Goal: Answer question/provide support: Share knowledge or assist other users

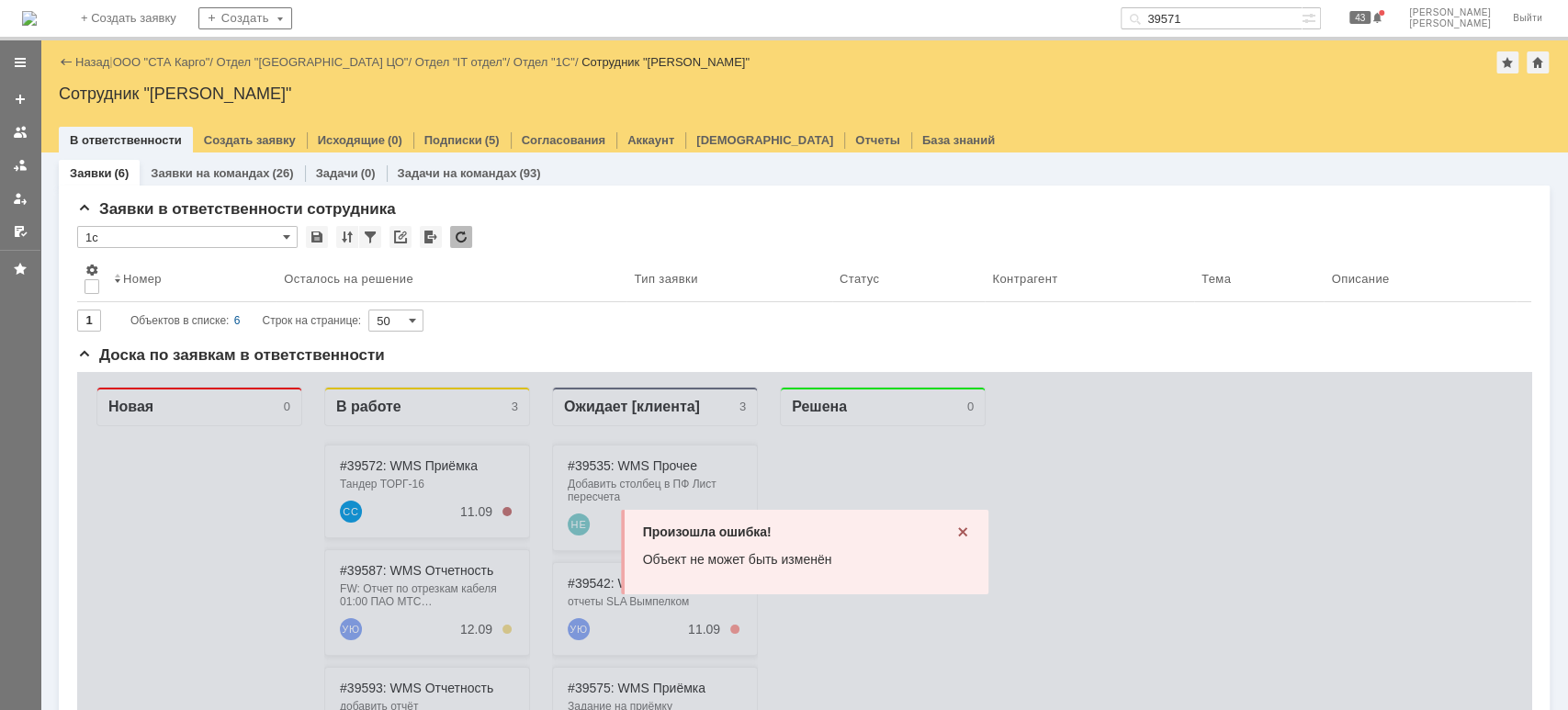
click at [184, 51] on div "Назад | ООО "СТА Карго" / Отдел "[GEOGRAPHIC_DATA] ЦО" / Отдел "IT отдел" / Отд…" at bounding box center [804, 62] width 1491 height 22
click at [186, 58] on link "ООО "СТА Карго"" at bounding box center [162, 62] width 97 height 13
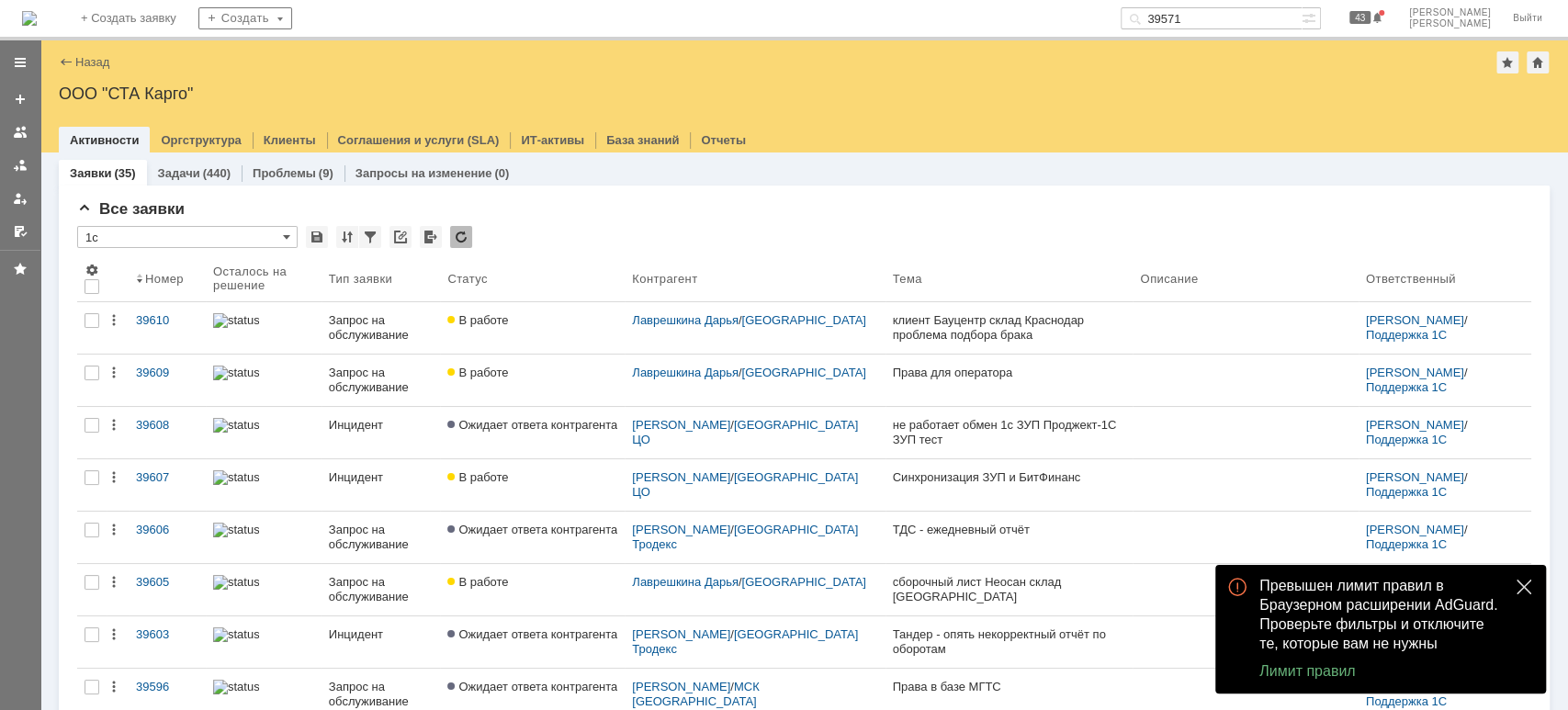
click at [1513, 583] on button "close" at bounding box center [1523, 586] width 22 height 22
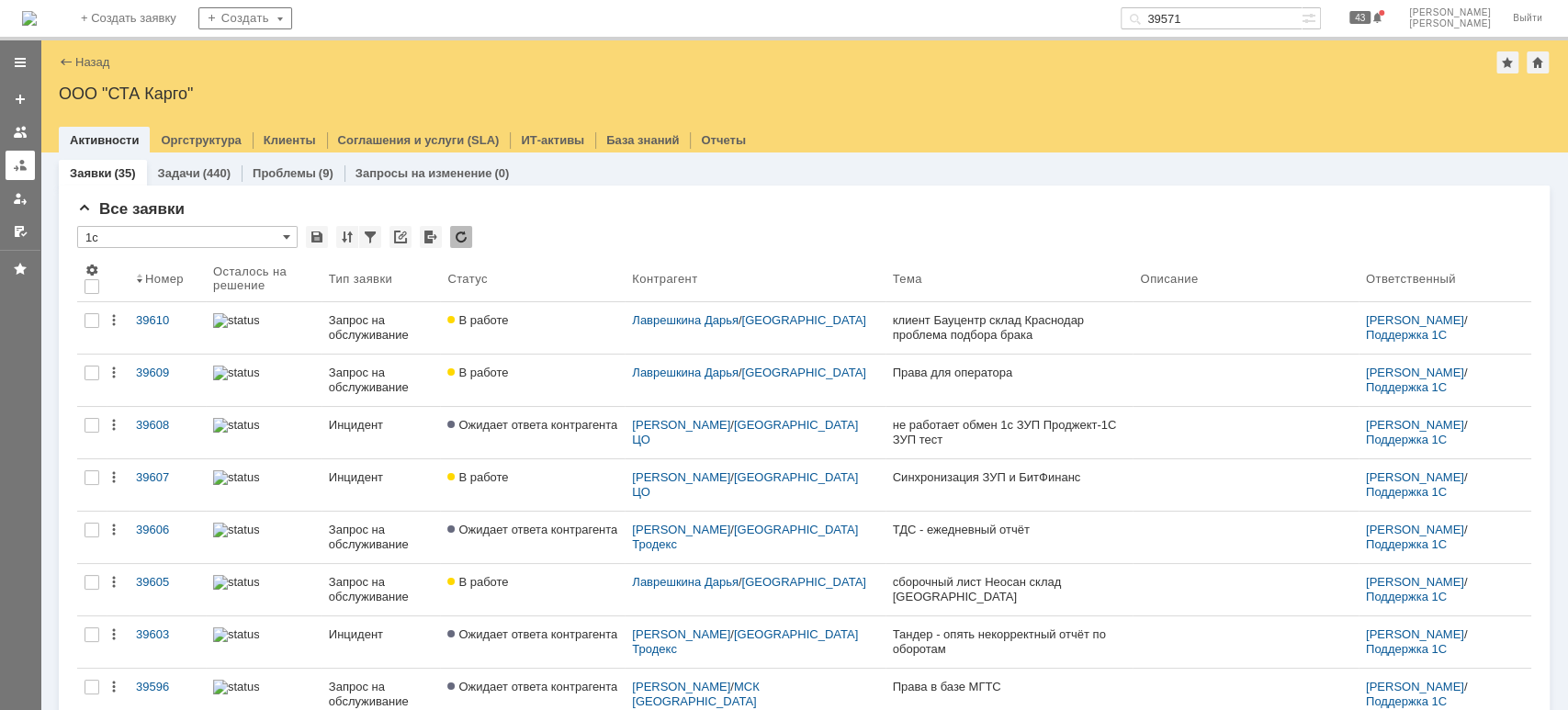
click at [13, 162] on div at bounding box center [20, 165] width 14 height 14
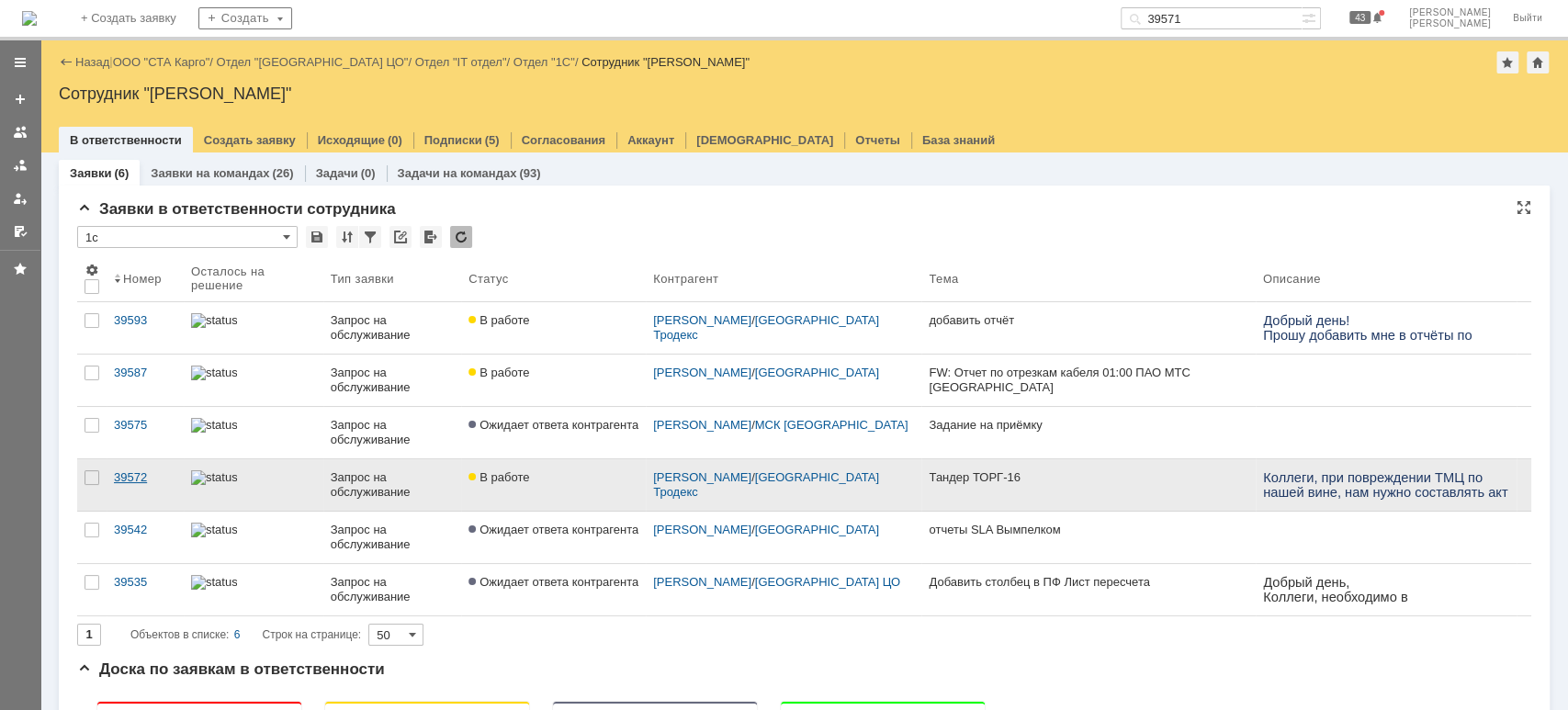
click at [127, 465] on link "39572" at bounding box center [145, 485] width 77 height 51
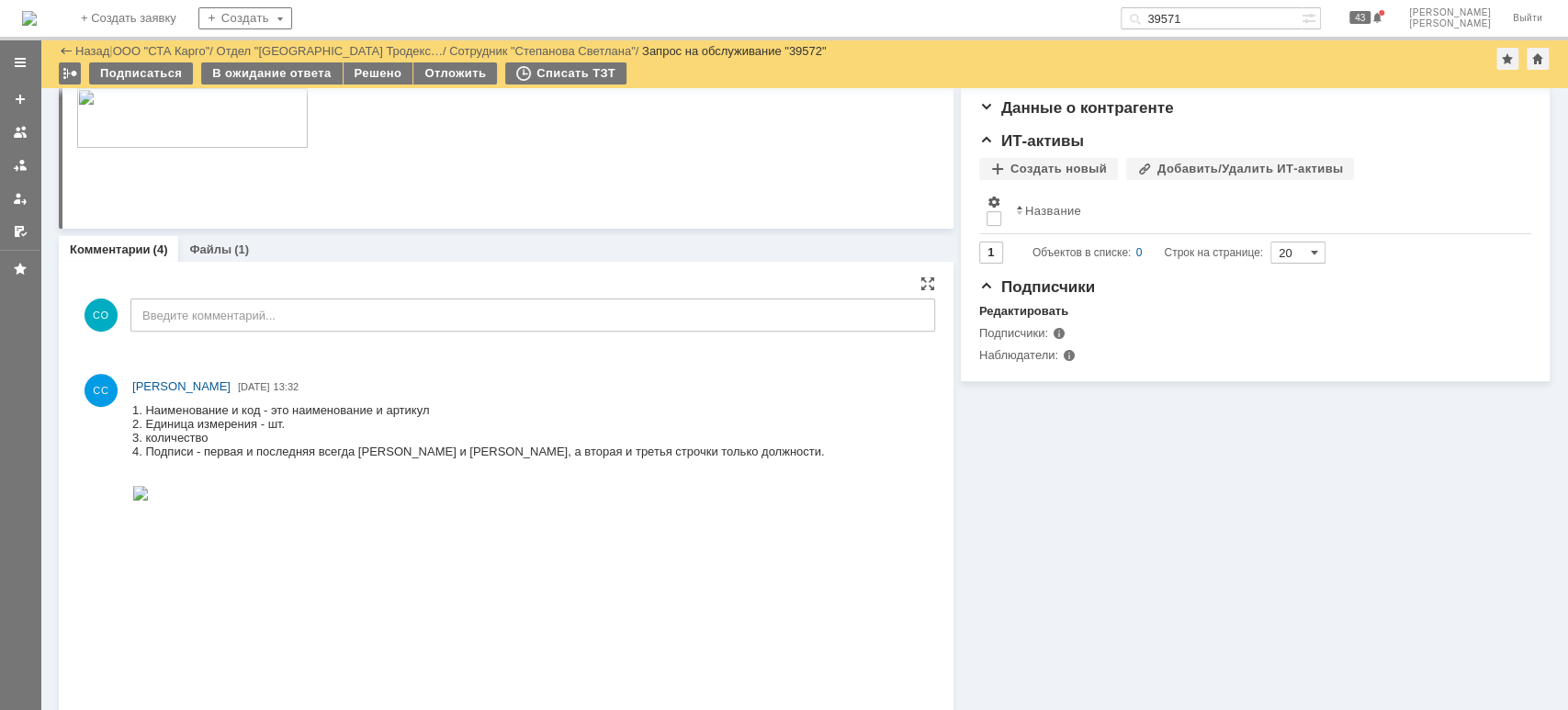
scroll to position [490, 0]
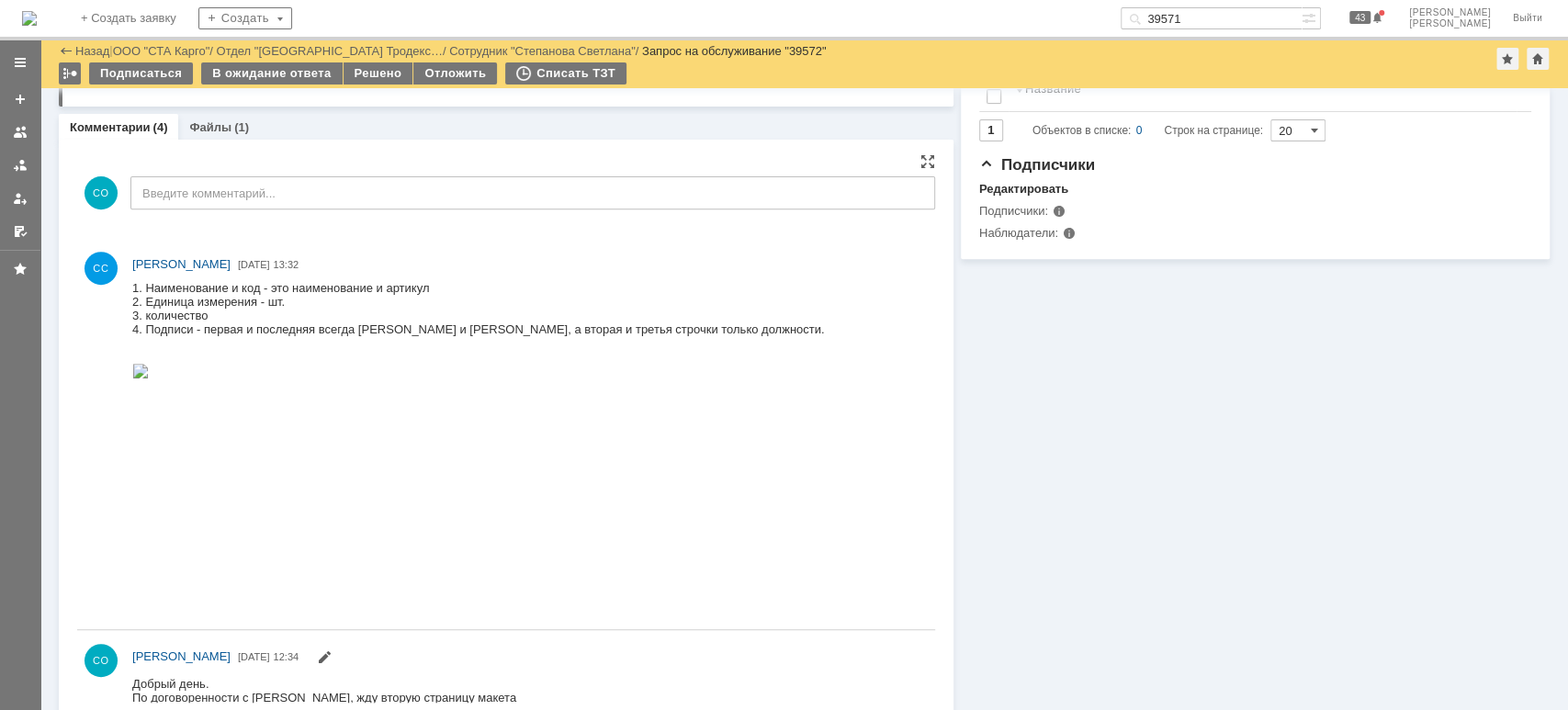
click at [148, 379] on img at bounding box center [140, 370] width 16 height 14
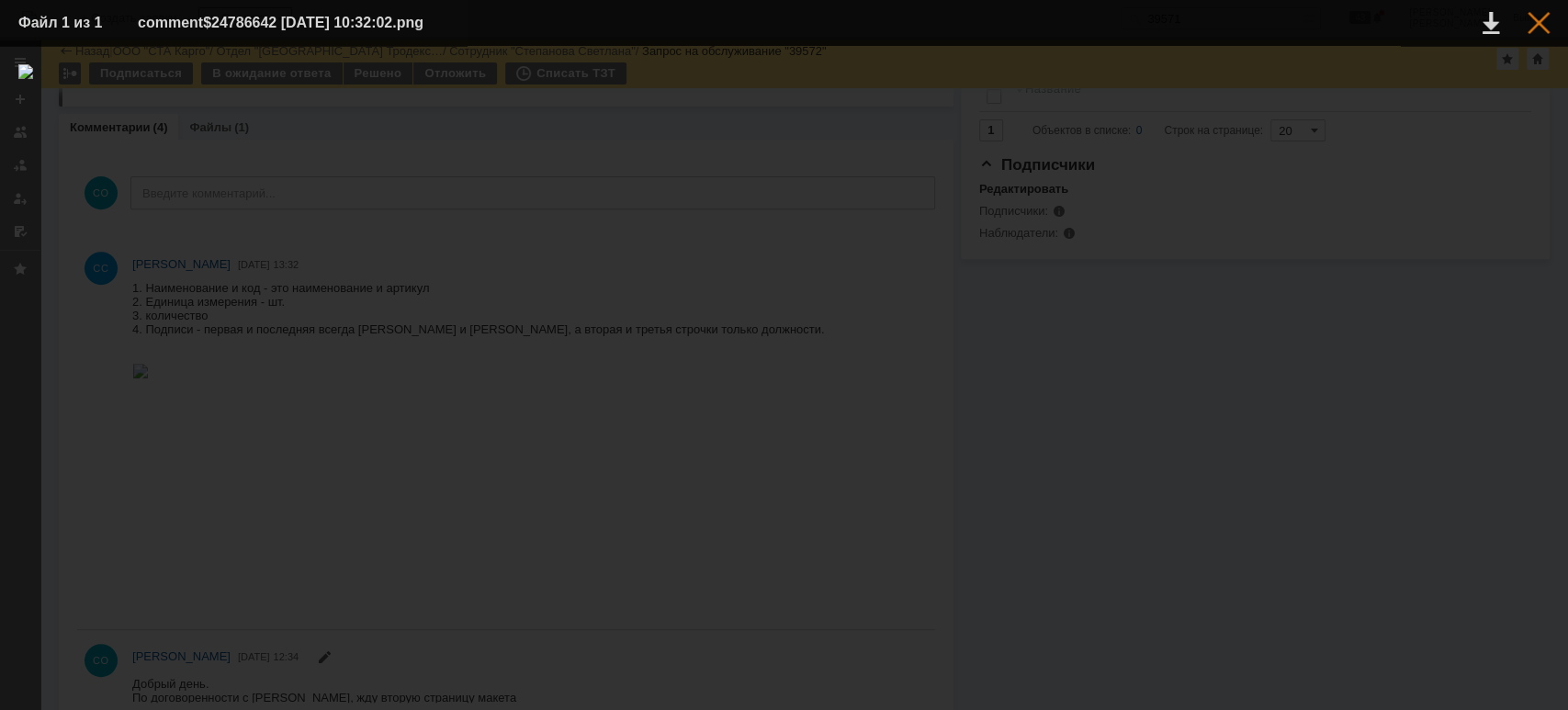
click at [1534, 14] on div at bounding box center [1539, 23] width 22 height 22
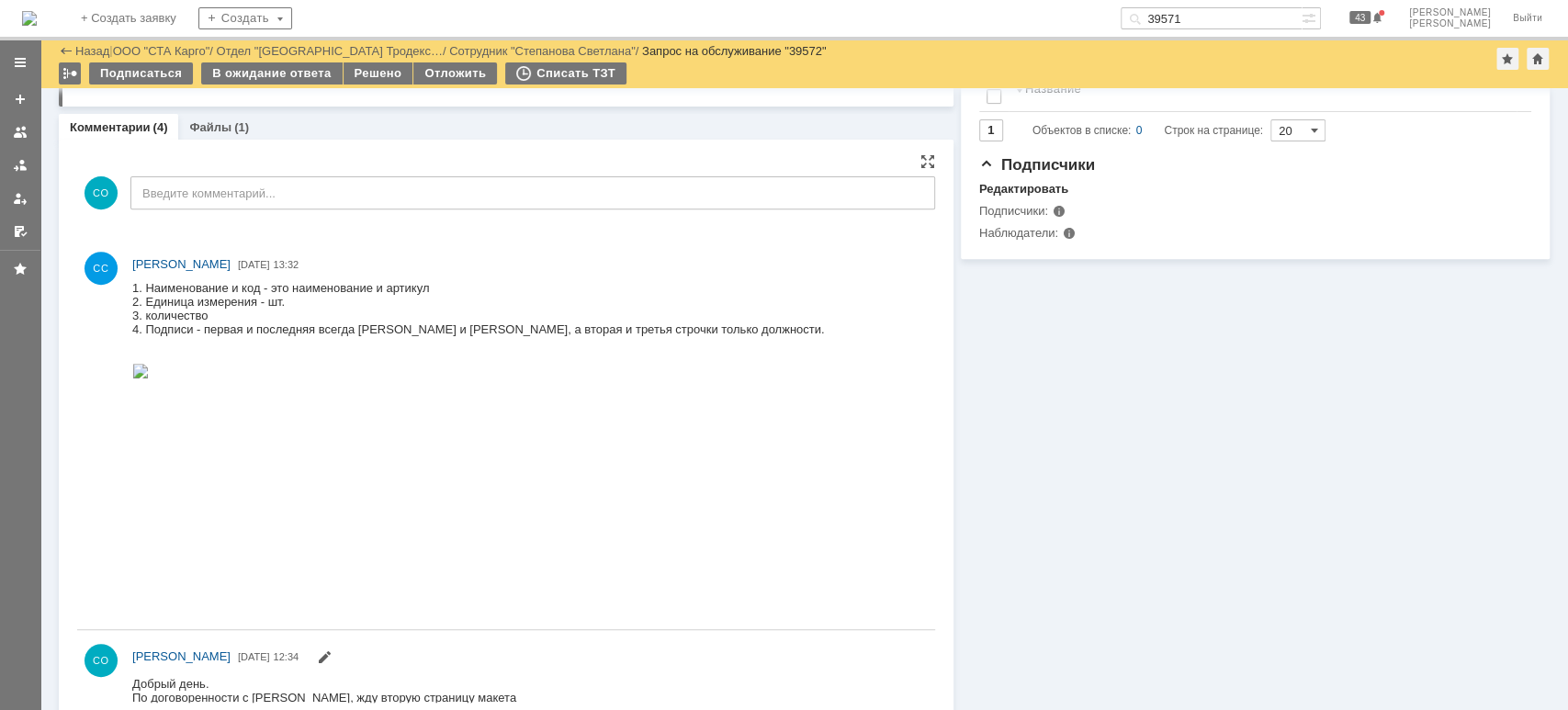
click at [148, 379] on img at bounding box center [140, 370] width 16 height 14
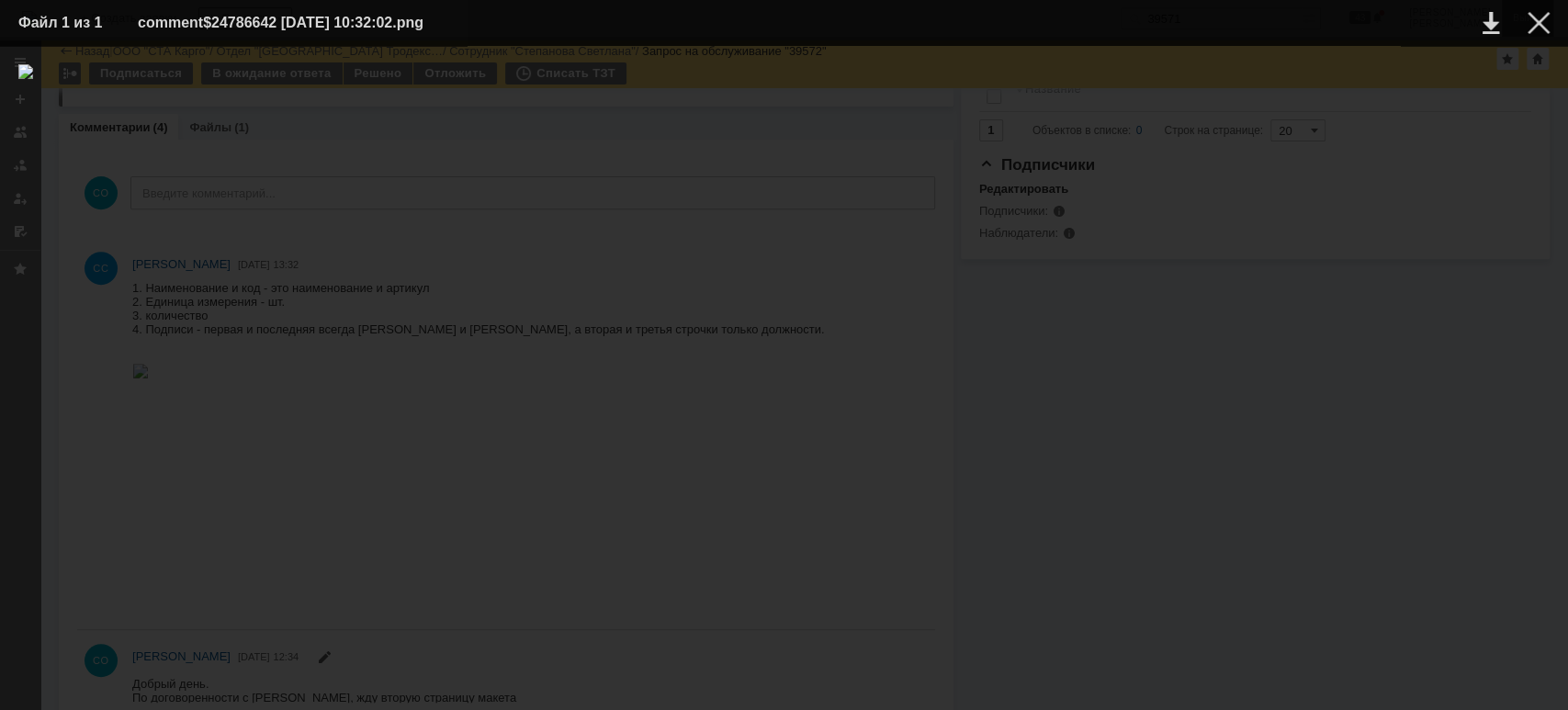
click at [1539, 27] on div at bounding box center [1539, 23] width 22 height 22
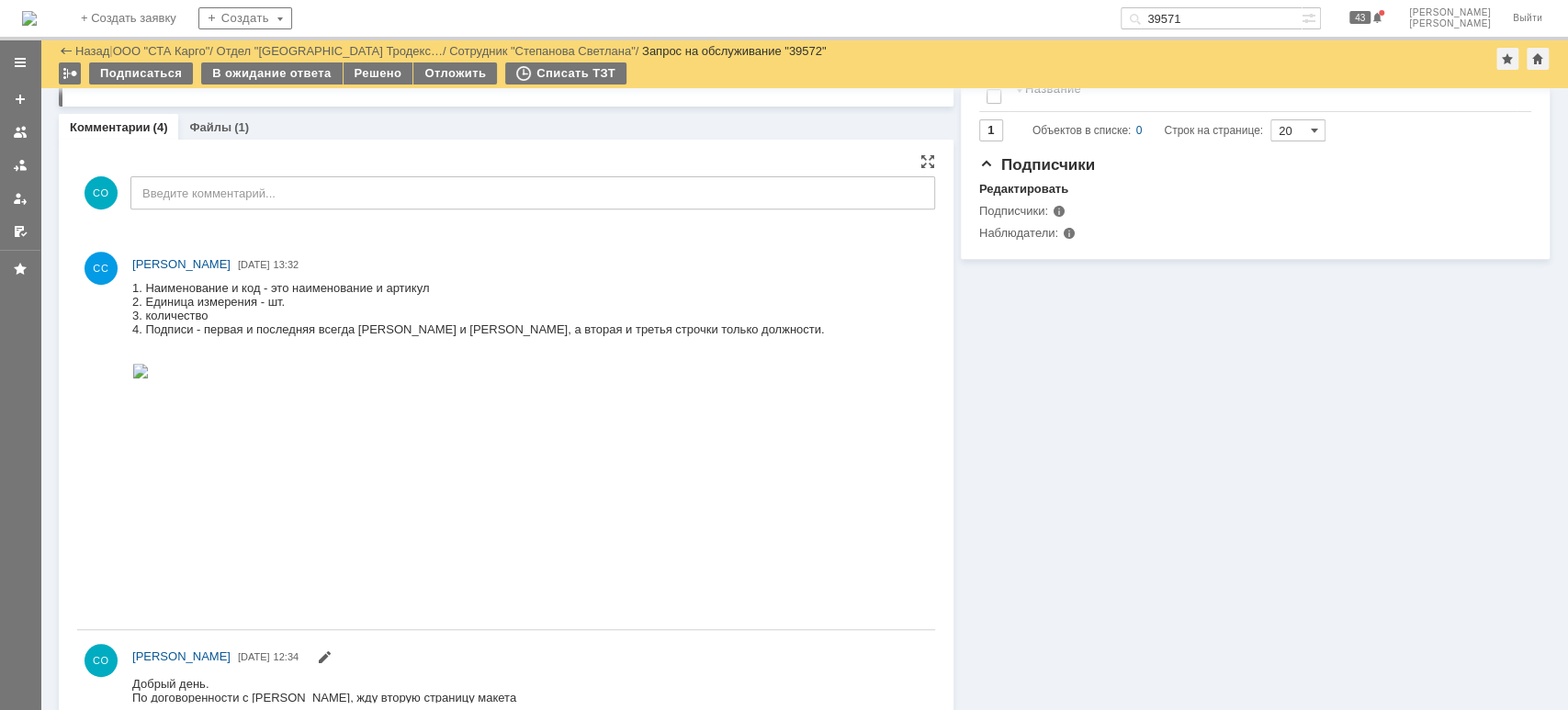
click at [148, 379] on img at bounding box center [140, 370] width 16 height 14
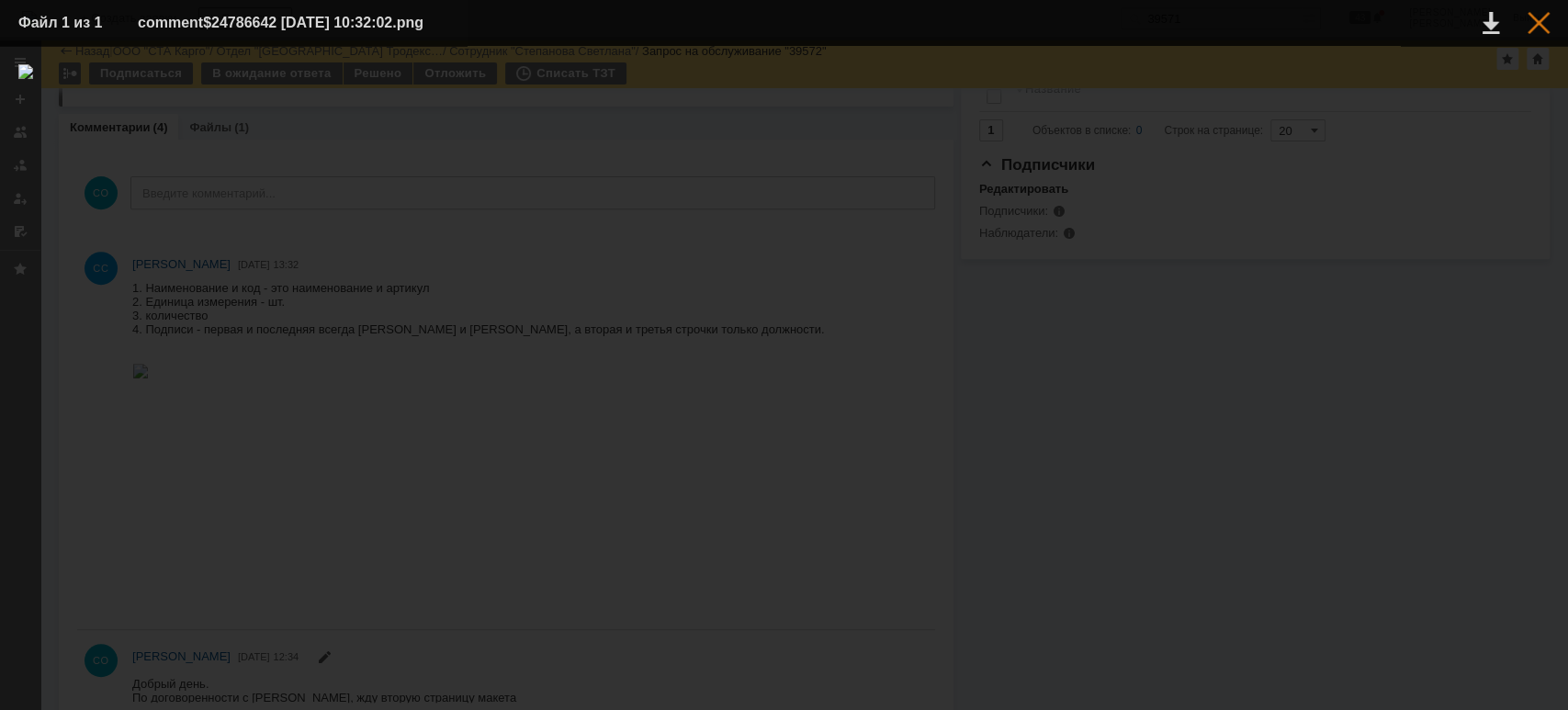
click at [1534, 21] on div at bounding box center [1539, 23] width 22 height 22
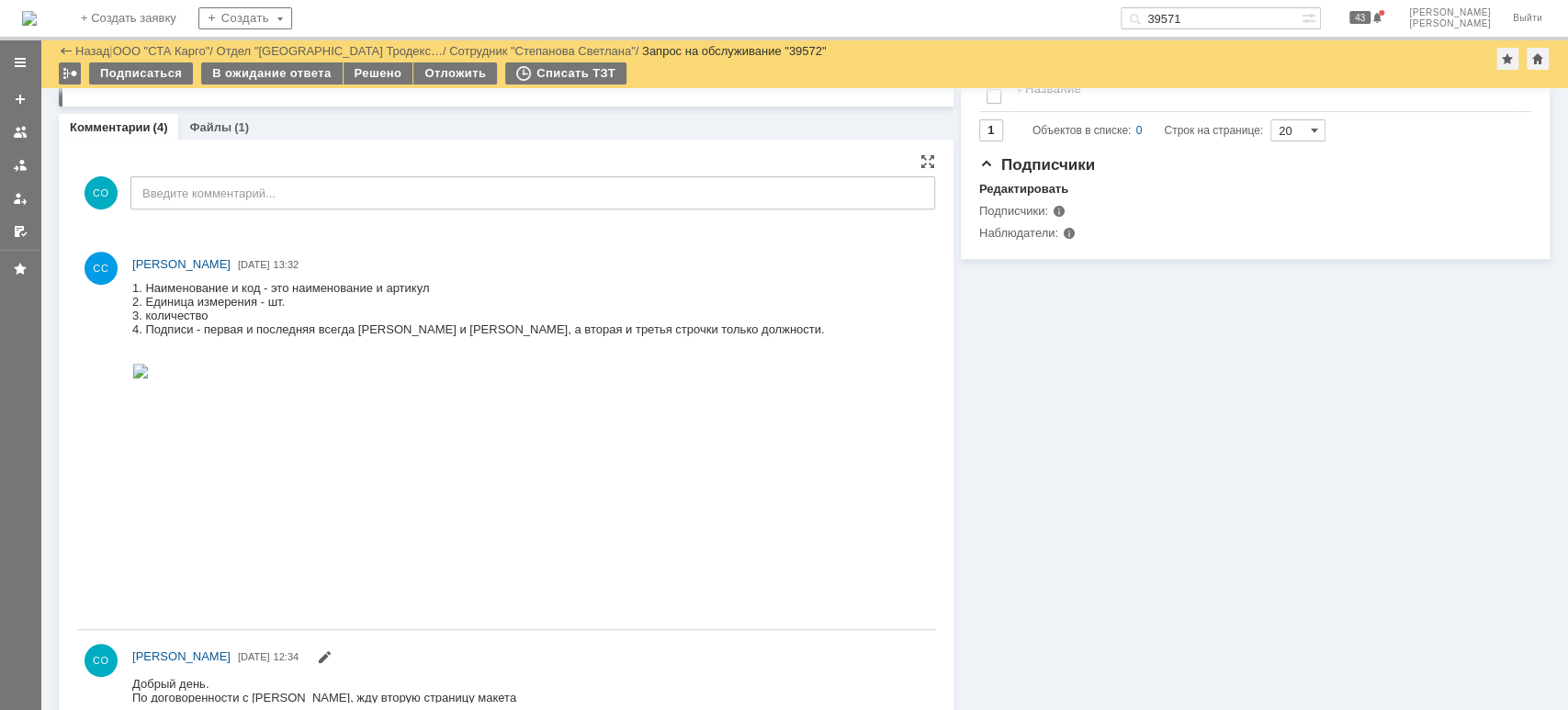
click at [148, 379] on img at bounding box center [140, 370] width 16 height 14
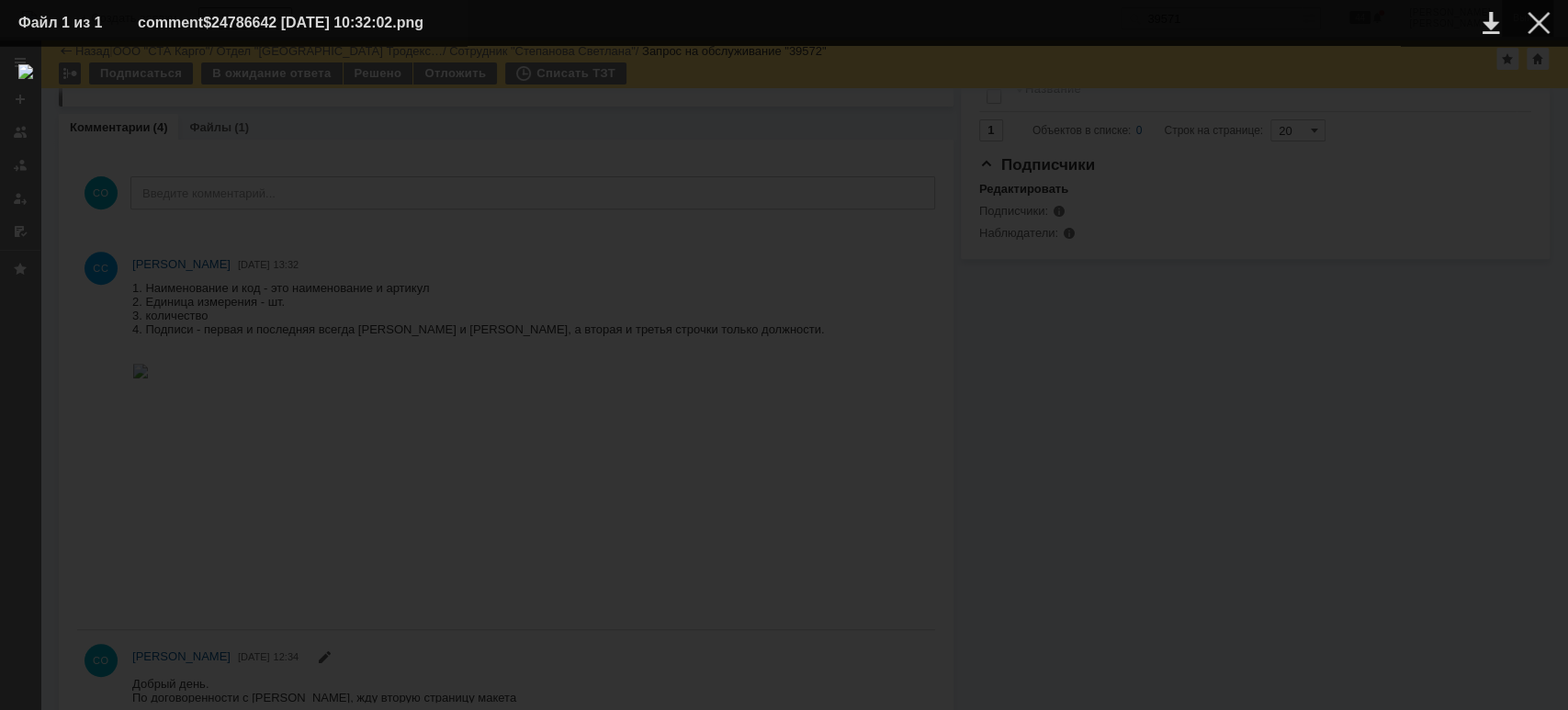
drag, startPoint x: 1536, startPoint y: 24, endPoint x: 1516, endPoint y: 32, distance: 21.5
click at [1538, 24] on div at bounding box center [1539, 23] width 22 height 22
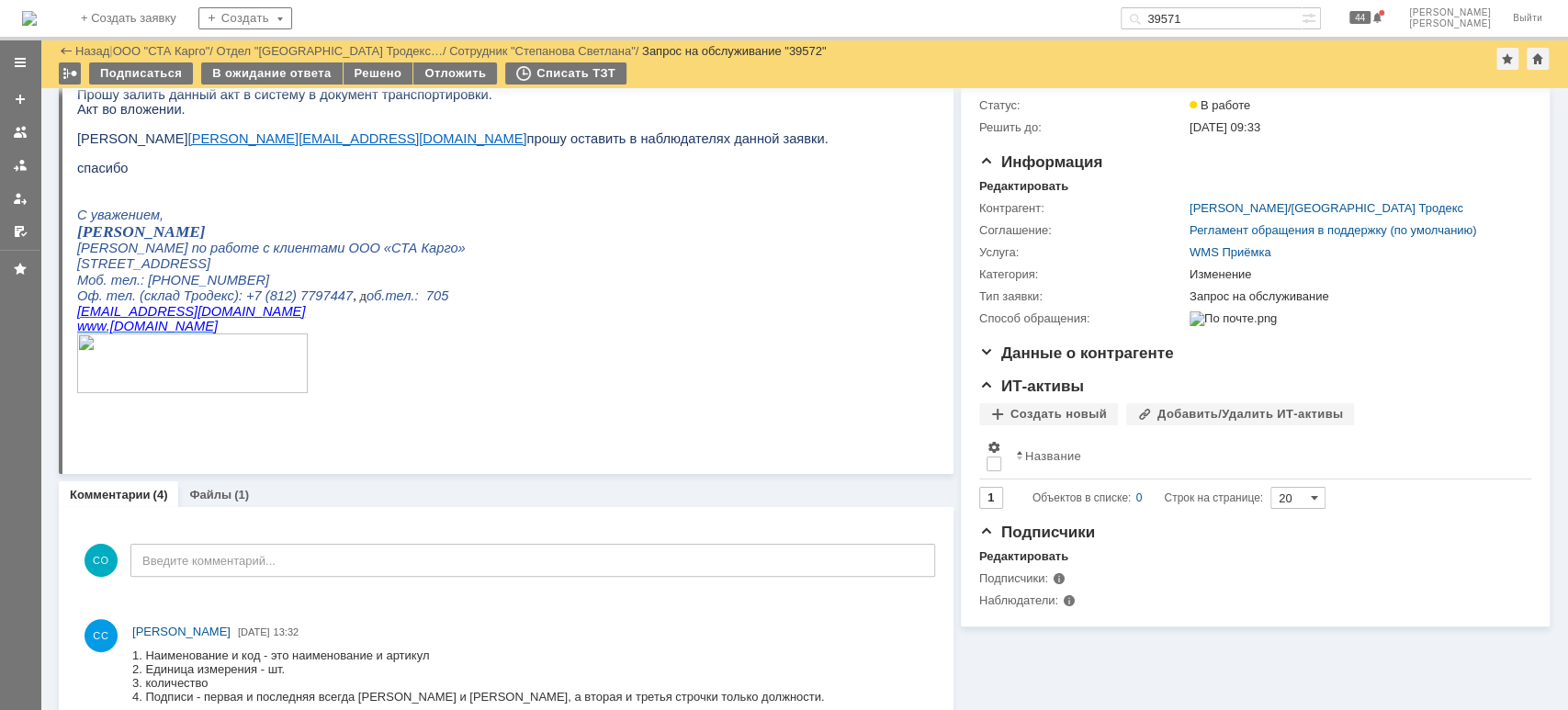
scroll to position [0, 0]
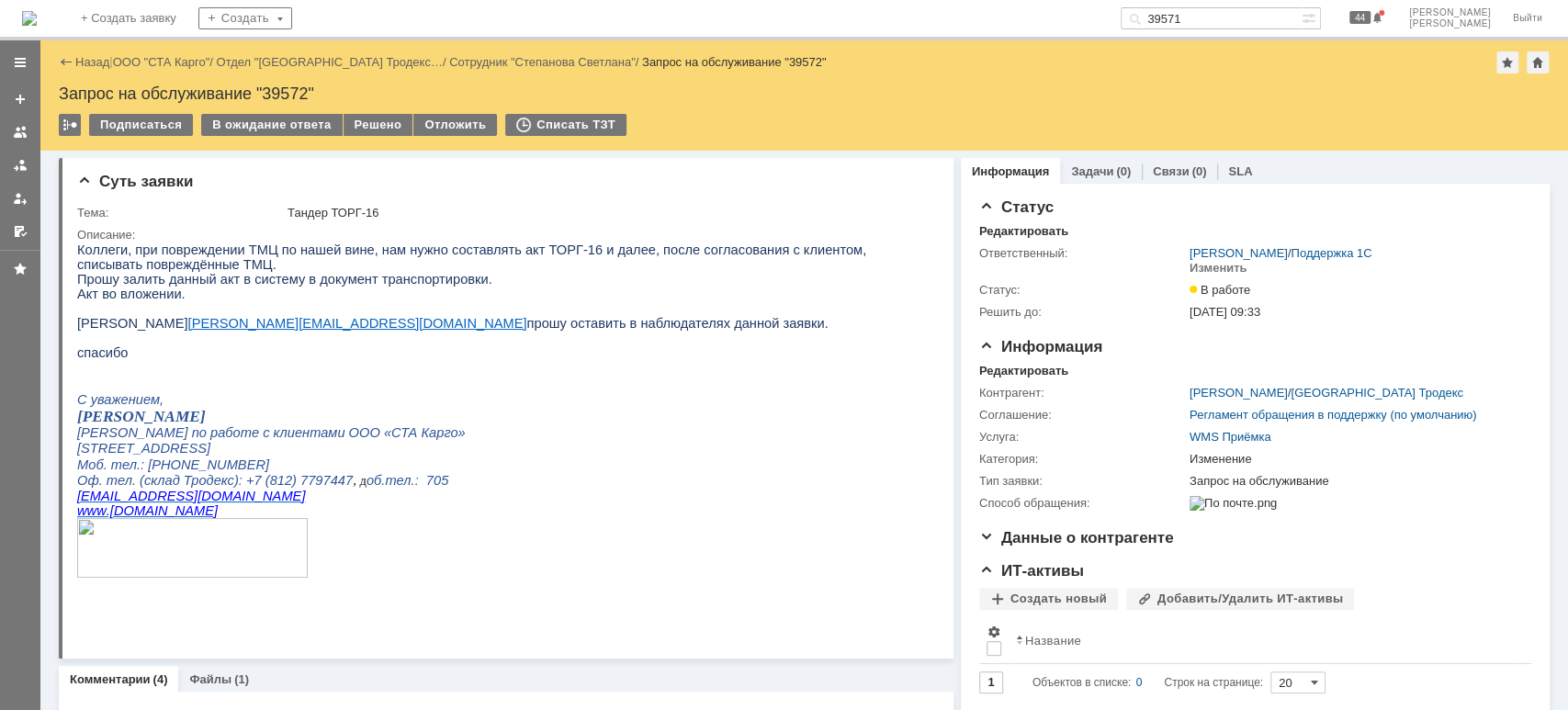
click at [285, 89] on div "Запрос на обслуживание "39572"" at bounding box center [804, 93] width 1491 height 18
copy div "39572"
click at [13, 164] on div at bounding box center [20, 165] width 14 height 14
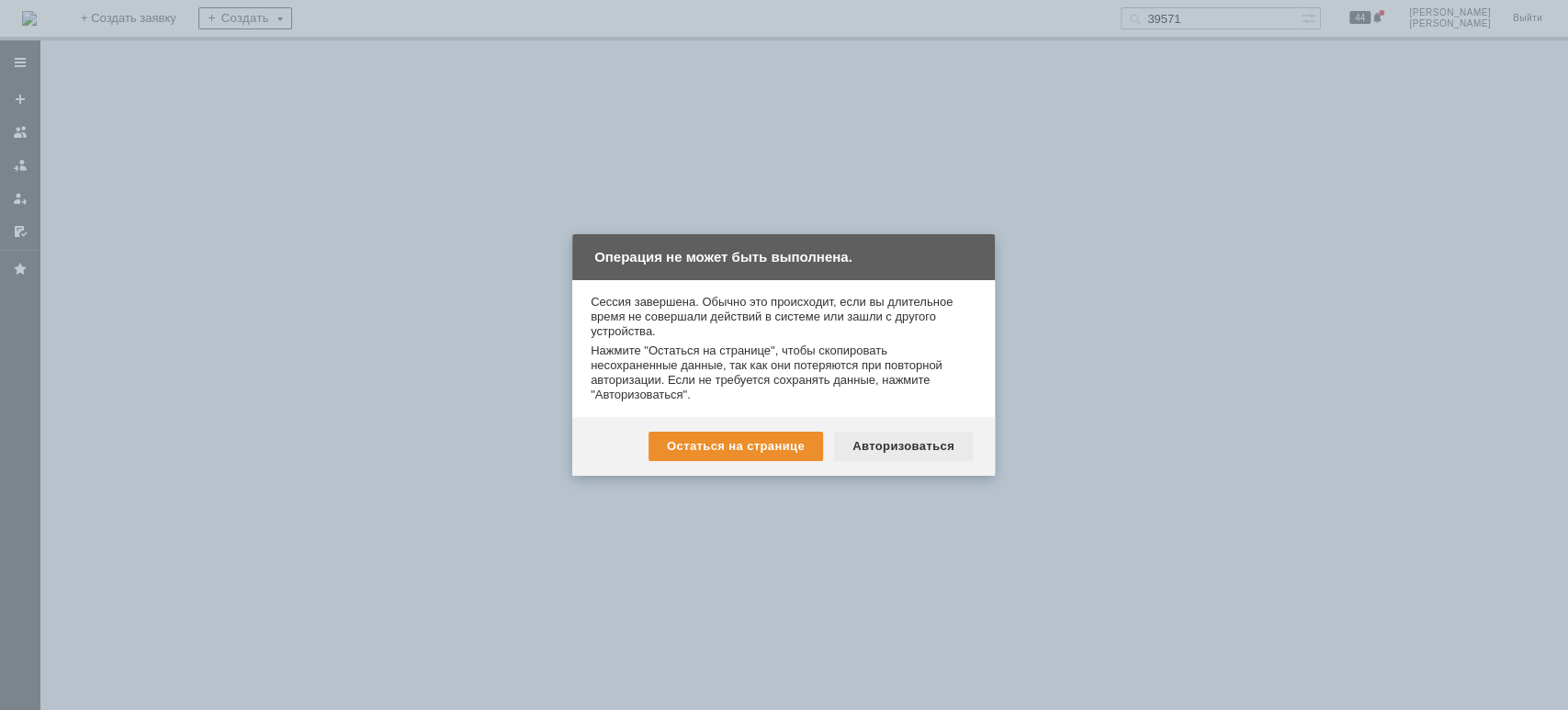
click at [868, 449] on div "Авторизоваться" at bounding box center [904, 446] width 139 height 30
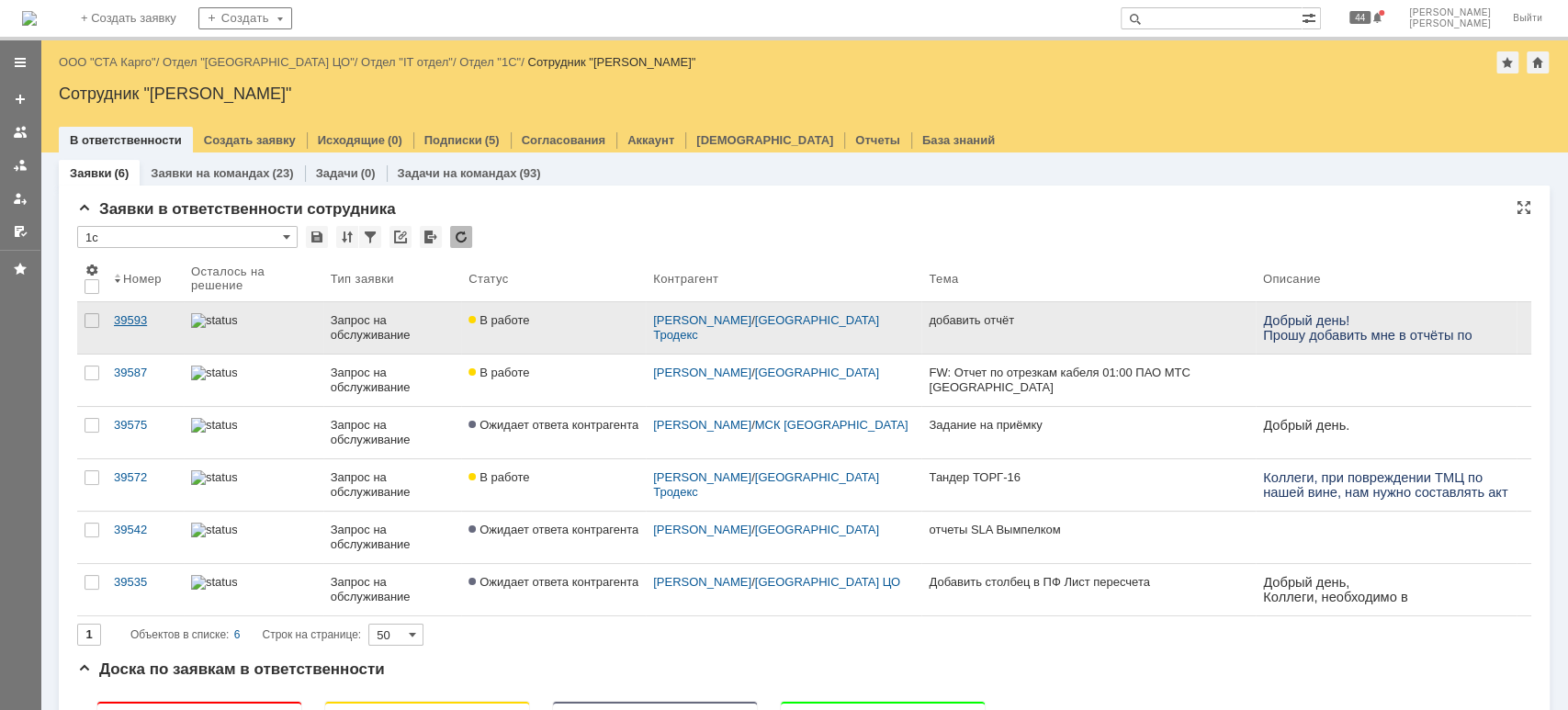
click at [143, 323] on div "39593" at bounding box center [146, 320] width 63 height 14
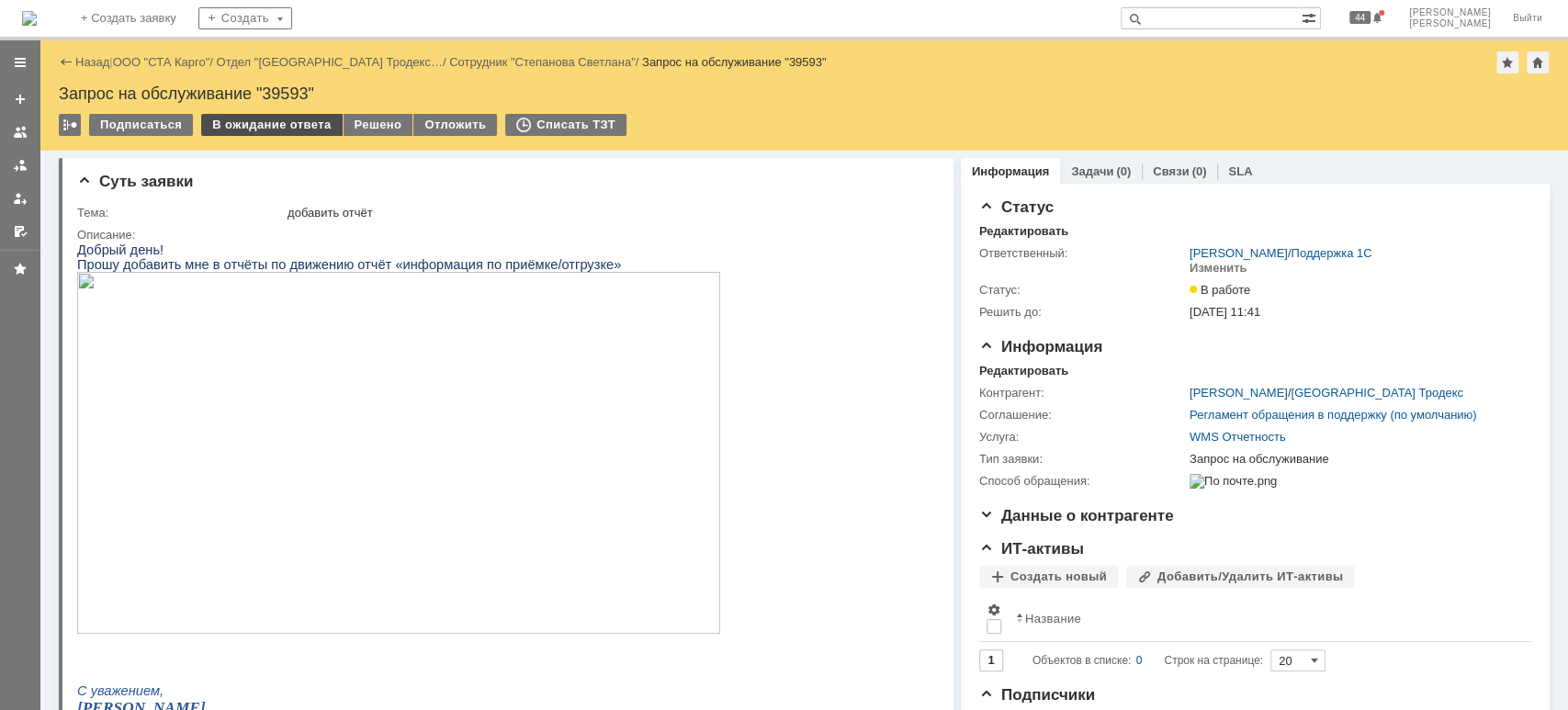
click at [298, 128] on div "В ожидание ответа" at bounding box center [271, 125] width 141 height 22
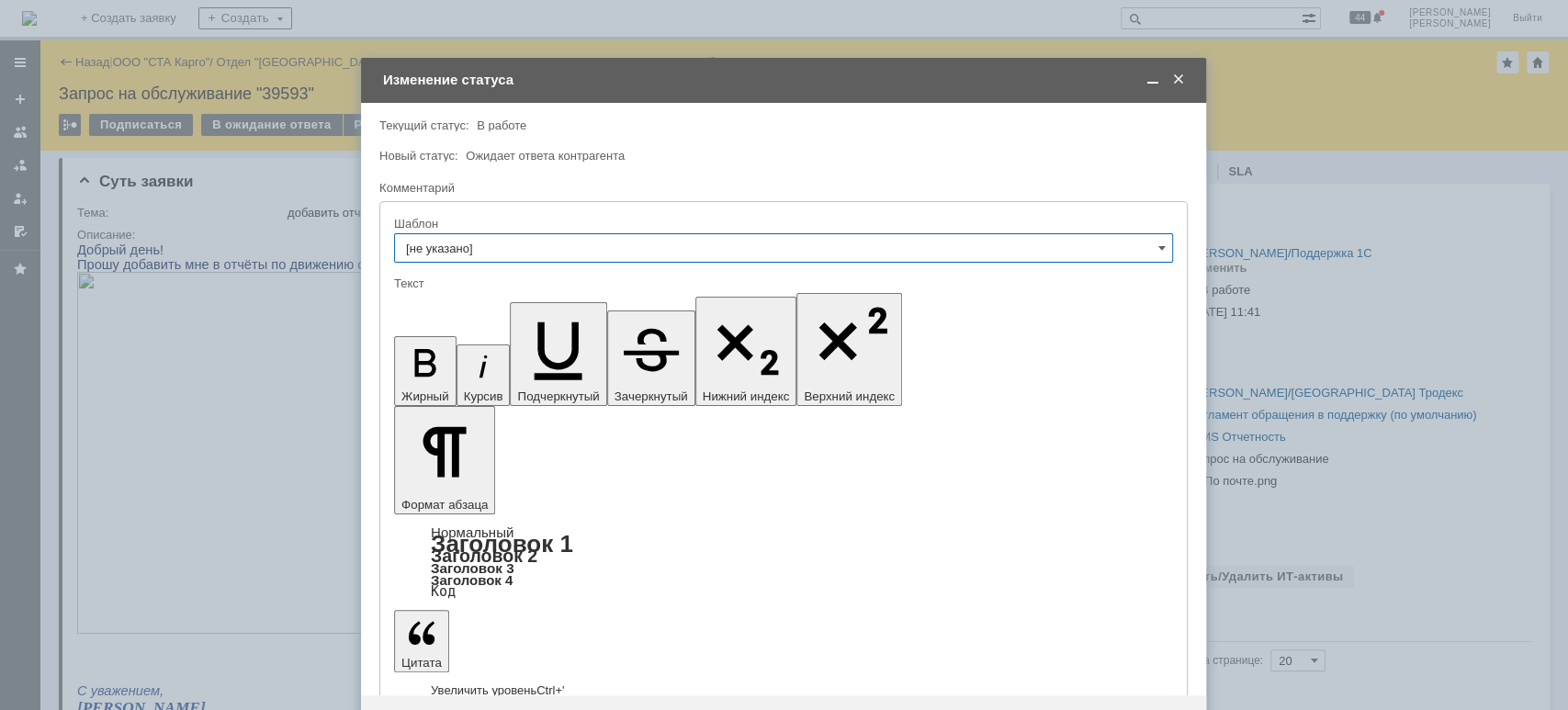
click at [1183, 77] on span at bounding box center [1178, 79] width 18 height 16
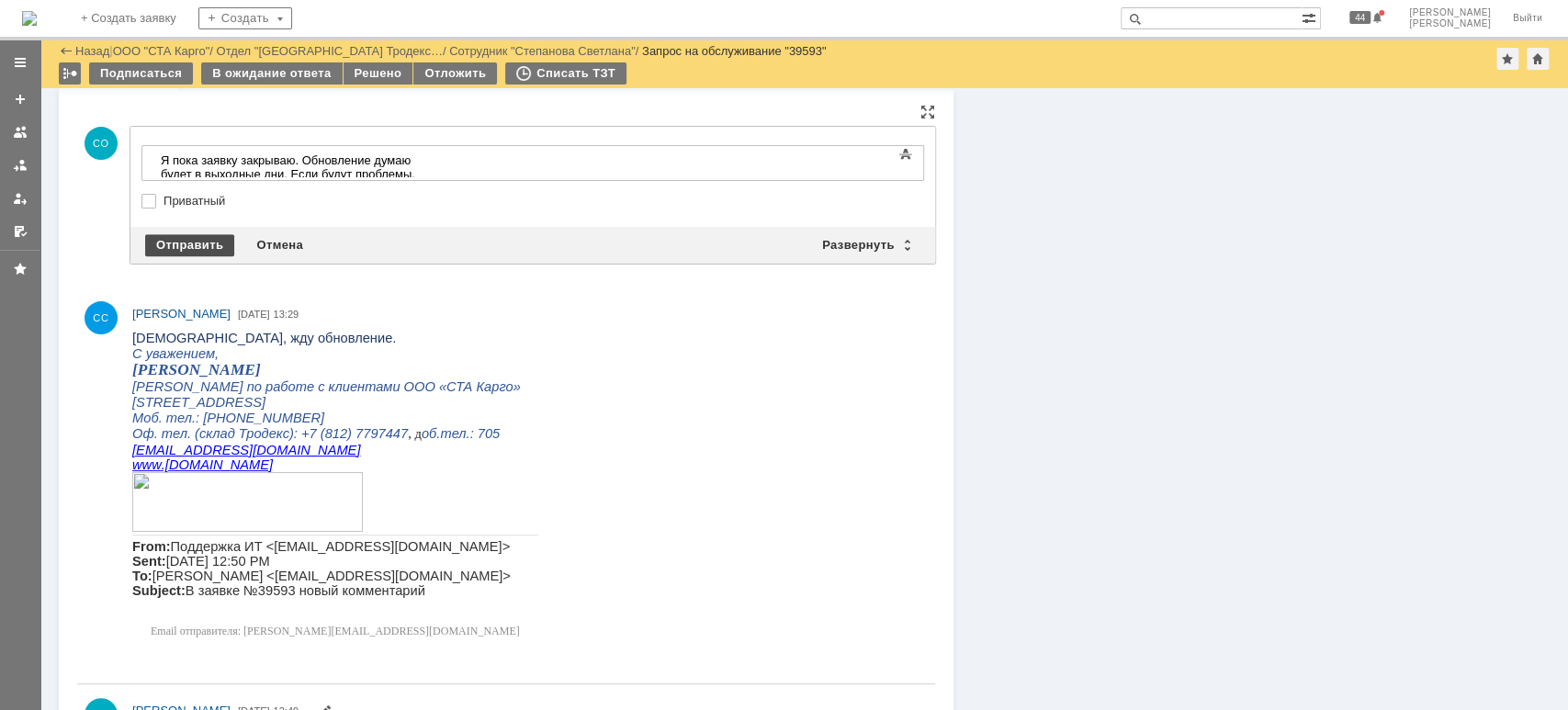
click at [169, 239] on div "Отправить" at bounding box center [190, 245] width 89 height 22
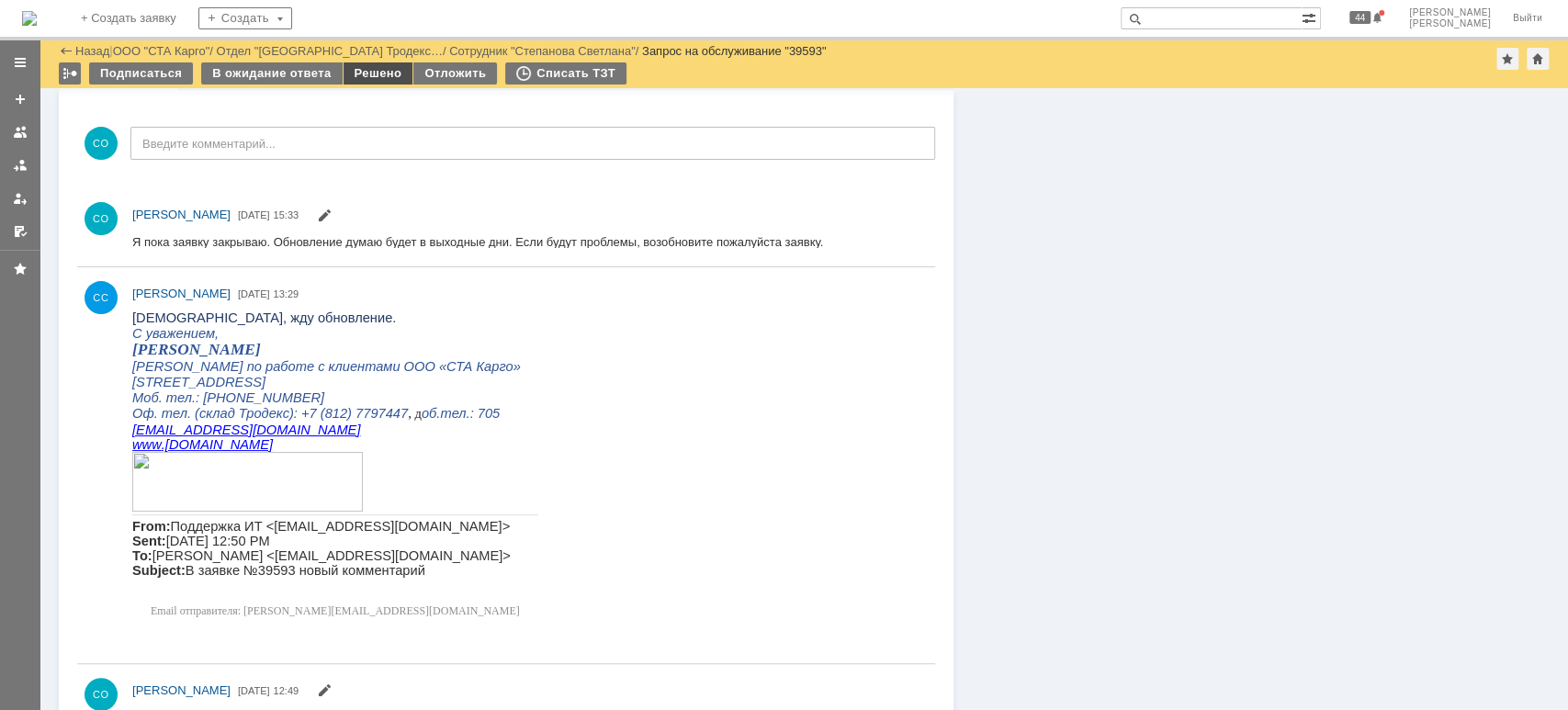
click at [375, 77] on div "Решено" at bounding box center [378, 73] width 69 height 22
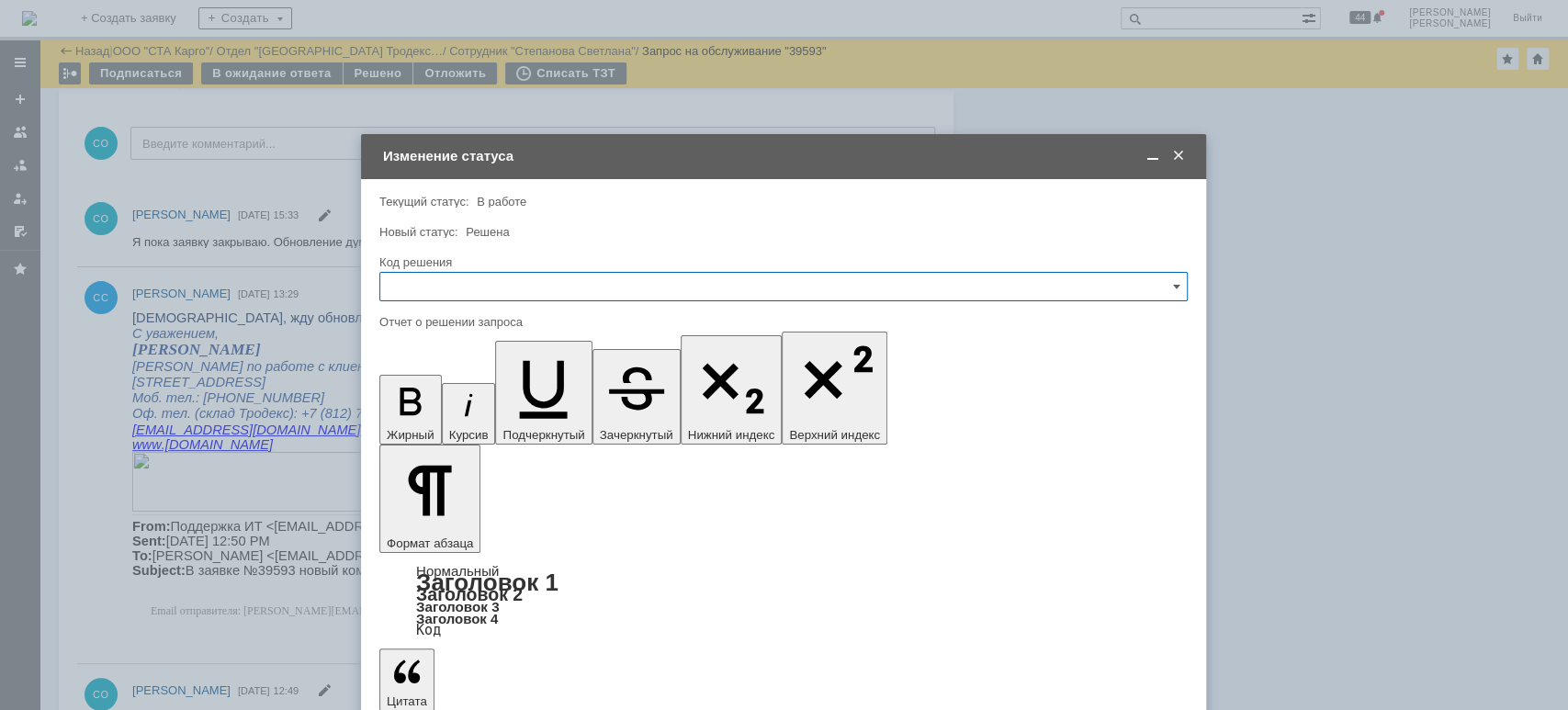
click at [450, 279] on input "text" at bounding box center [784, 286] width 809 height 30
click at [434, 529] on span "Решено" at bounding box center [783, 532] width 784 height 14
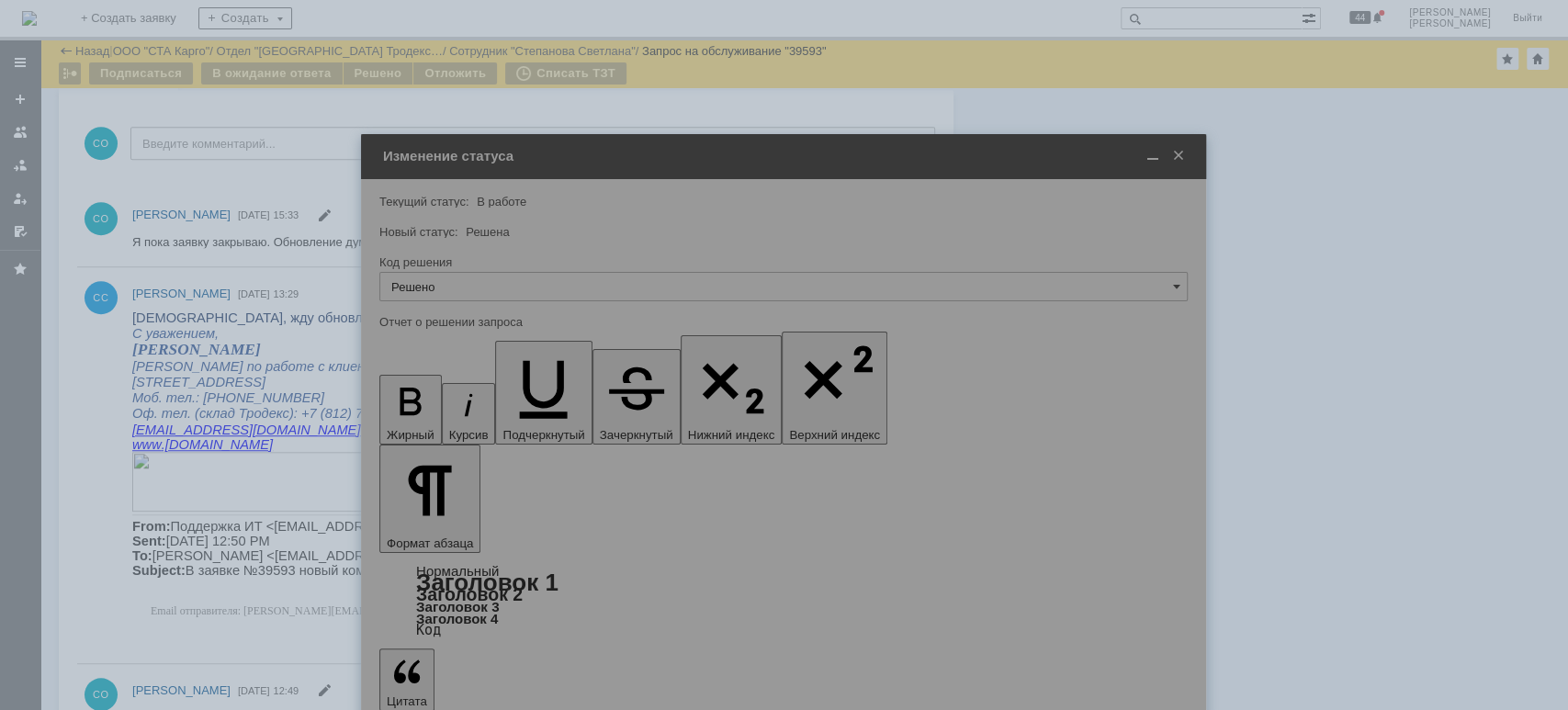
type input "Решено"
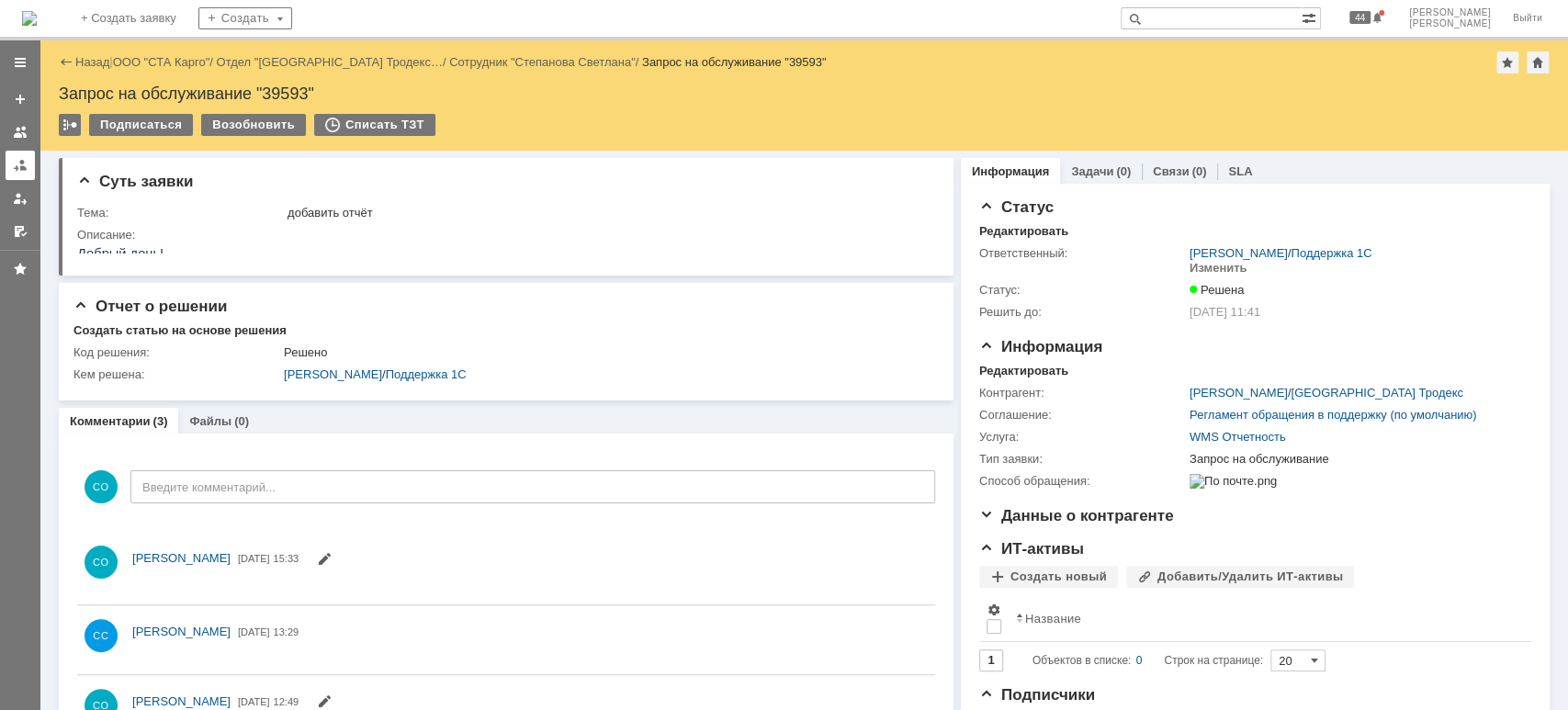
click at [22, 167] on div at bounding box center [20, 165] width 14 height 14
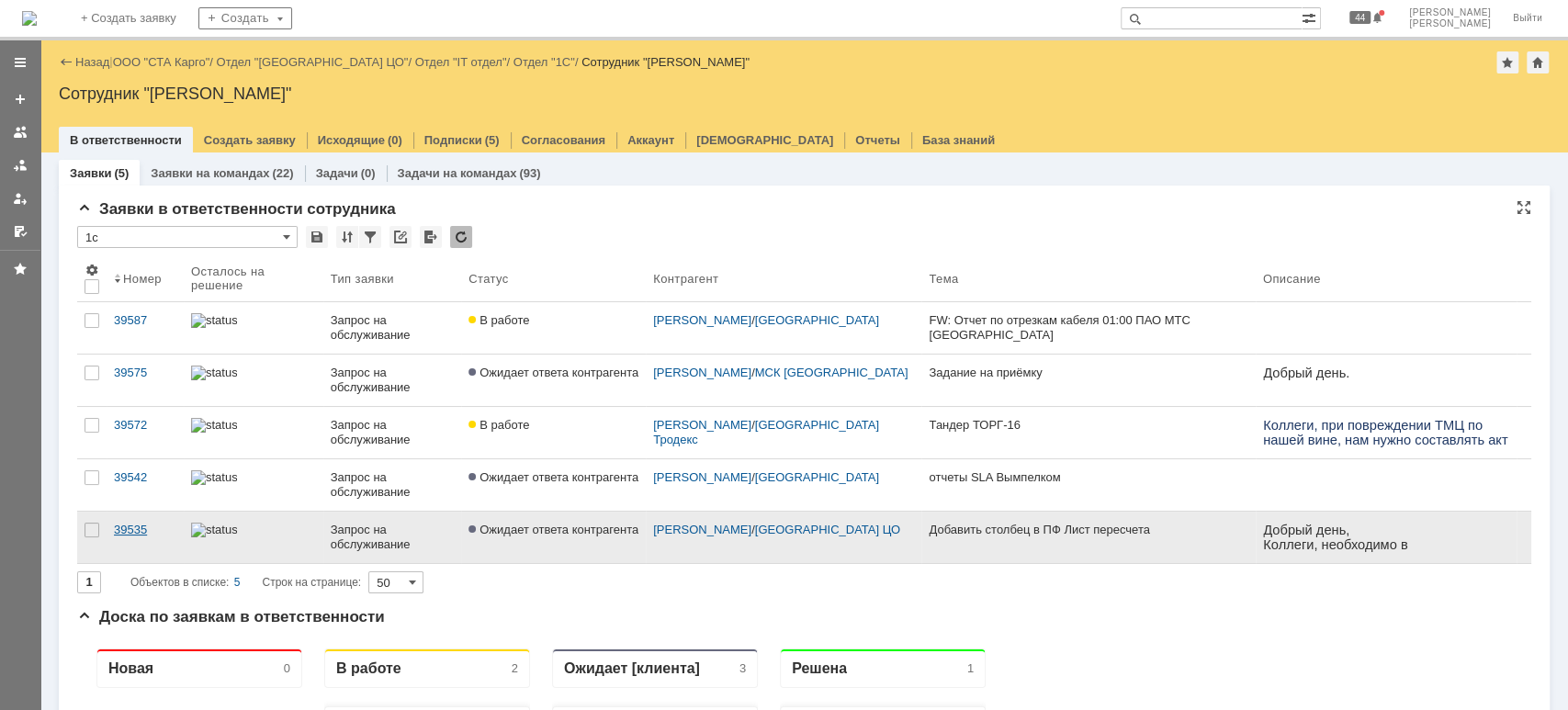
click at [149, 528] on div "39535" at bounding box center [146, 529] width 63 height 14
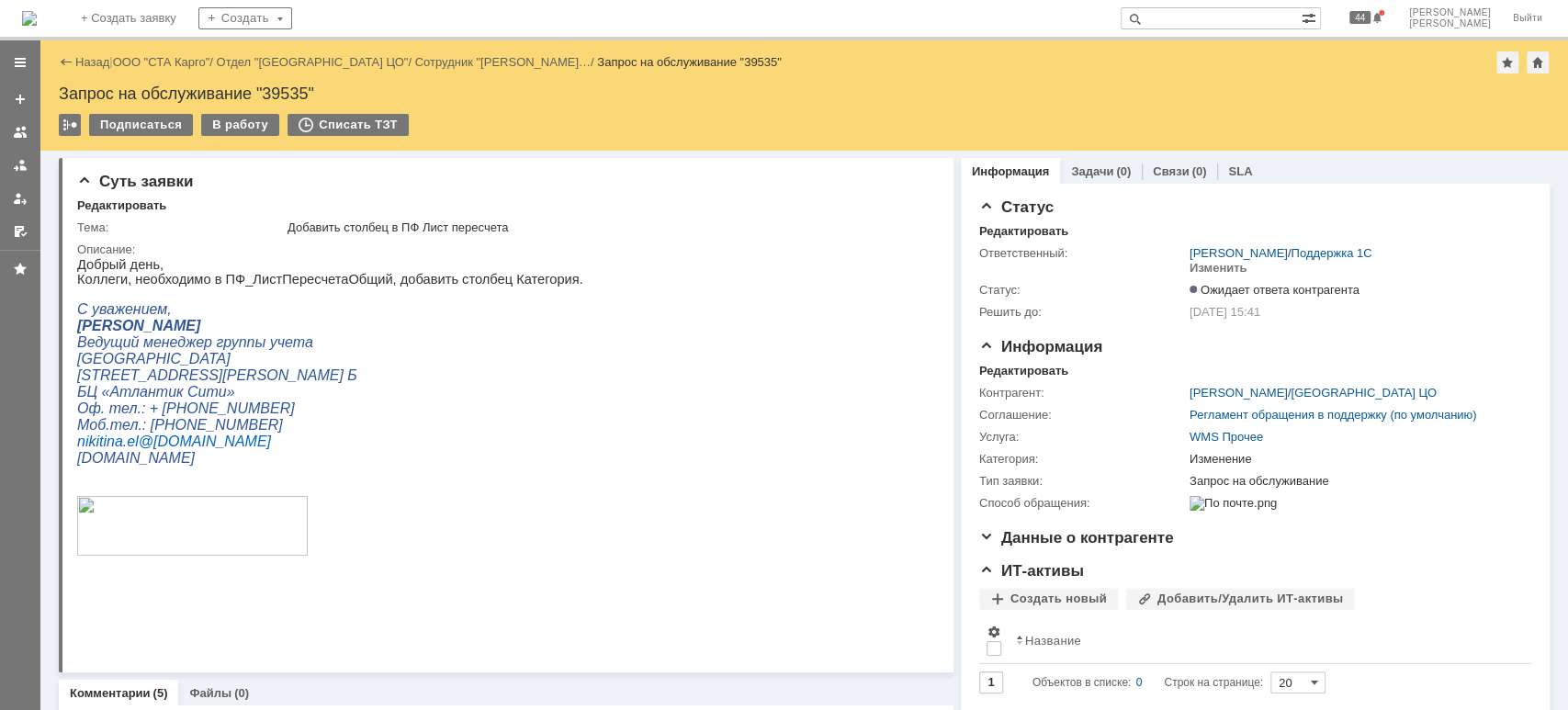
click at [15, 176] on link at bounding box center [20, 165] width 29 height 30
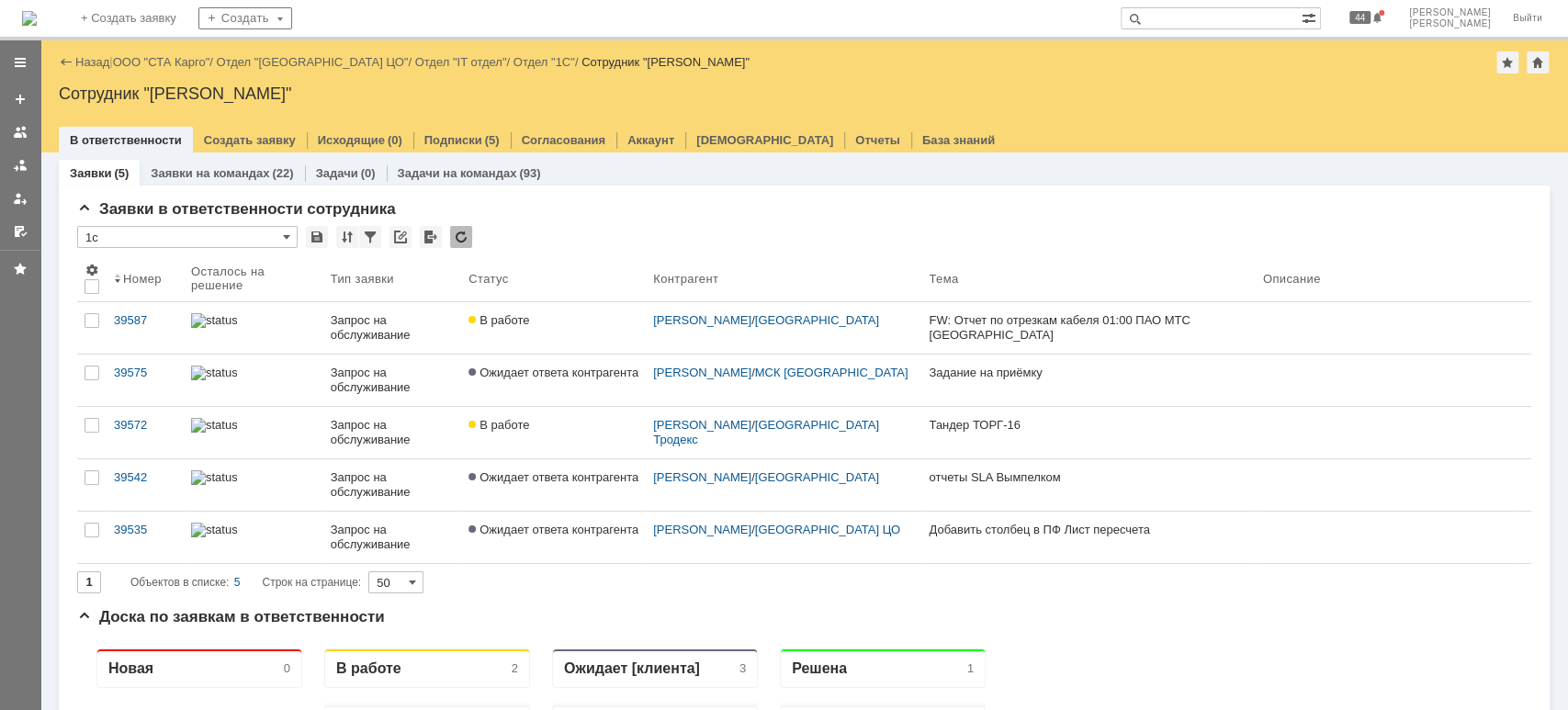
click at [154, 376] on div "39575" at bounding box center [146, 372] width 63 height 14
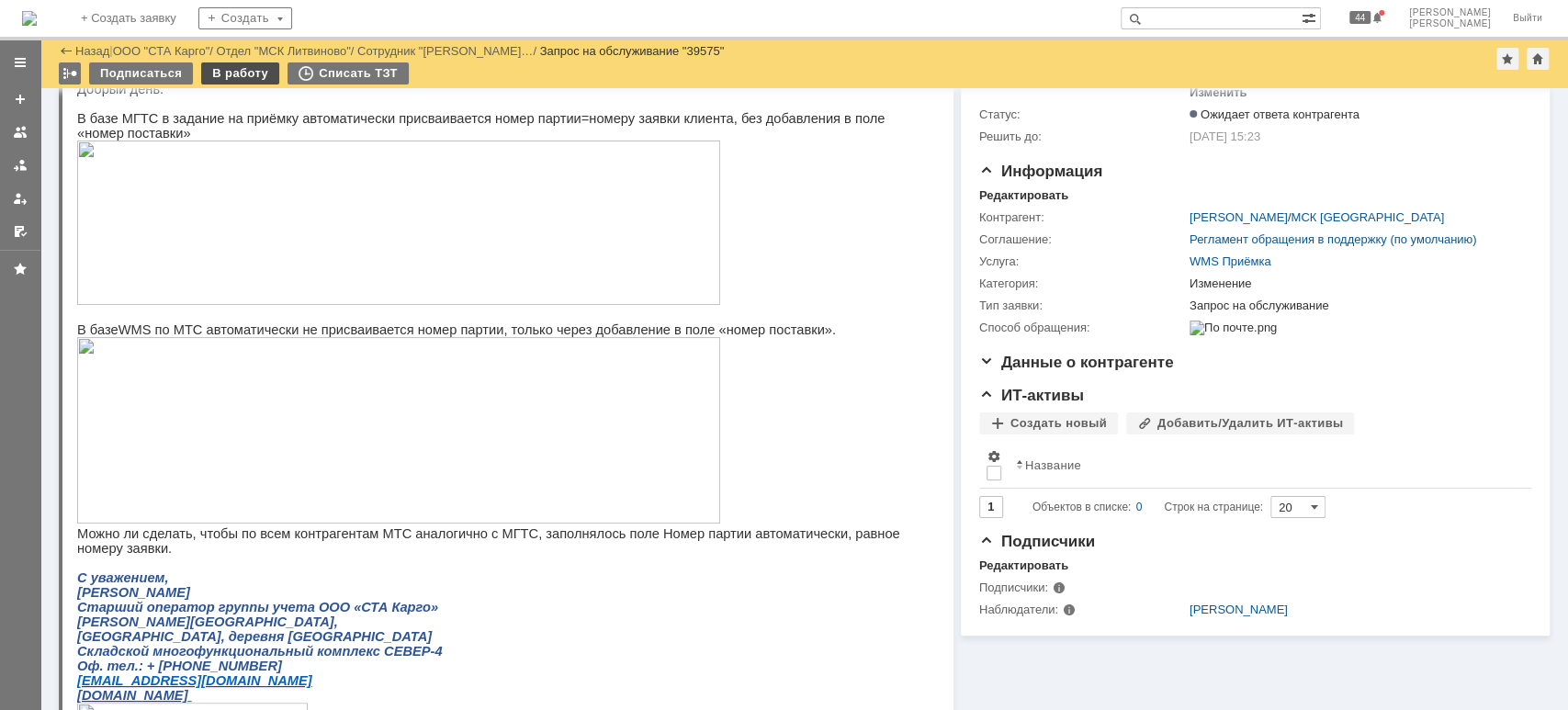
click at [250, 72] on div "В работу" at bounding box center [240, 73] width 78 height 22
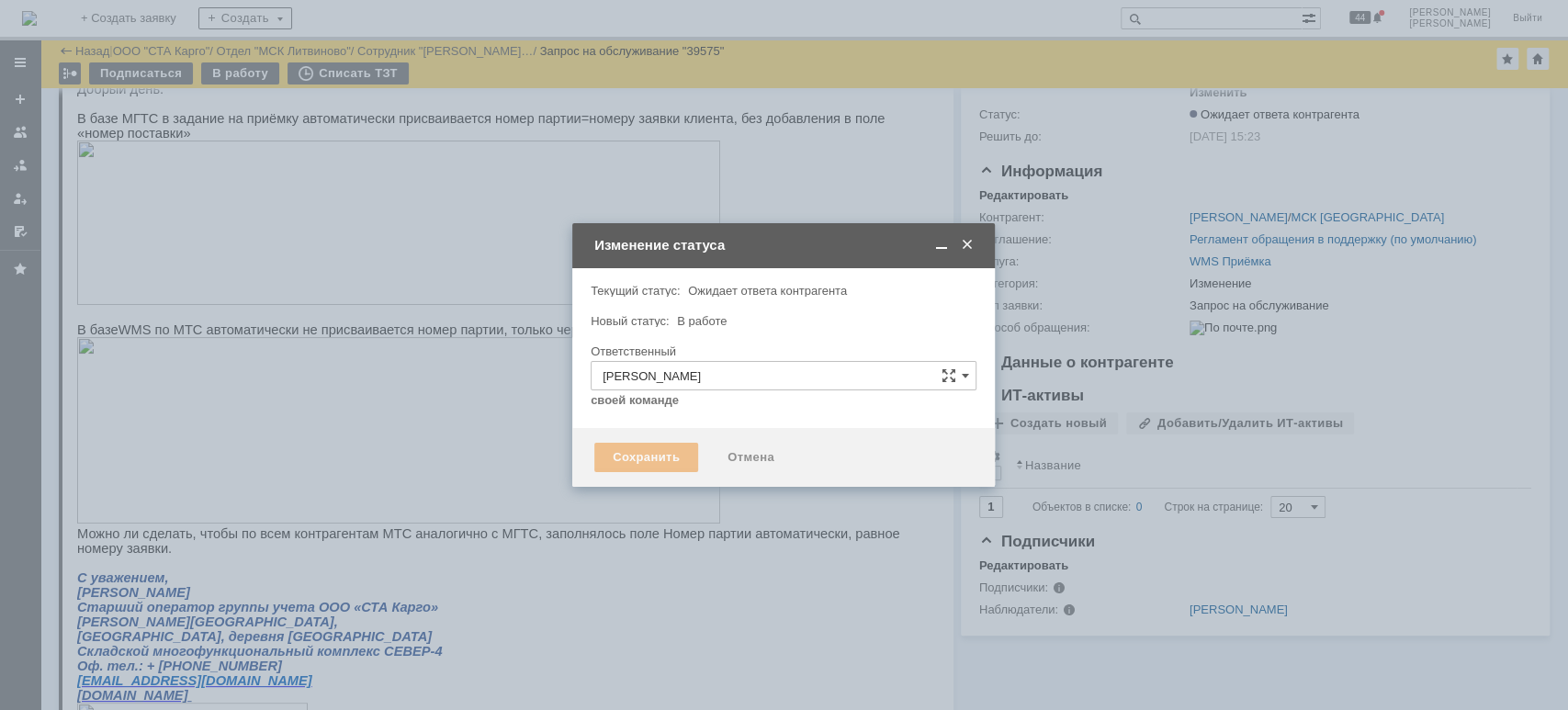
type input "Изменение"
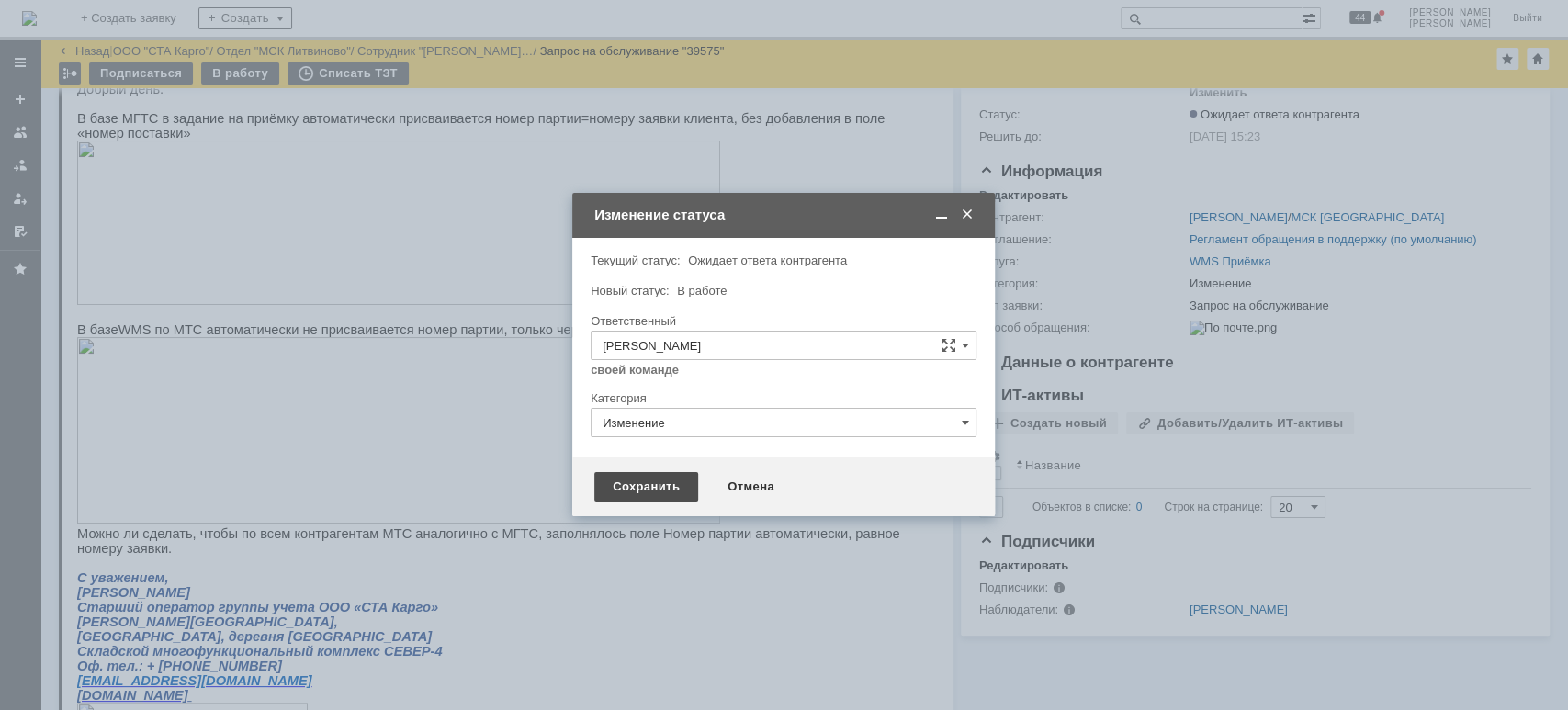
click at [664, 483] on div "Сохранить" at bounding box center [646, 486] width 104 height 30
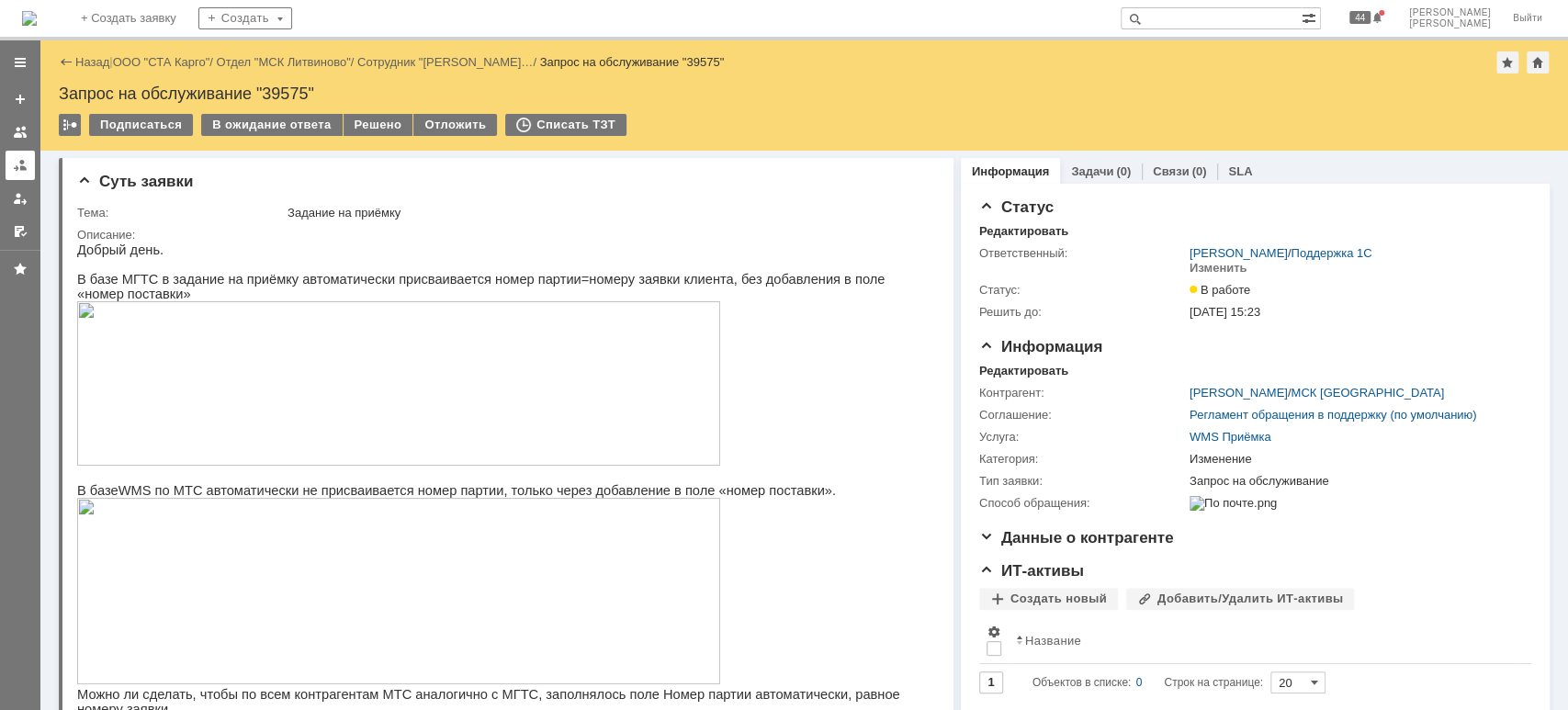
click at [25, 167] on div at bounding box center [20, 165] width 14 height 14
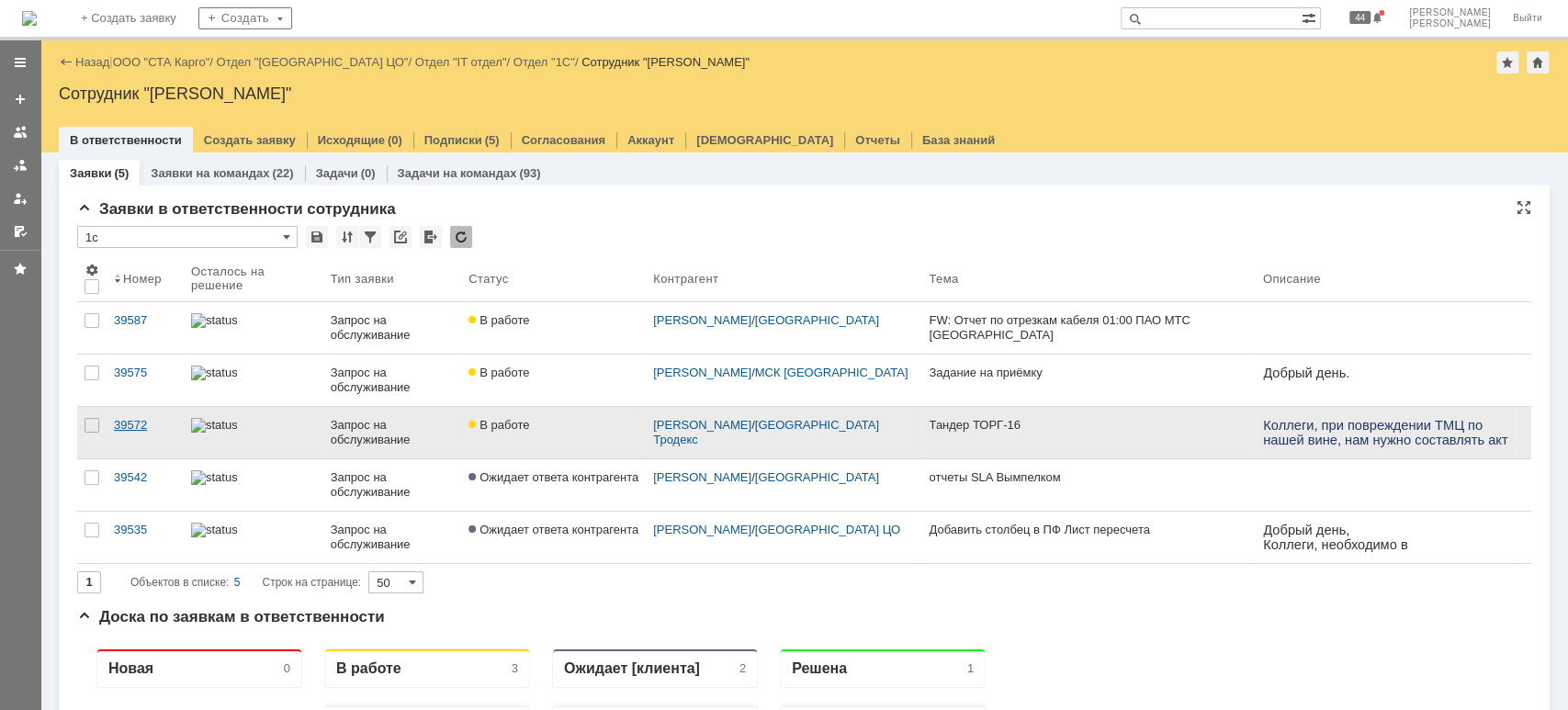
click at [143, 424] on div "39572" at bounding box center [146, 424] width 63 height 14
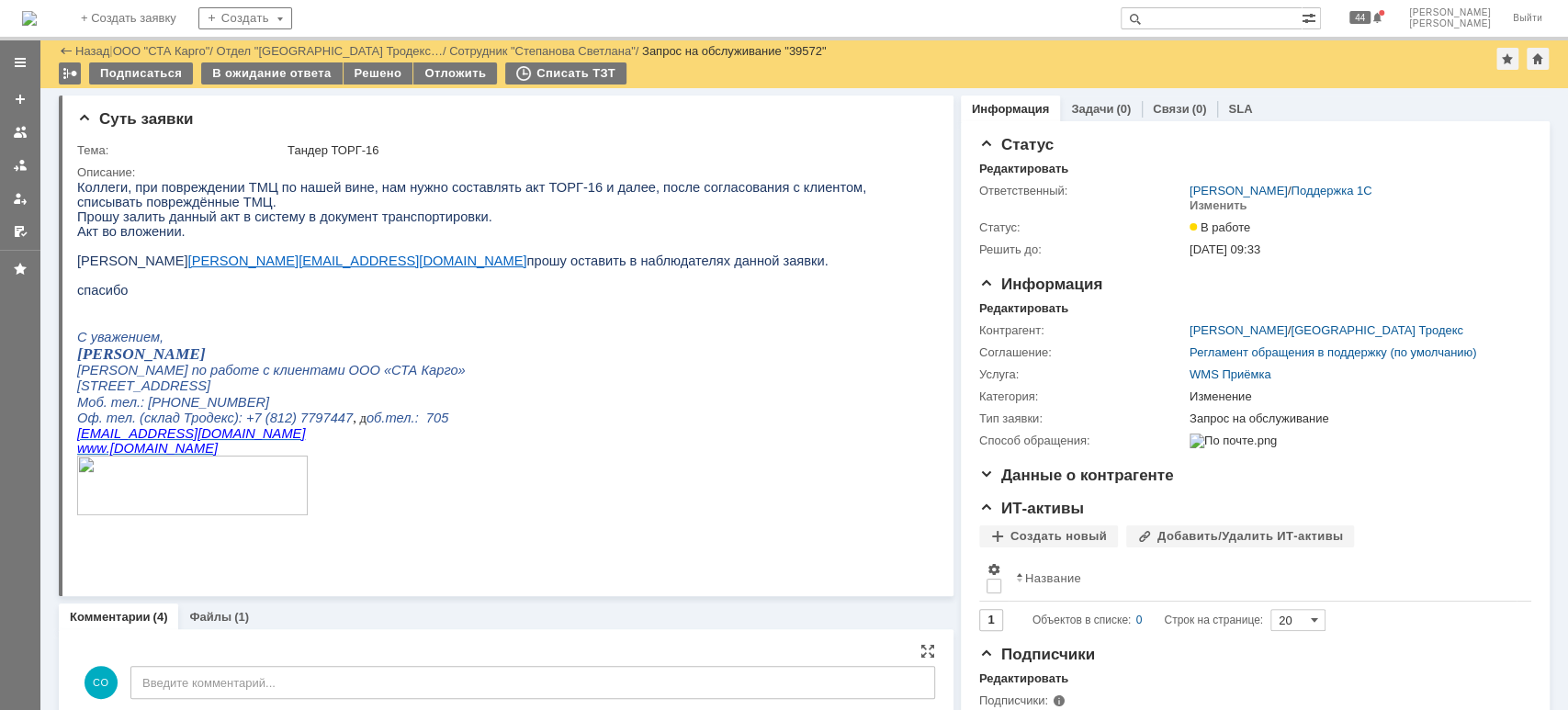
scroll to position [490, 0]
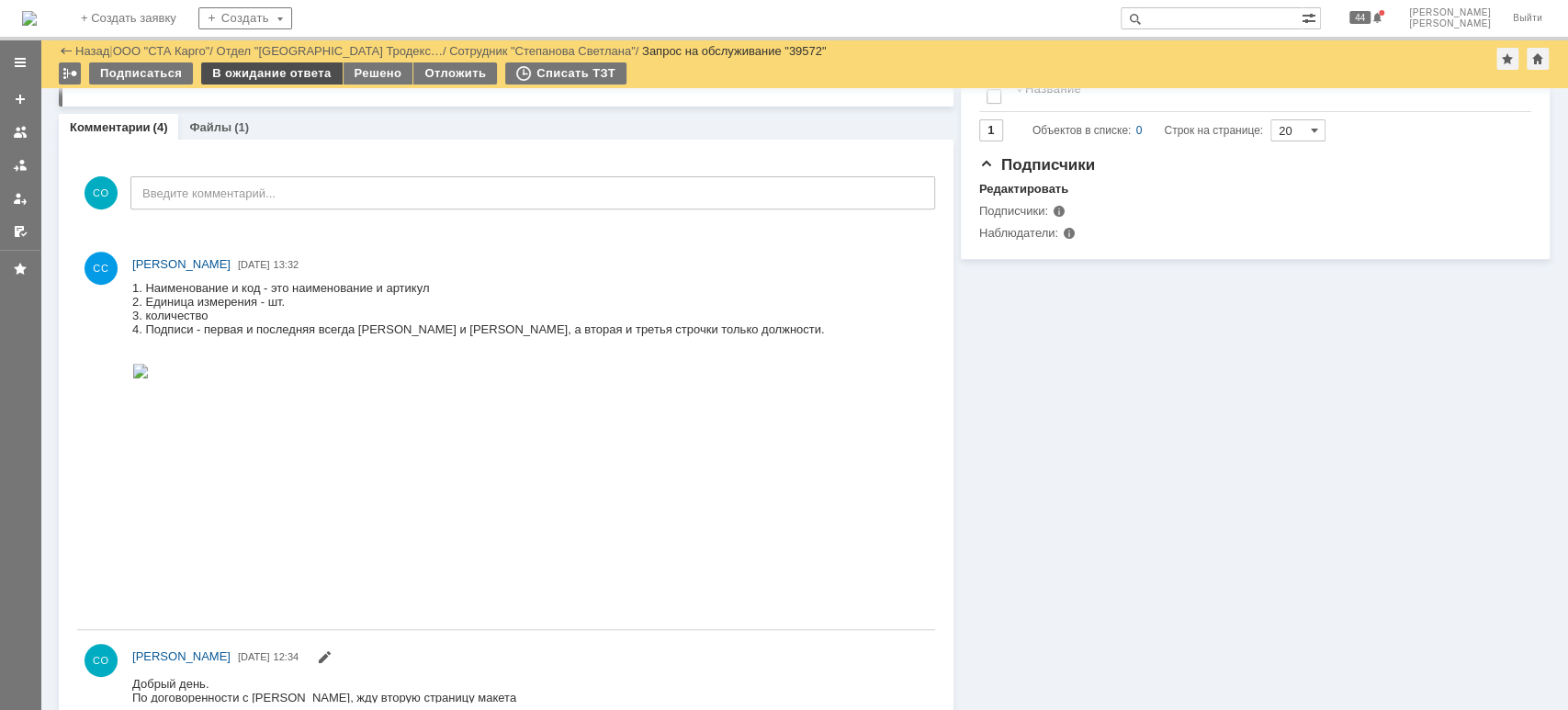
click at [294, 67] on div "В ожидание ответа" at bounding box center [271, 73] width 141 height 22
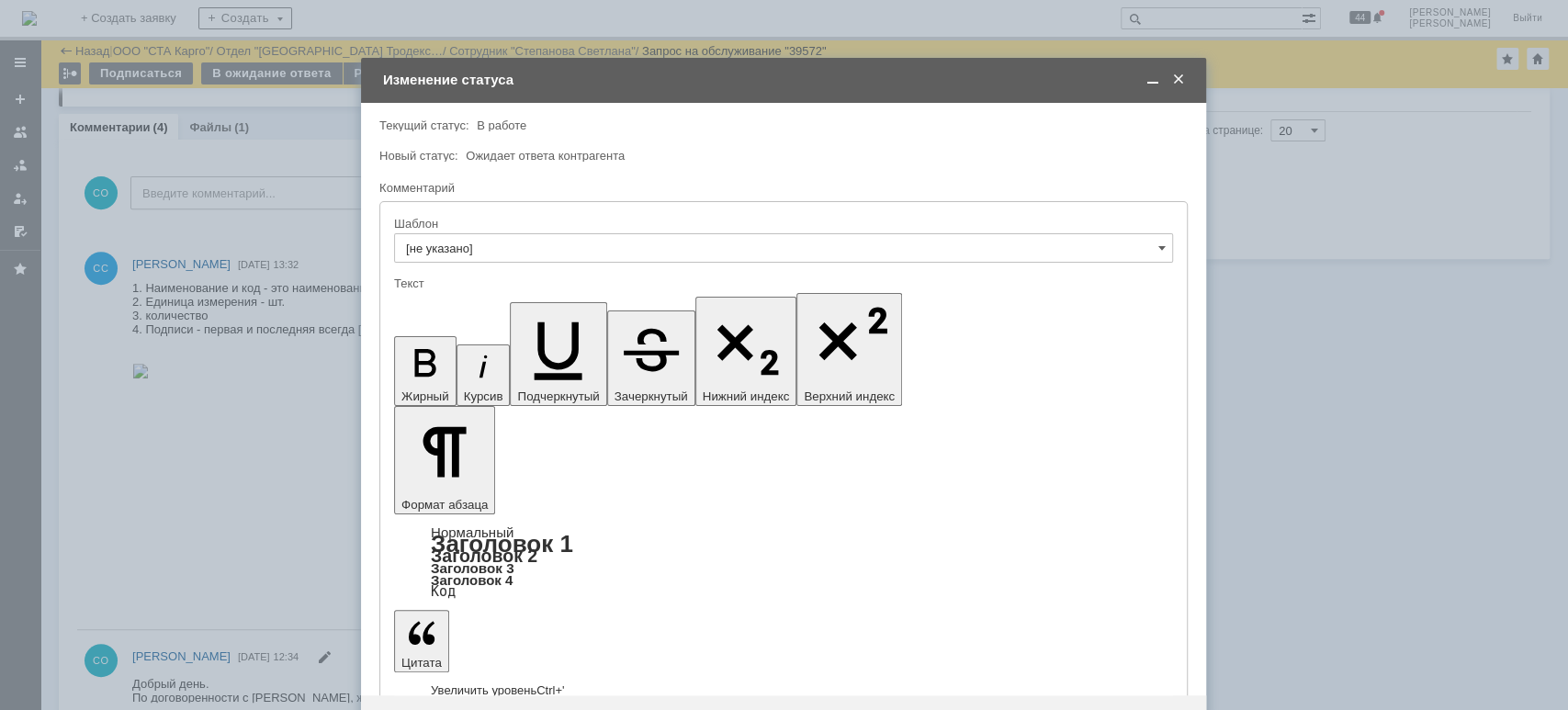
scroll to position [0, 0]
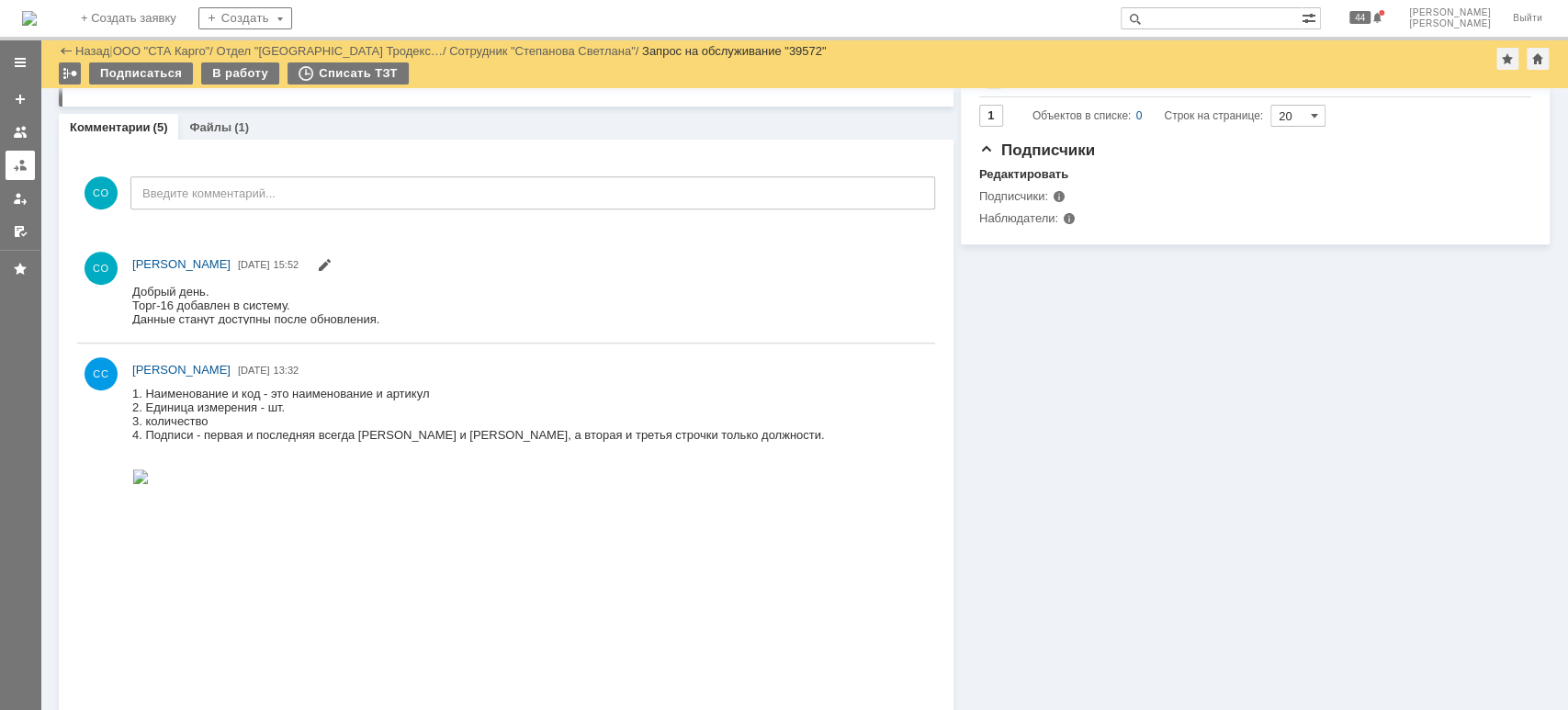
click at [14, 168] on div at bounding box center [20, 165] width 14 height 14
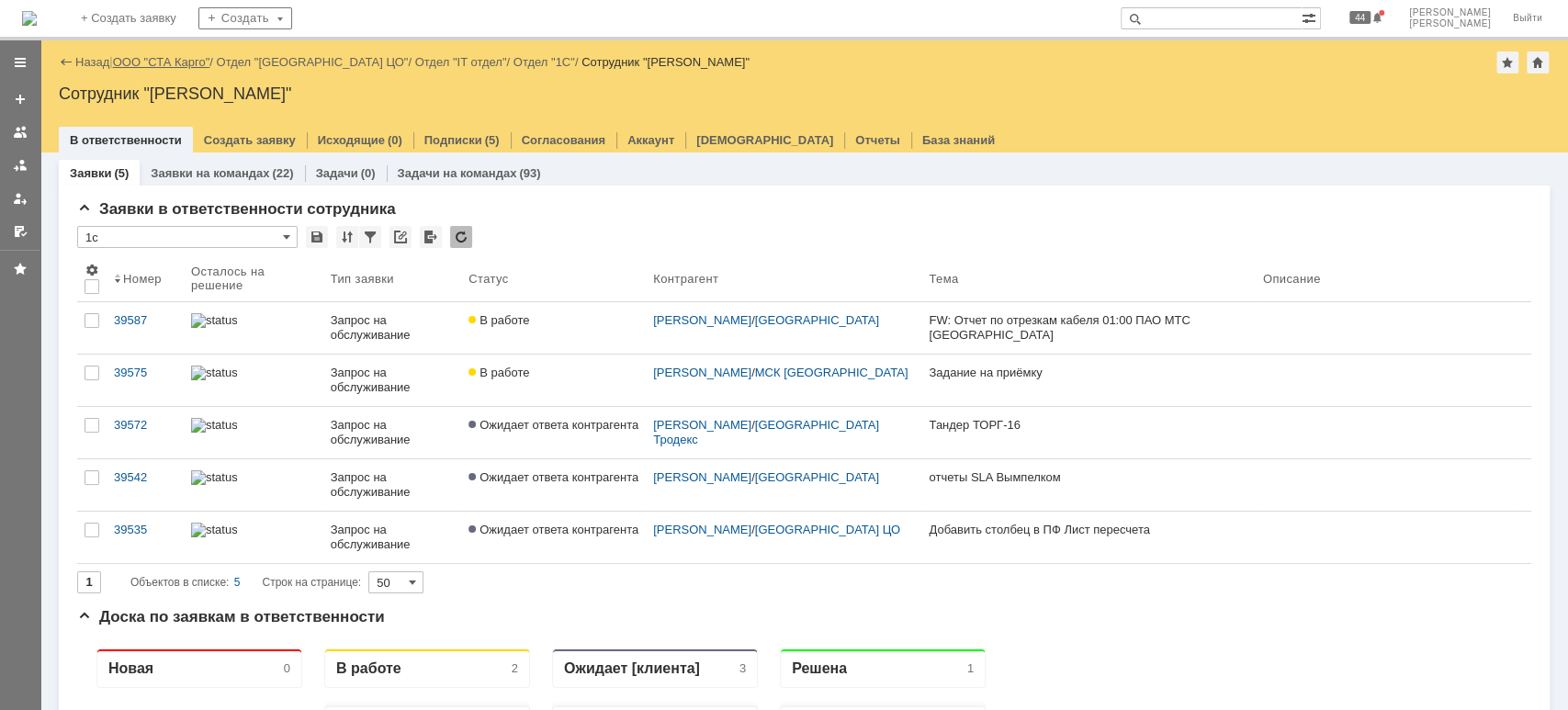
click at [147, 56] on link "ООО "СТА Карго"" at bounding box center [162, 62] width 97 height 13
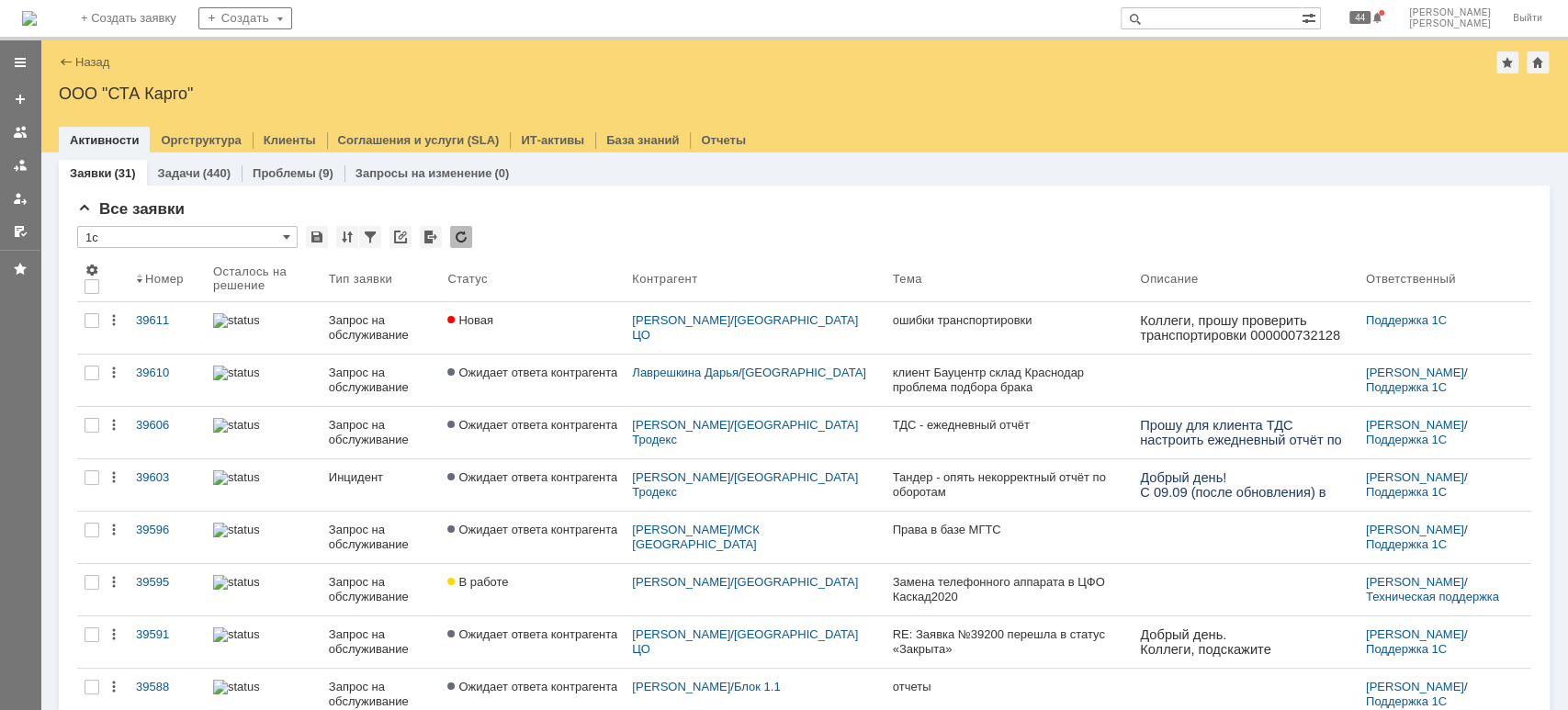
click at [156, 316] on div "39611" at bounding box center [167, 320] width 63 height 14
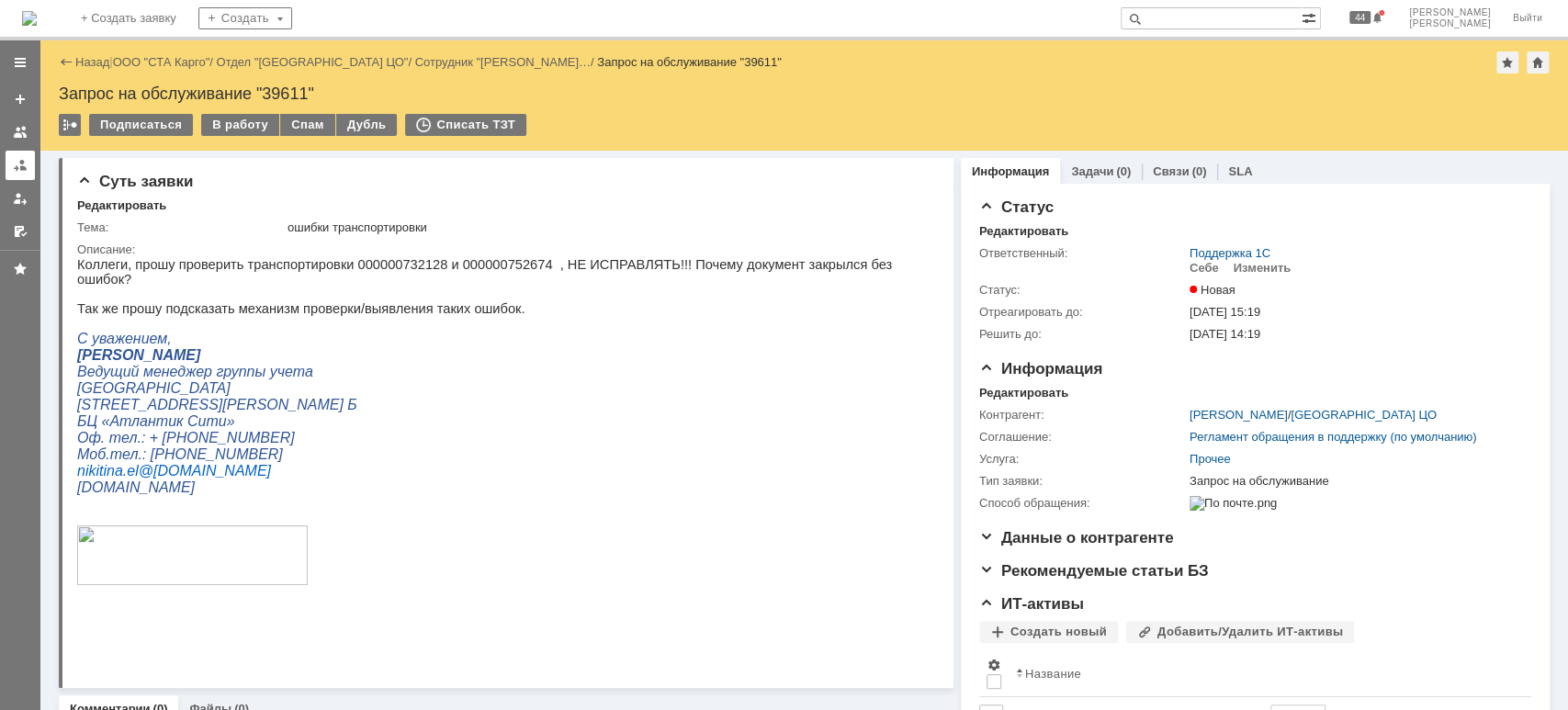
click at [22, 164] on div at bounding box center [20, 165] width 14 height 14
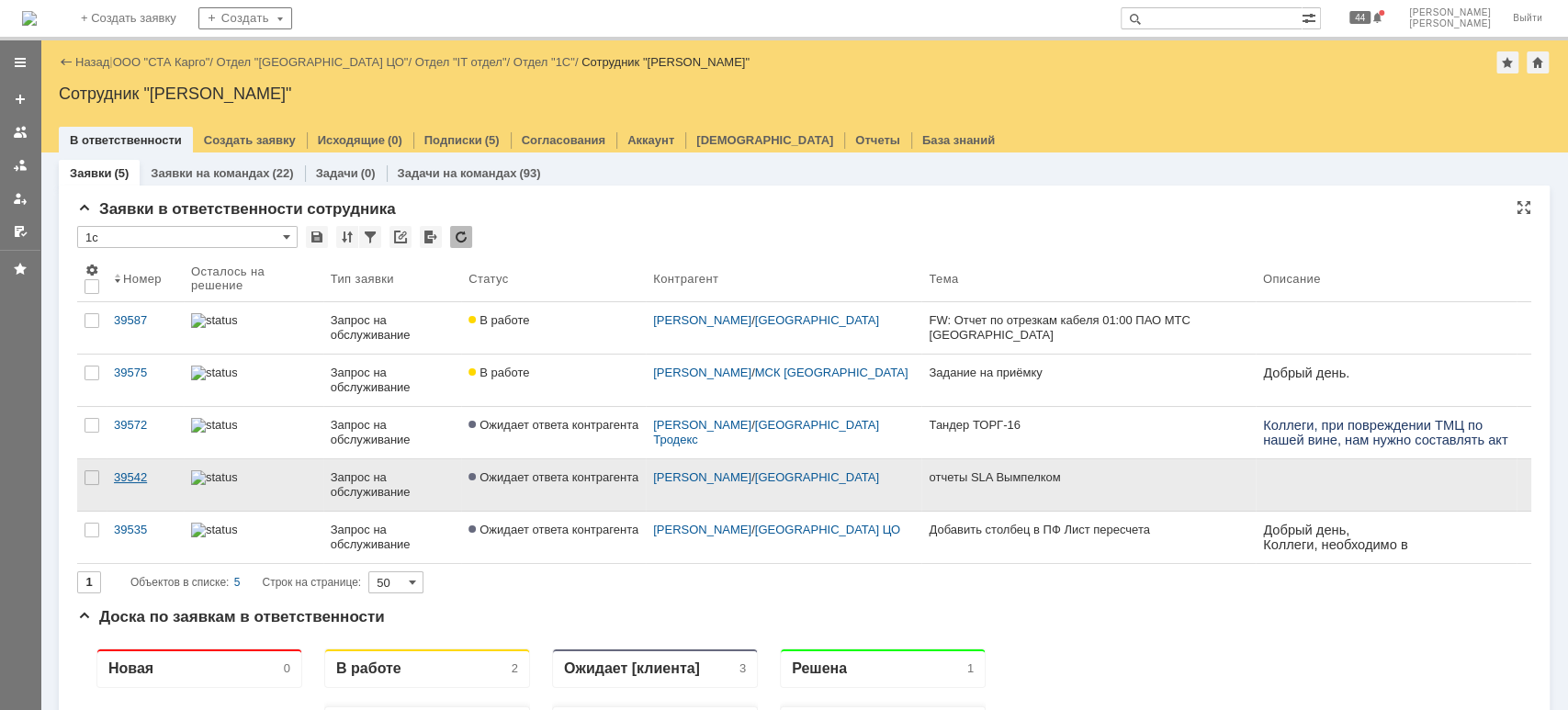
click at [143, 481] on div "39542" at bounding box center [146, 477] width 63 height 14
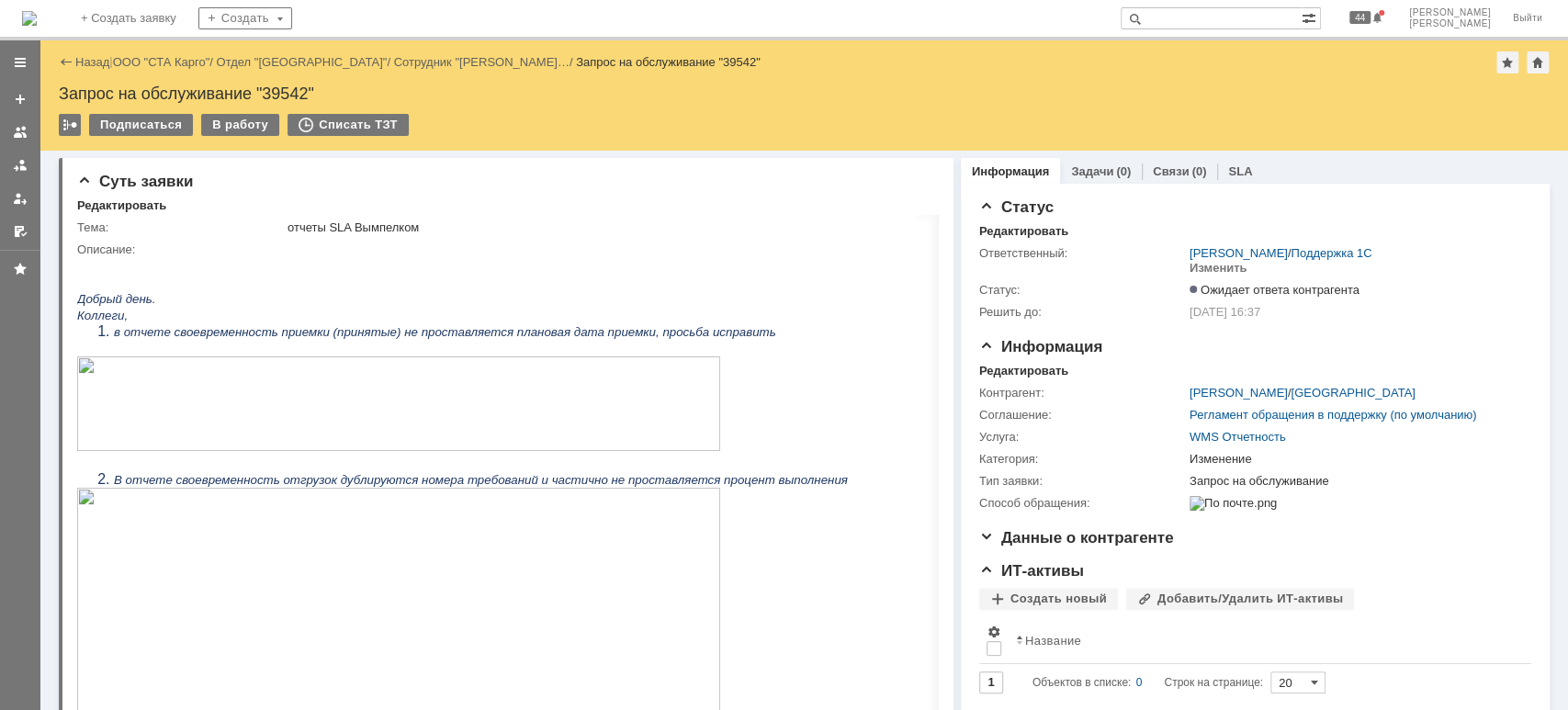
click at [286, 89] on div "Запрос на обслуживание "39542"" at bounding box center [804, 93] width 1491 height 18
copy div "39542"
click at [303, 88] on div "Запрос на обслуживание "39542"" at bounding box center [804, 93] width 1491 height 18
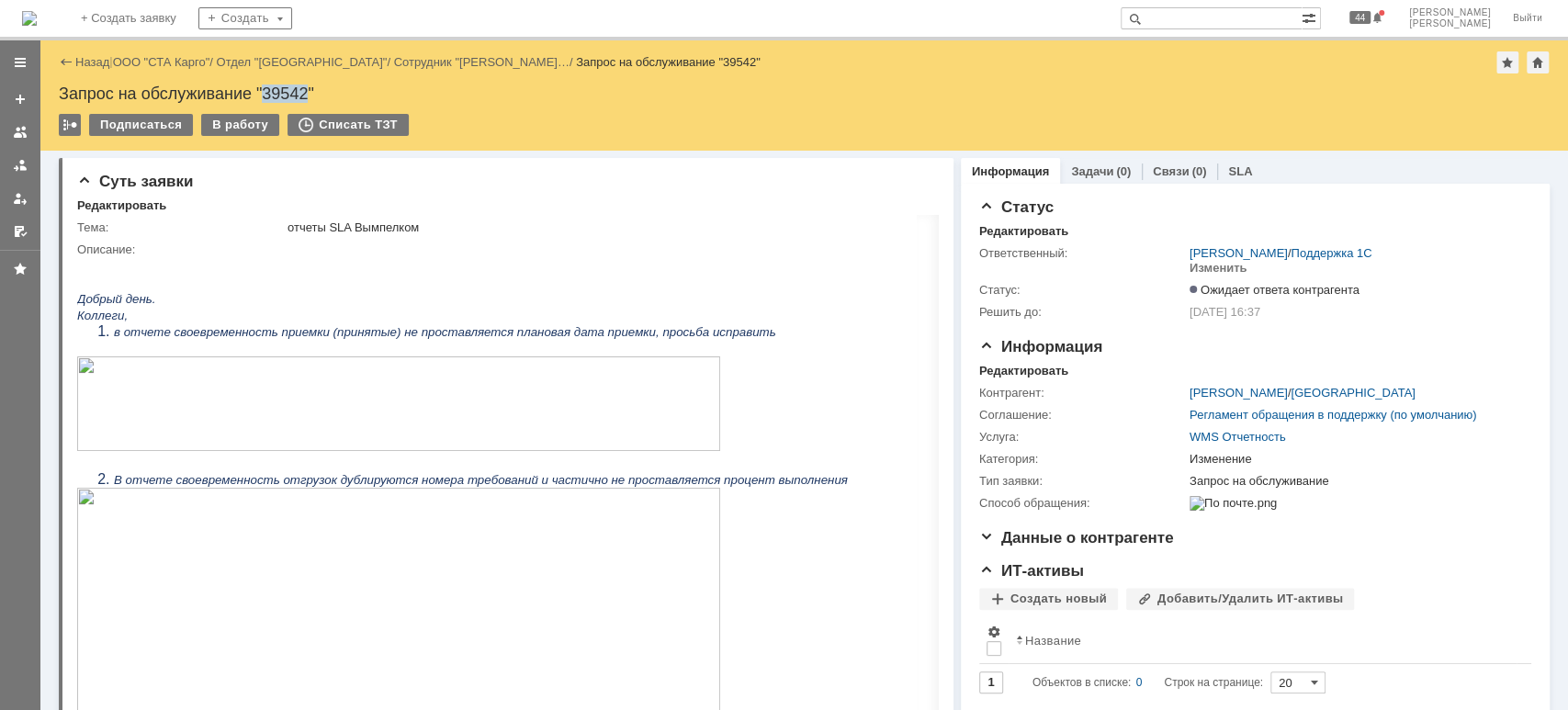
click at [303, 88] on div "Запрос на обслуживание "39542"" at bounding box center [804, 93] width 1491 height 18
click at [241, 127] on div "В работу" at bounding box center [240, 125] width 78 height 22
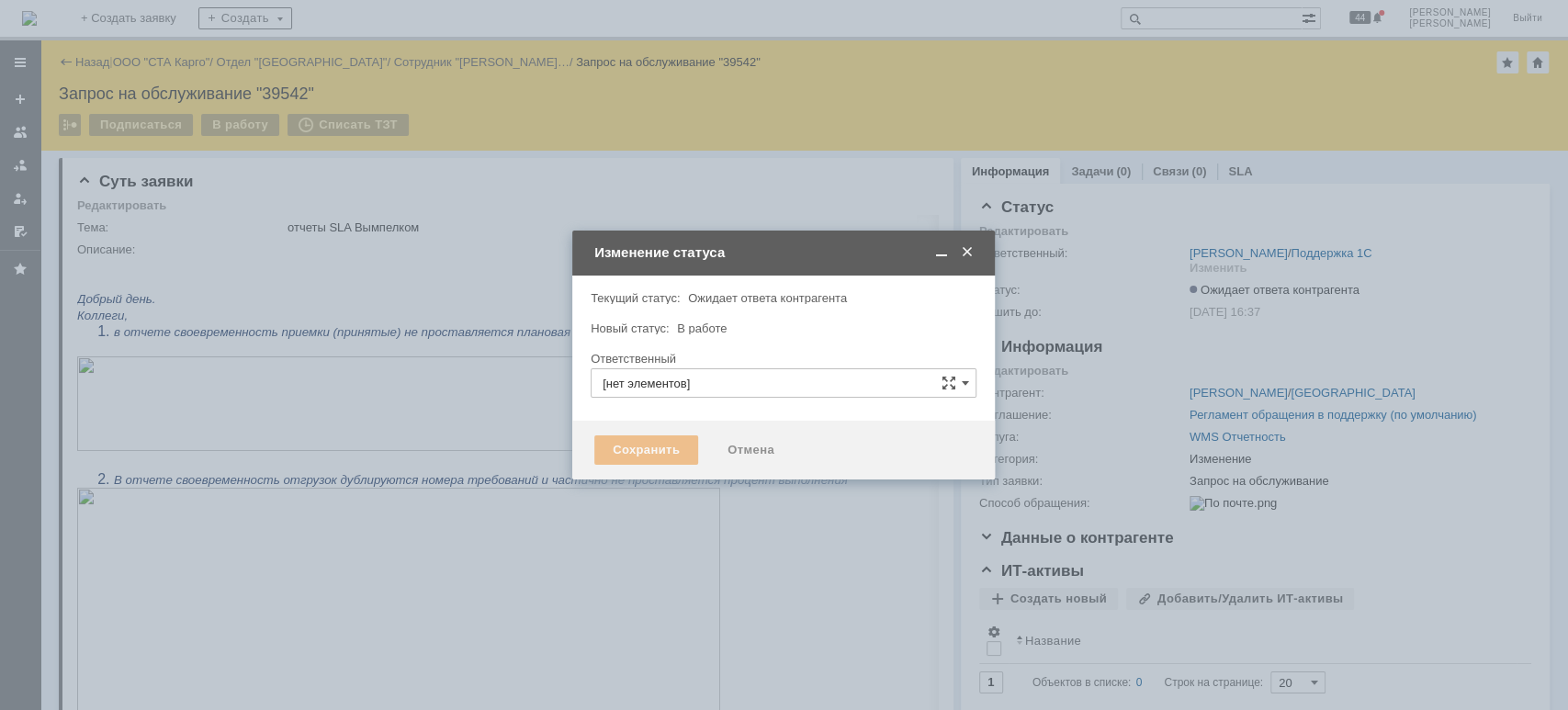
type input "[PERSON_NAME]"
type input "Изменение"
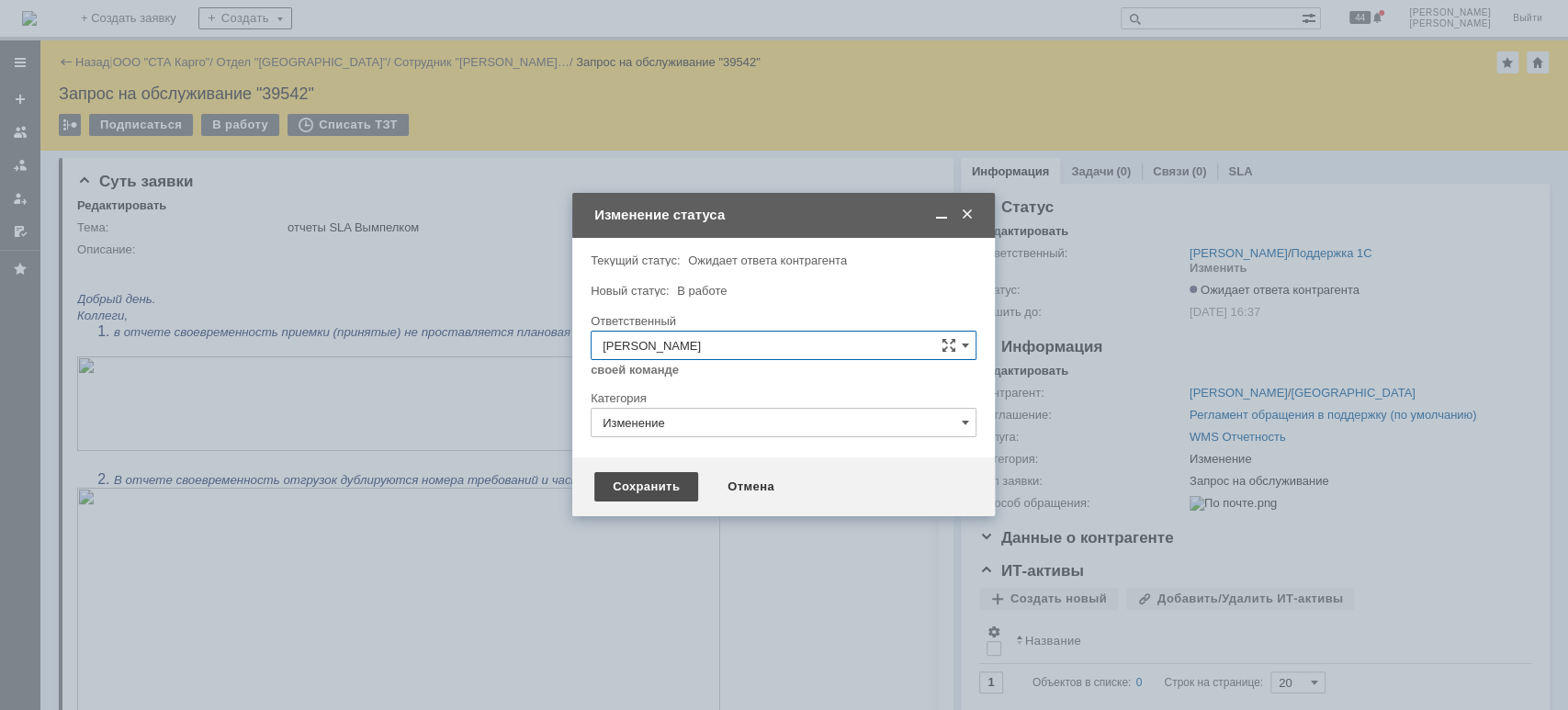
click at [636, 489] on div "Сохранить" at bounding box center [646, 486] width 104 height 30
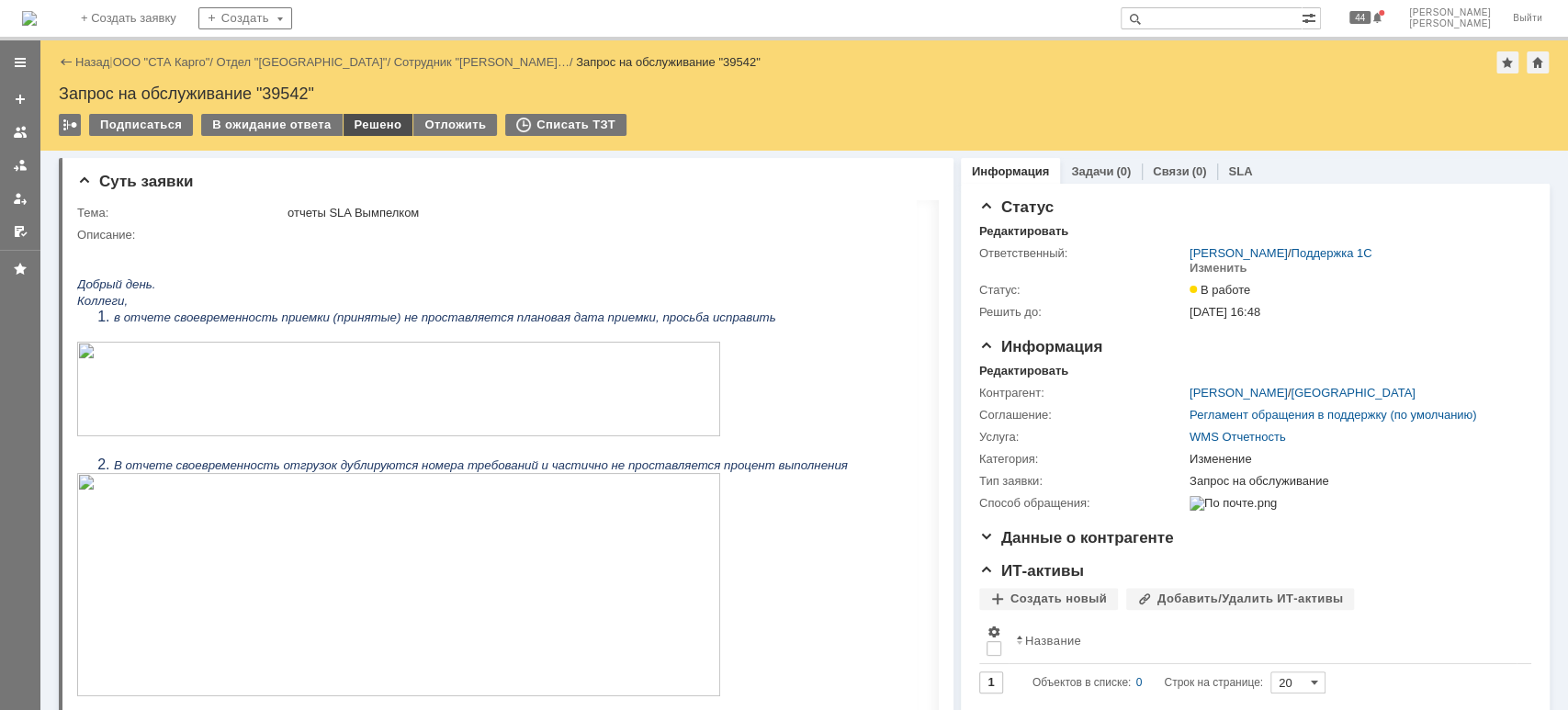
click at [365, 125] on div "Решено" at bounding box center [378, 125] width 69 height 22
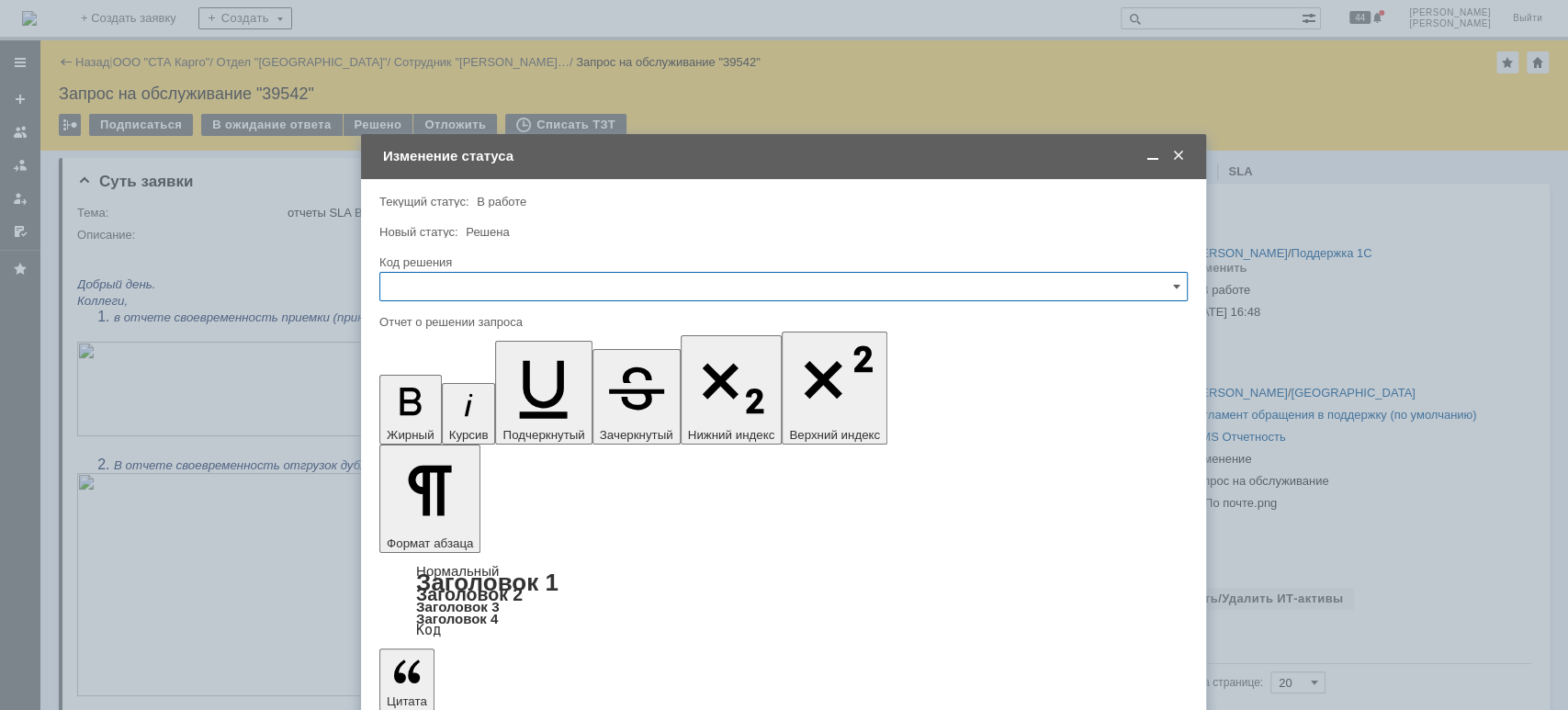
click at [421, 283] on input "text" at bounding box center [784, 286] width 809 height 30
click at [492, 521] on div "Решено" at bounding box center [784, 533] width 807 height 30
type input "Решено"
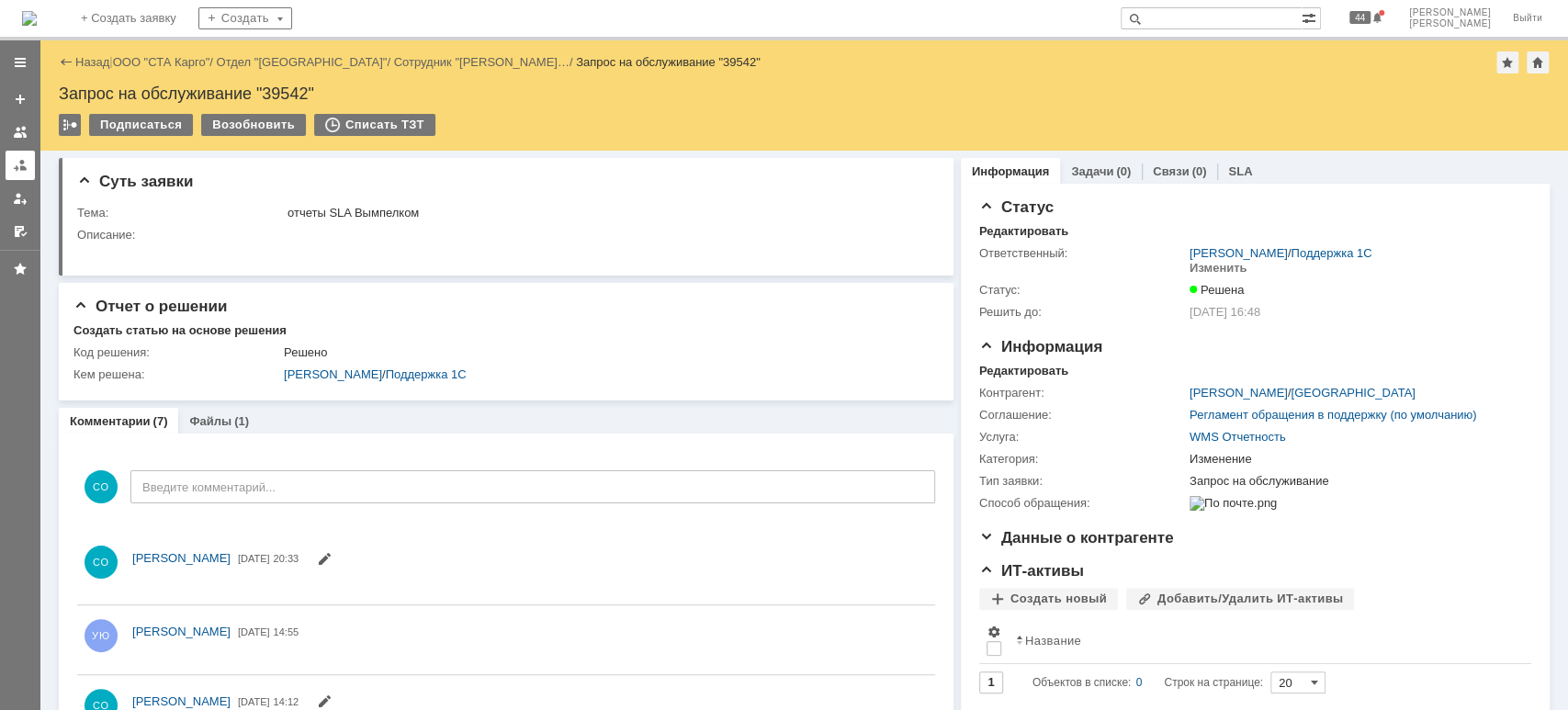
click at [22, 171] on div at bounding box center [20, 165] width 14 height 14
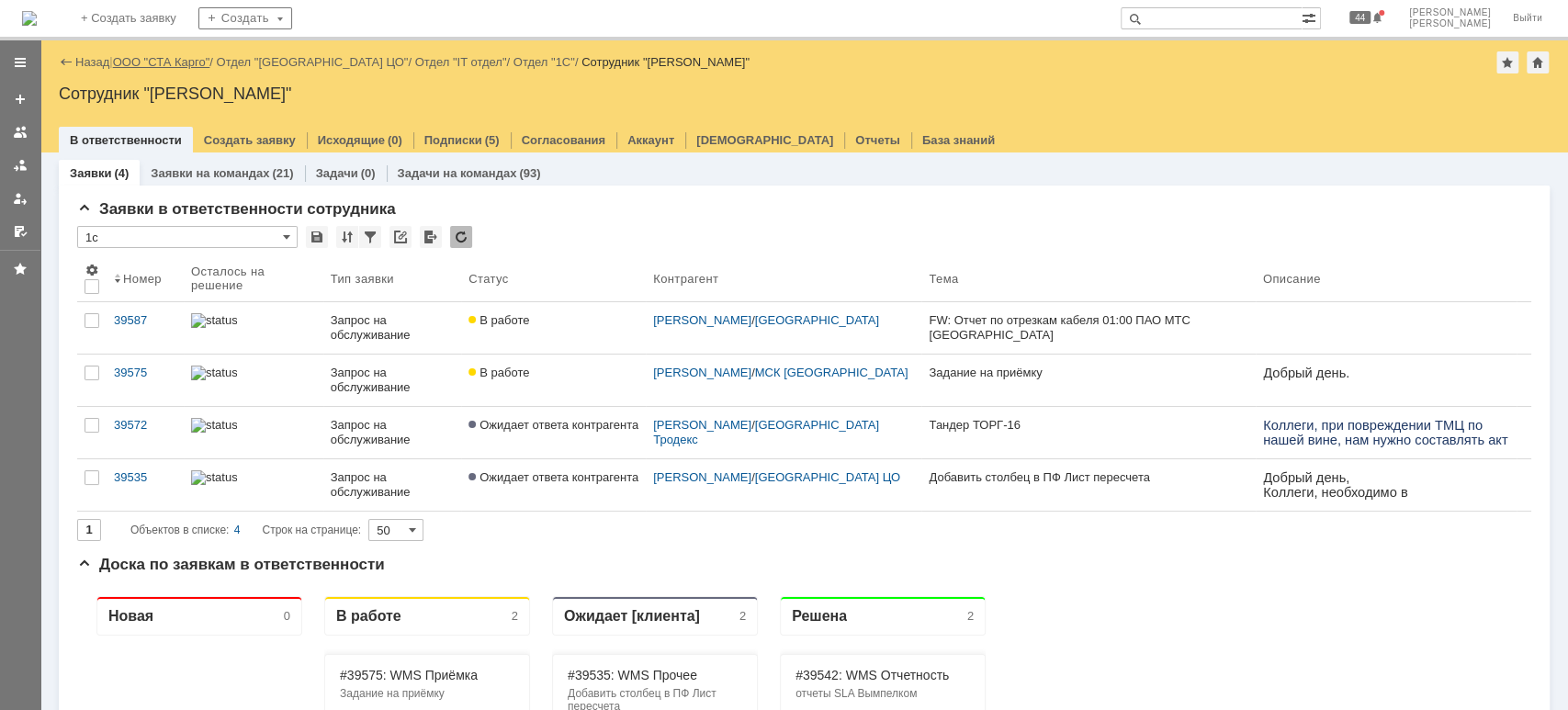
drag, startPoint x: 145, startPoint y: 62, endPoint x: 160, endPoint y: 101, distance: 41.8
click at [147, 63] on link "ООО "СТА Карго"" at bounding box center [162, 62] width 97 height 13
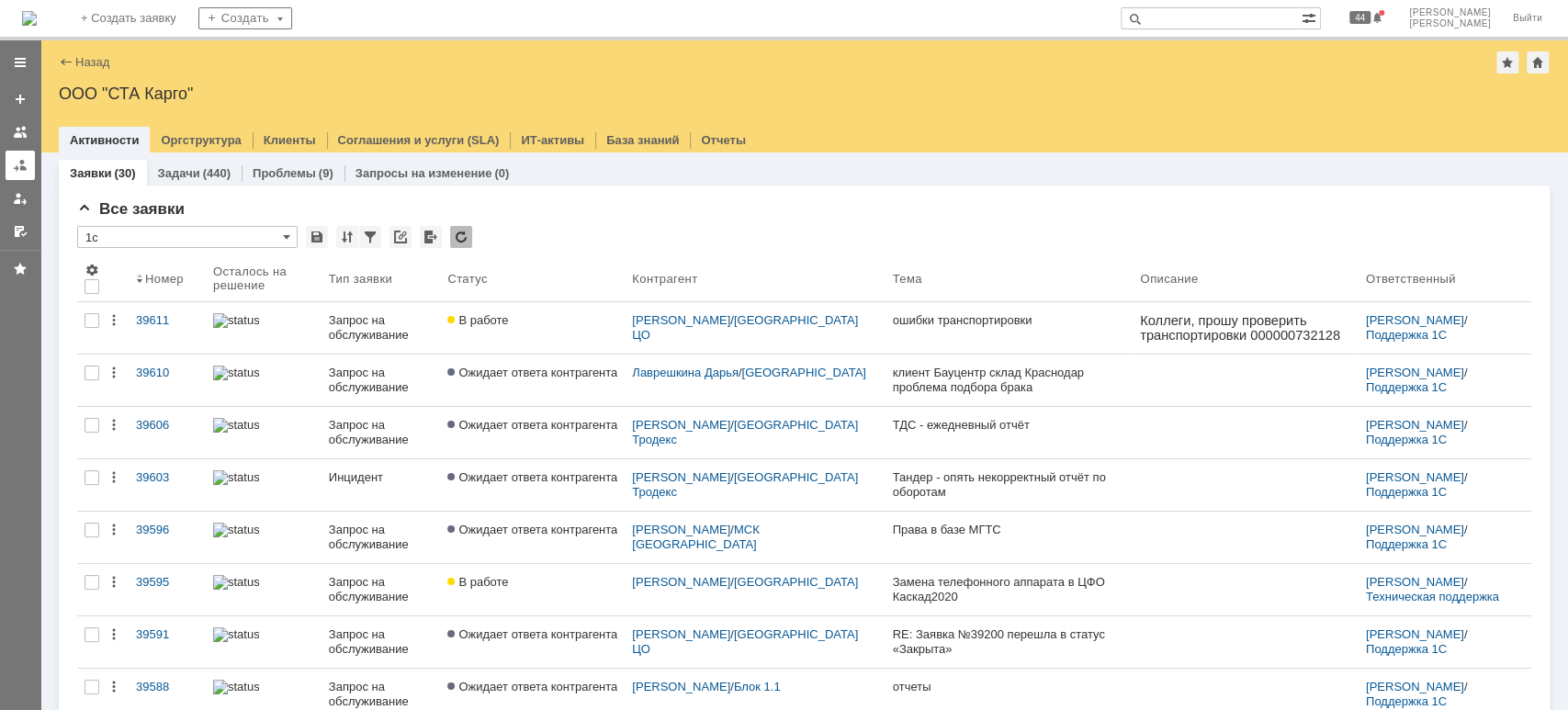
click at [21, 168] on div at bounding box center [20, 165] width 14 height 14
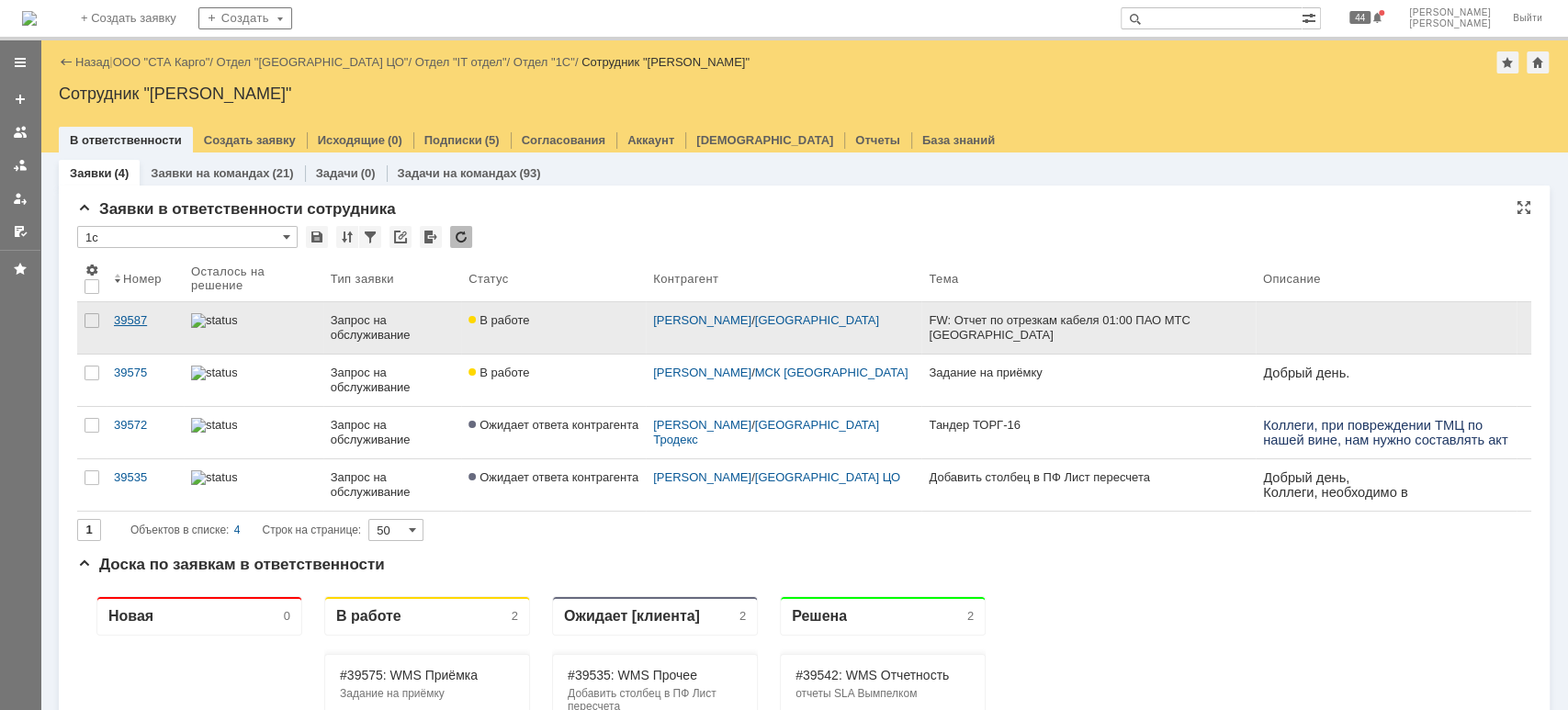
click at [144, 317] on div "39587" at bounding box center [146, 320] width 63 height 14
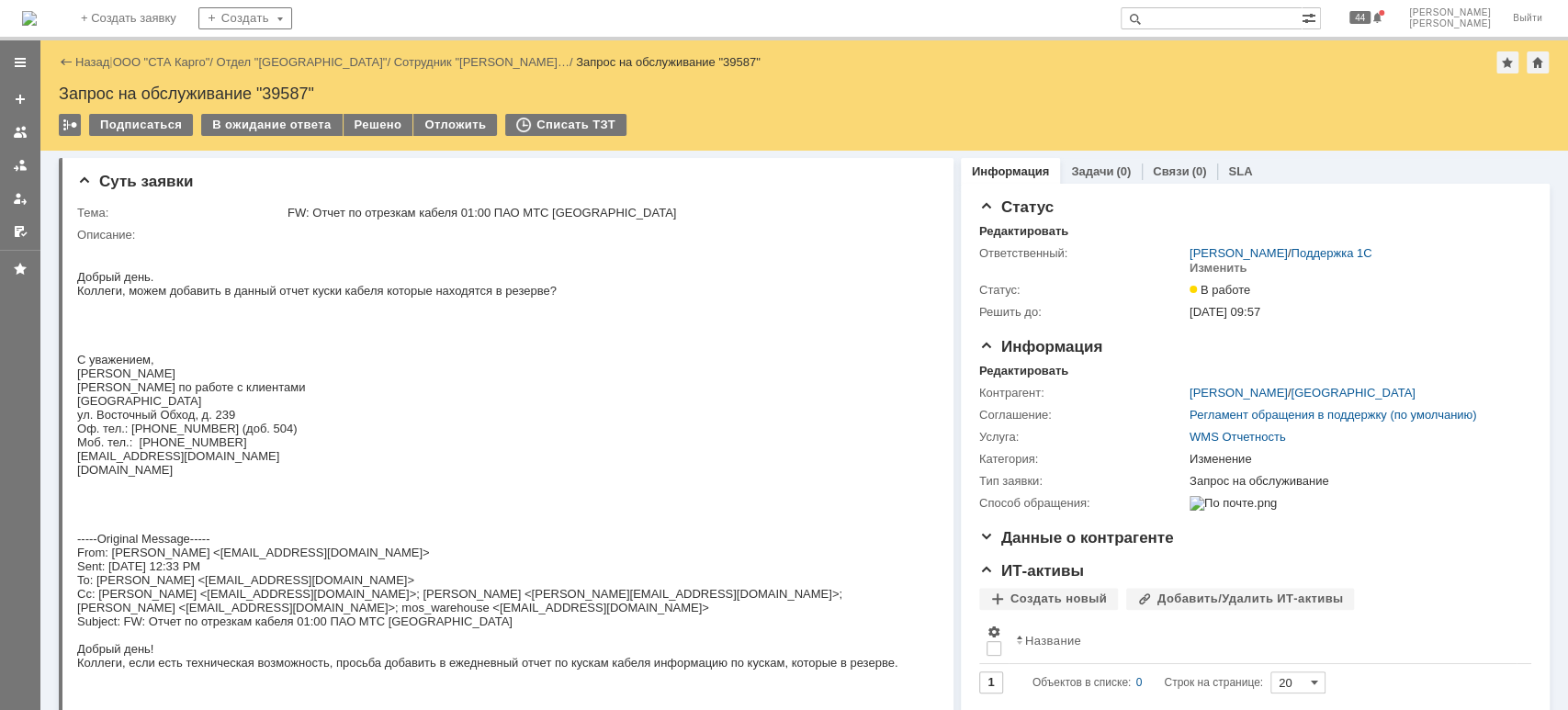
click at [196, 61] on link "ООО "СТА Карго"" at bounding box center [162, 62] width 97 height 13
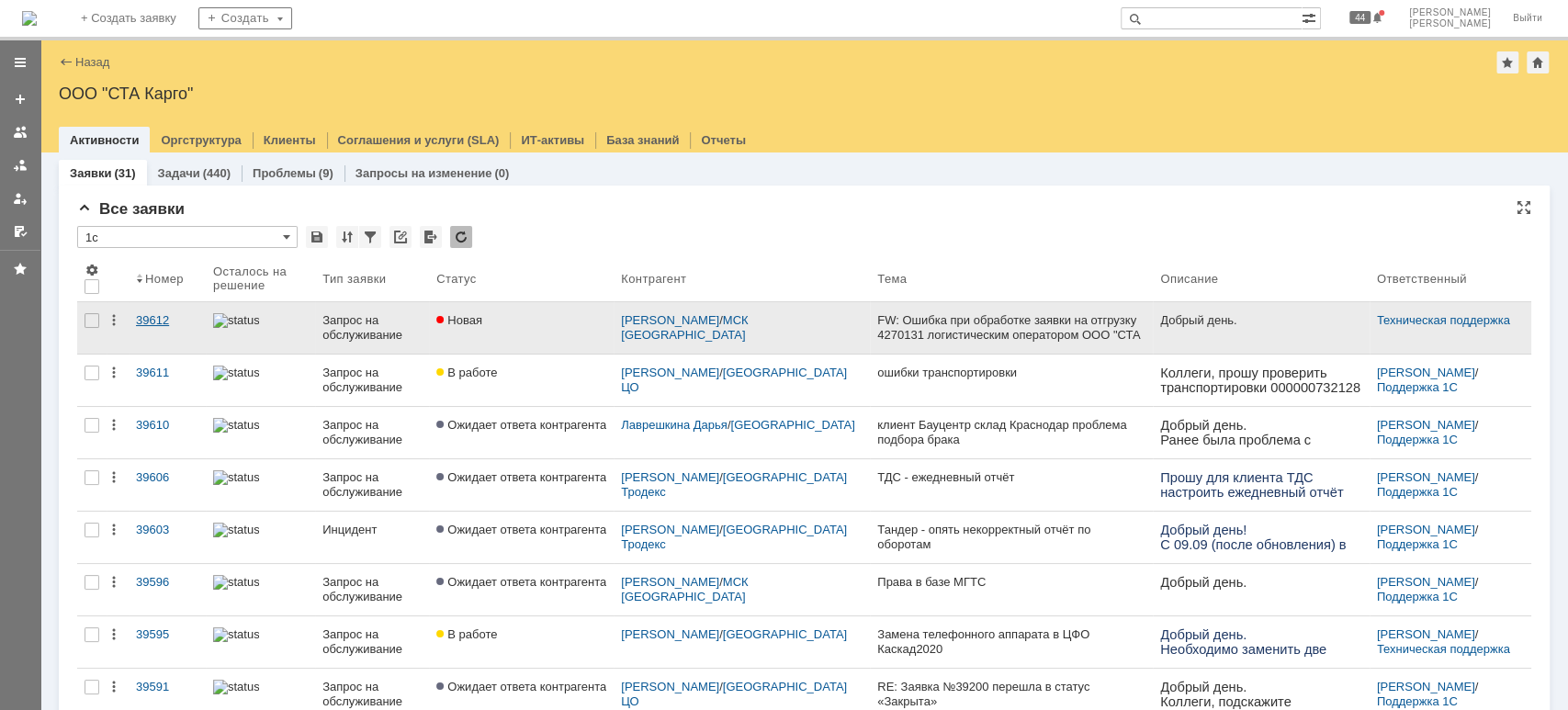
click at [166, 315] on div "39612" at bounding box center [167, 320] width 63 height 14
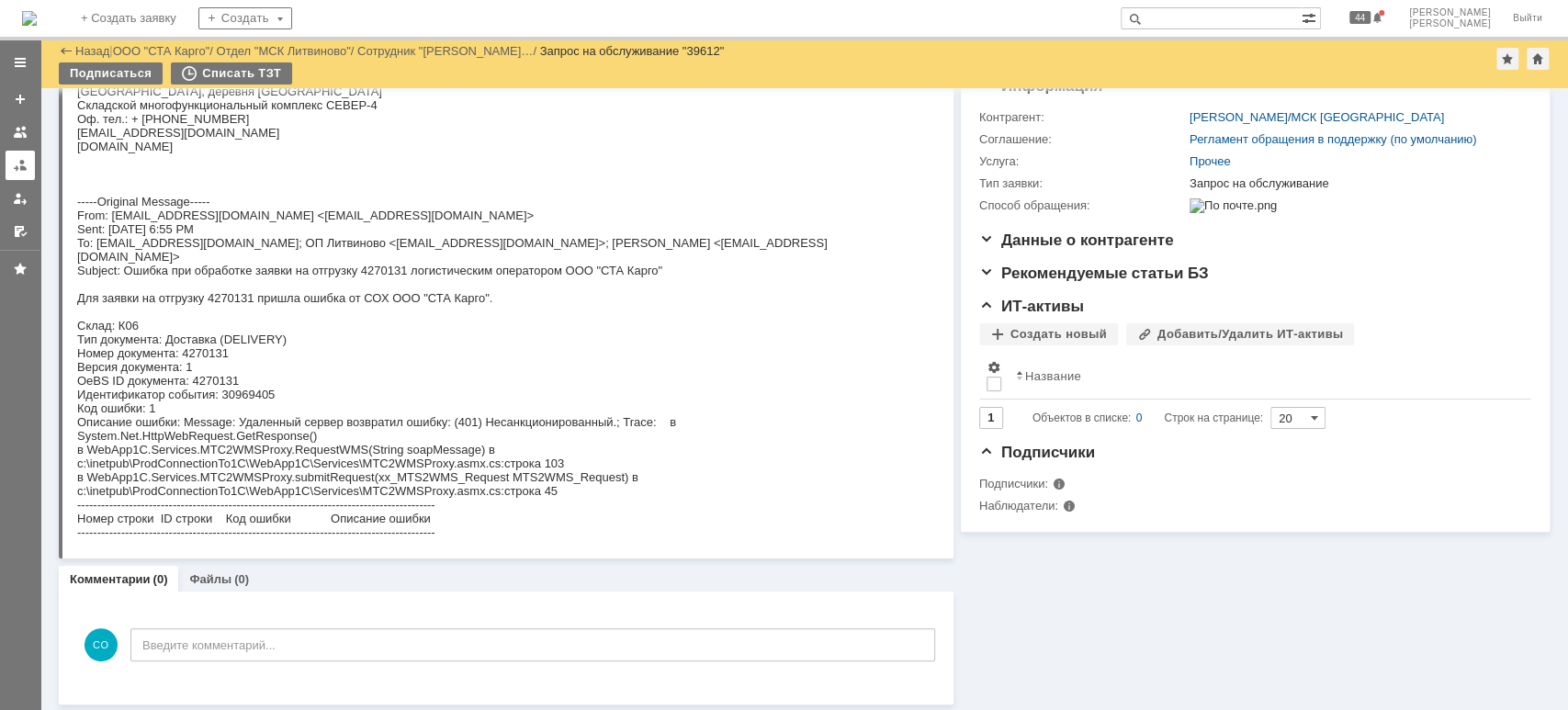
click at [13, 169] on div at bounding box center [20, 165] width 14 height 14
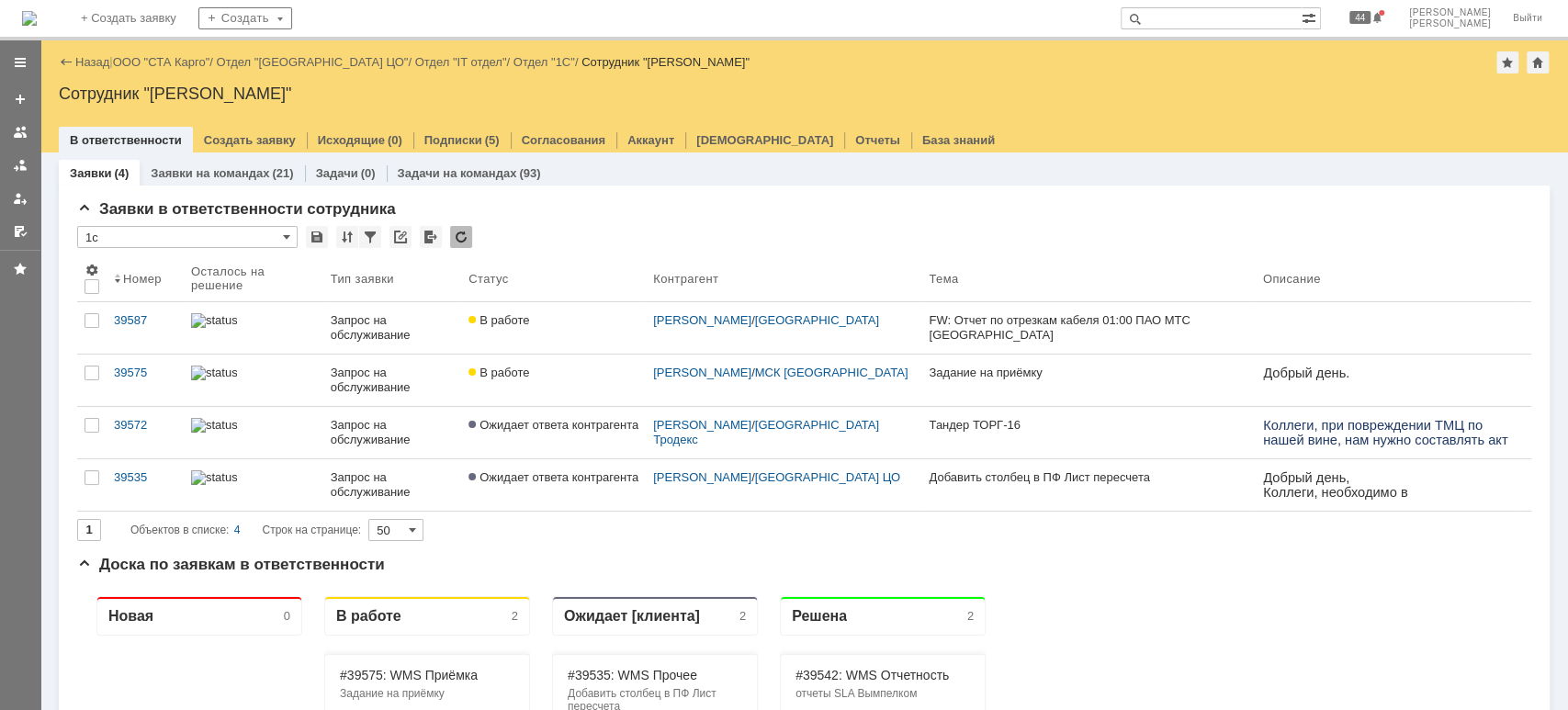
drag, startPoint x: 201, startPoint y: 60, endPoint x: 215, endPoint y: 95, distance: 37.7
click at [201, 60] on link "ООО "СТА Карго"" at bounding box center [162, 62] width 97 height 13
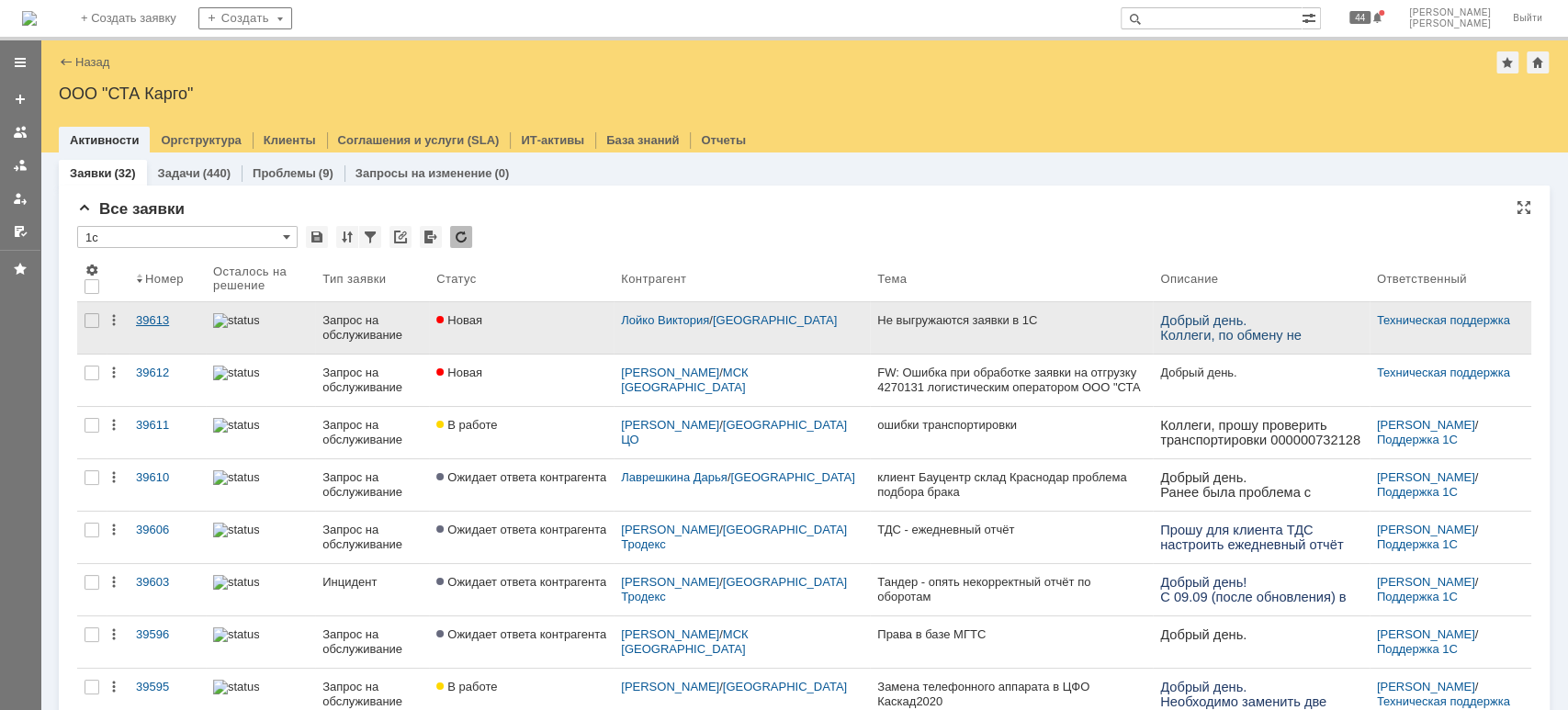
click at [162, 324] on div "39613" at bounding box center [167, 320] width 63 height 14
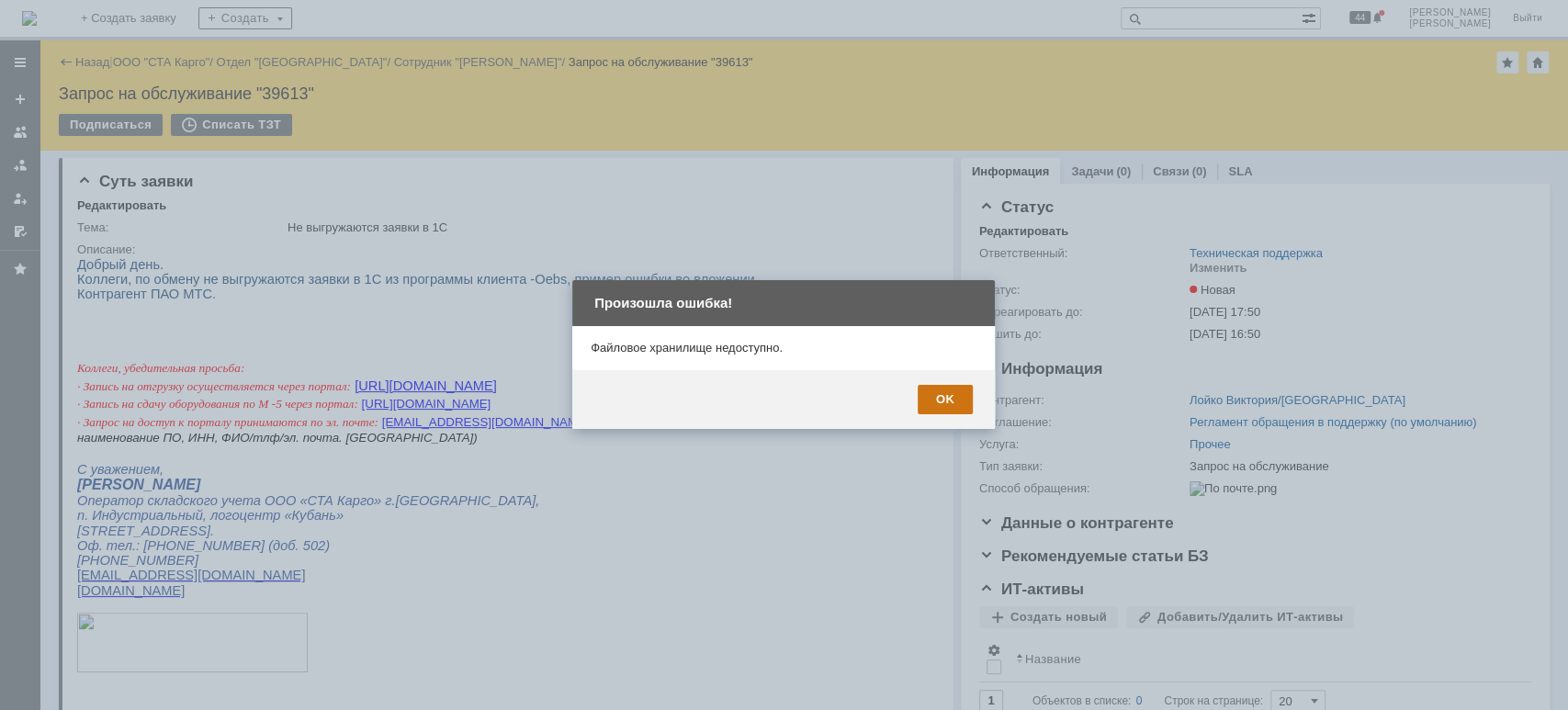
click at [960, 397] on div "OK" at bounding box center [945, 400] width 55 height 30
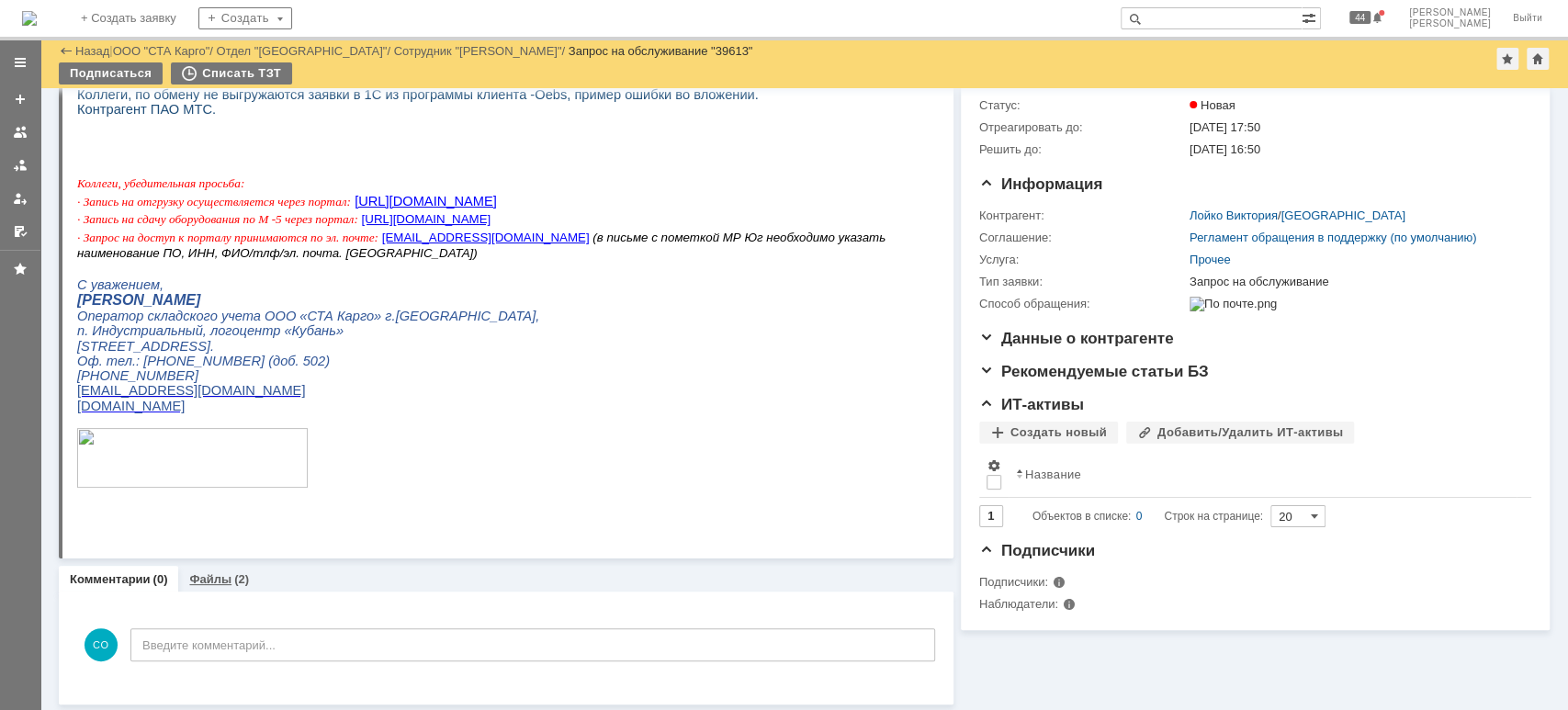
click at [216, 582] on link "Файлы" at bounding box center [210, 579] width 42 height 13
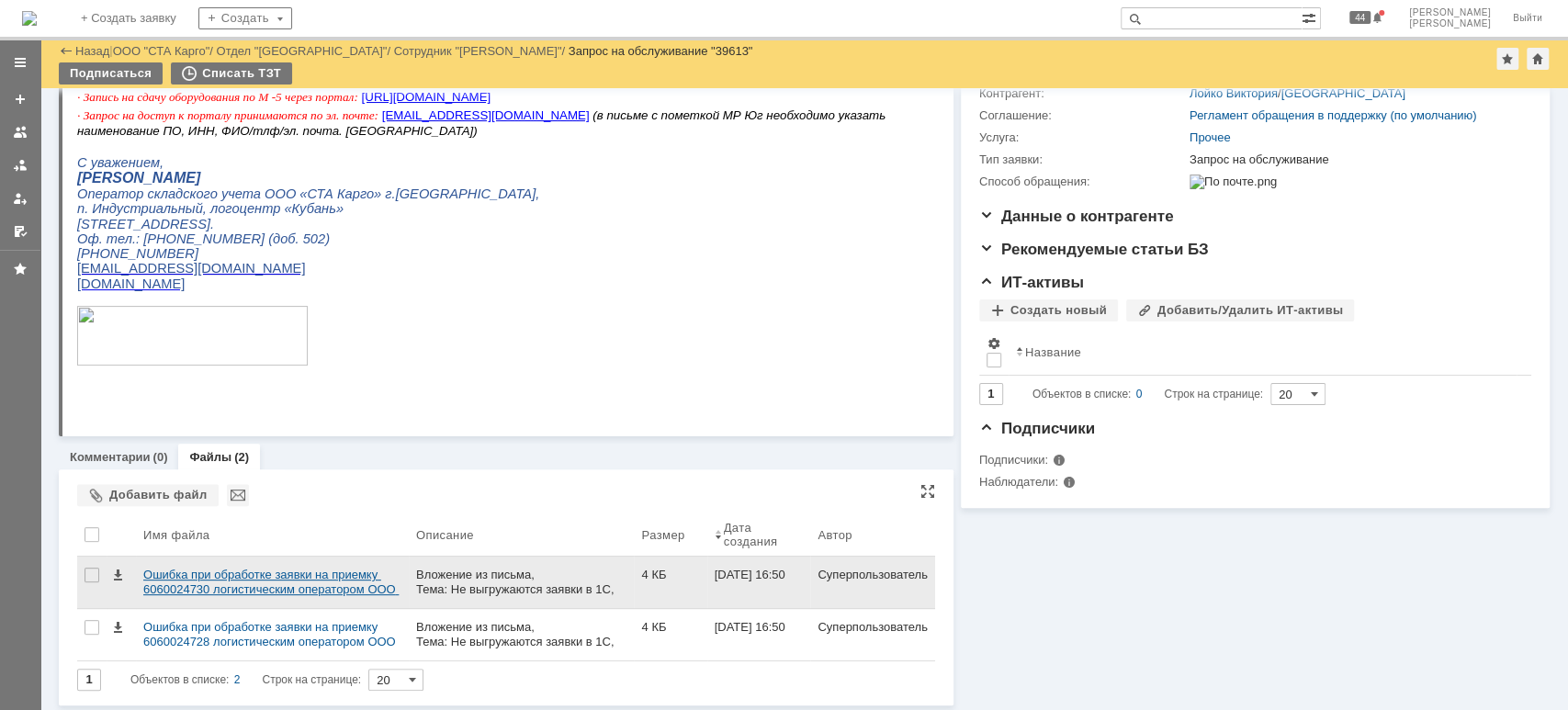
click at [262, 581] on div "Ошибка при обработке заявки на приемку 6060024730 логистическим оператором ООО …" at bounding box center [272, 582] width 258 height 30
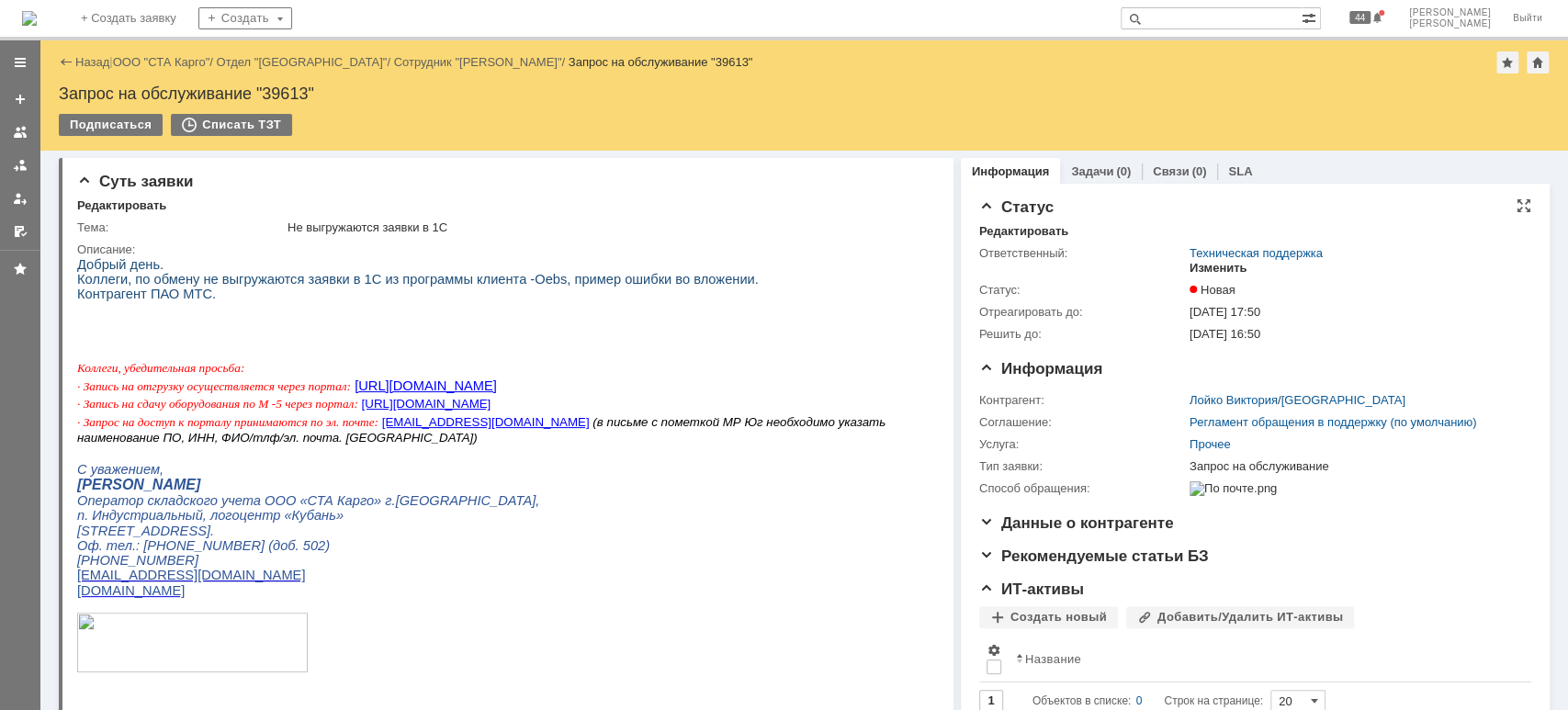
click at [1225, 272] on div "Изменить" at bounding box center [1218, 267] width 58 height 14
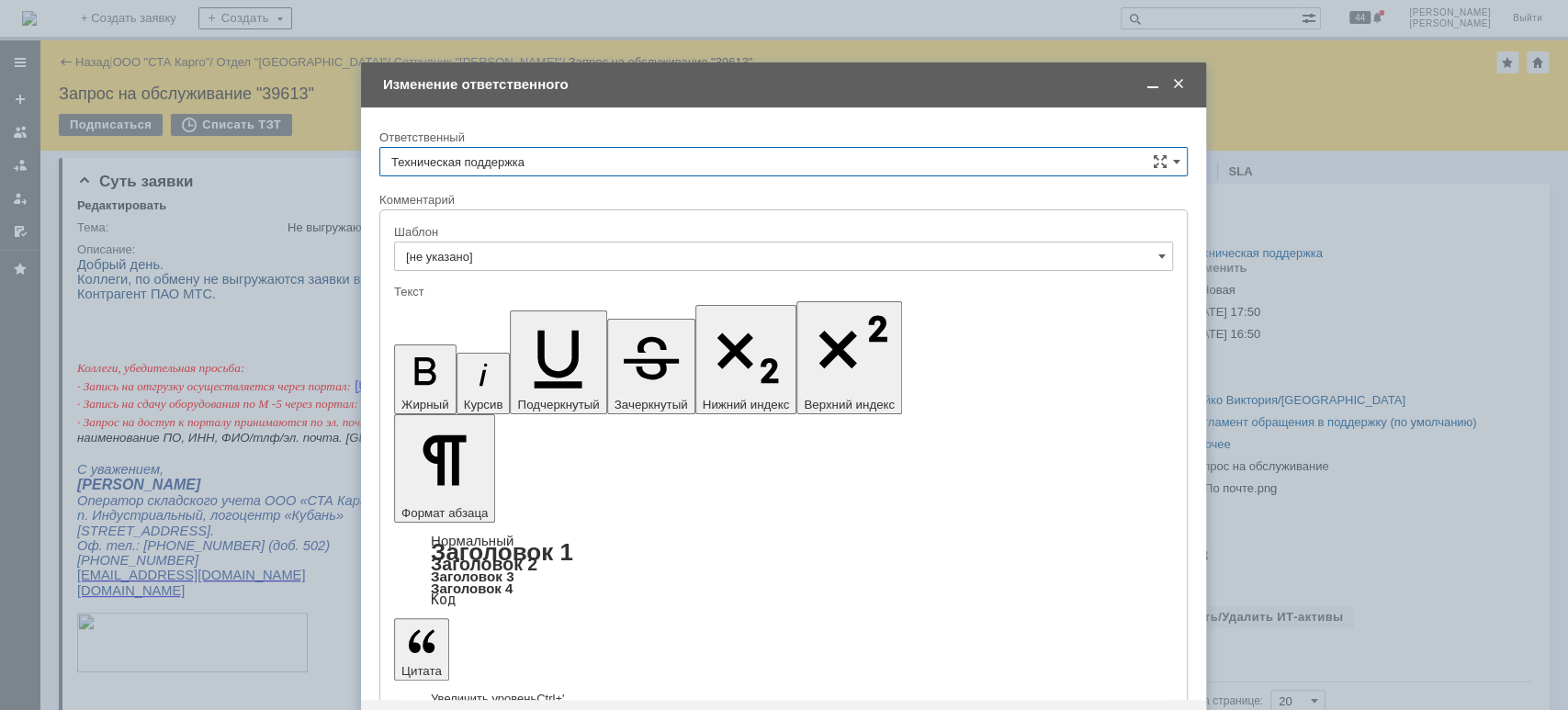
click at [547, 167] on input "Техническая поддержка" at bounding box center [784, 161] width 809 height 30
click at [511, 244] on div "[PERSON_NAME]" at bounding box center [784, 256] width 807 height 30
type input "[PERSON_NAME]"
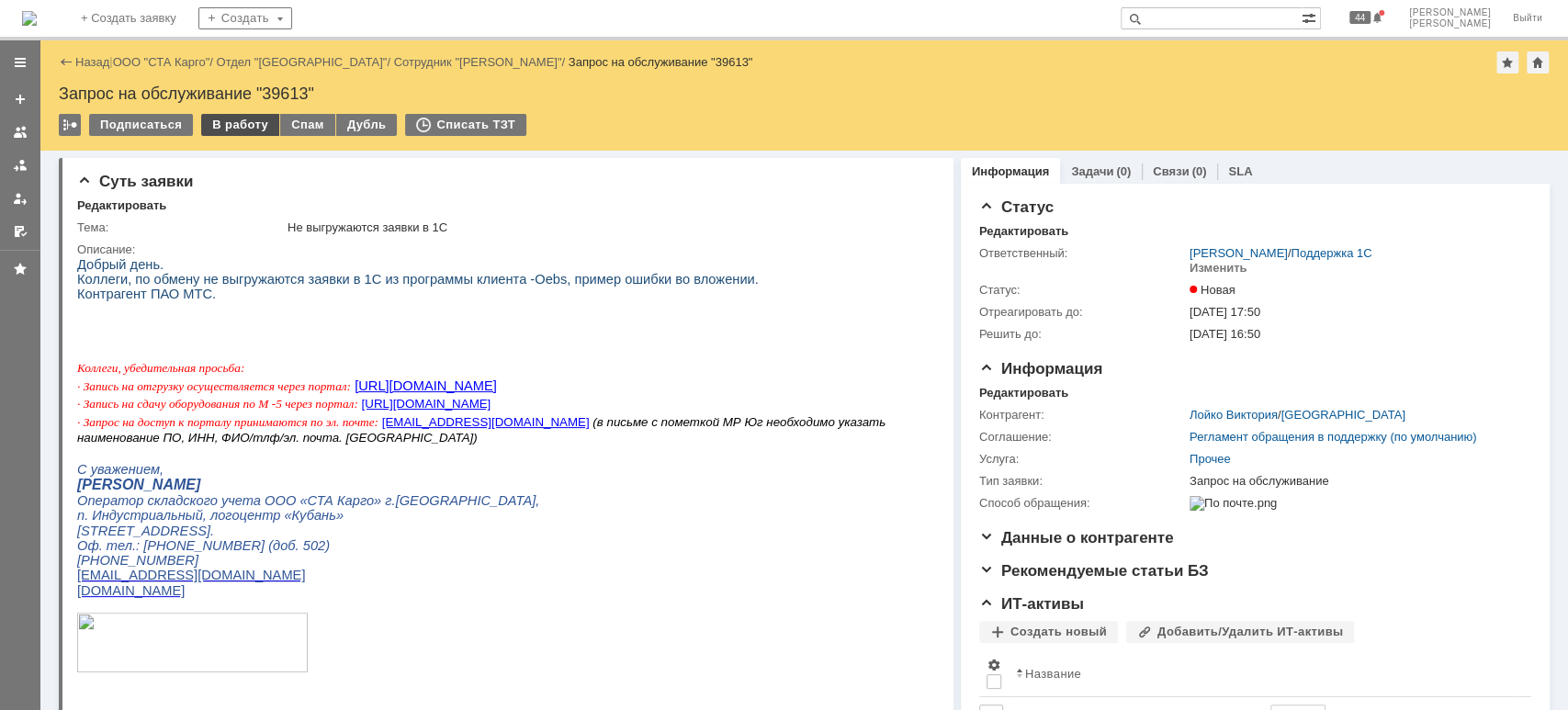
click at [222, 125] on div "В работу" at bounding box center [240, 125] width 78 height 22
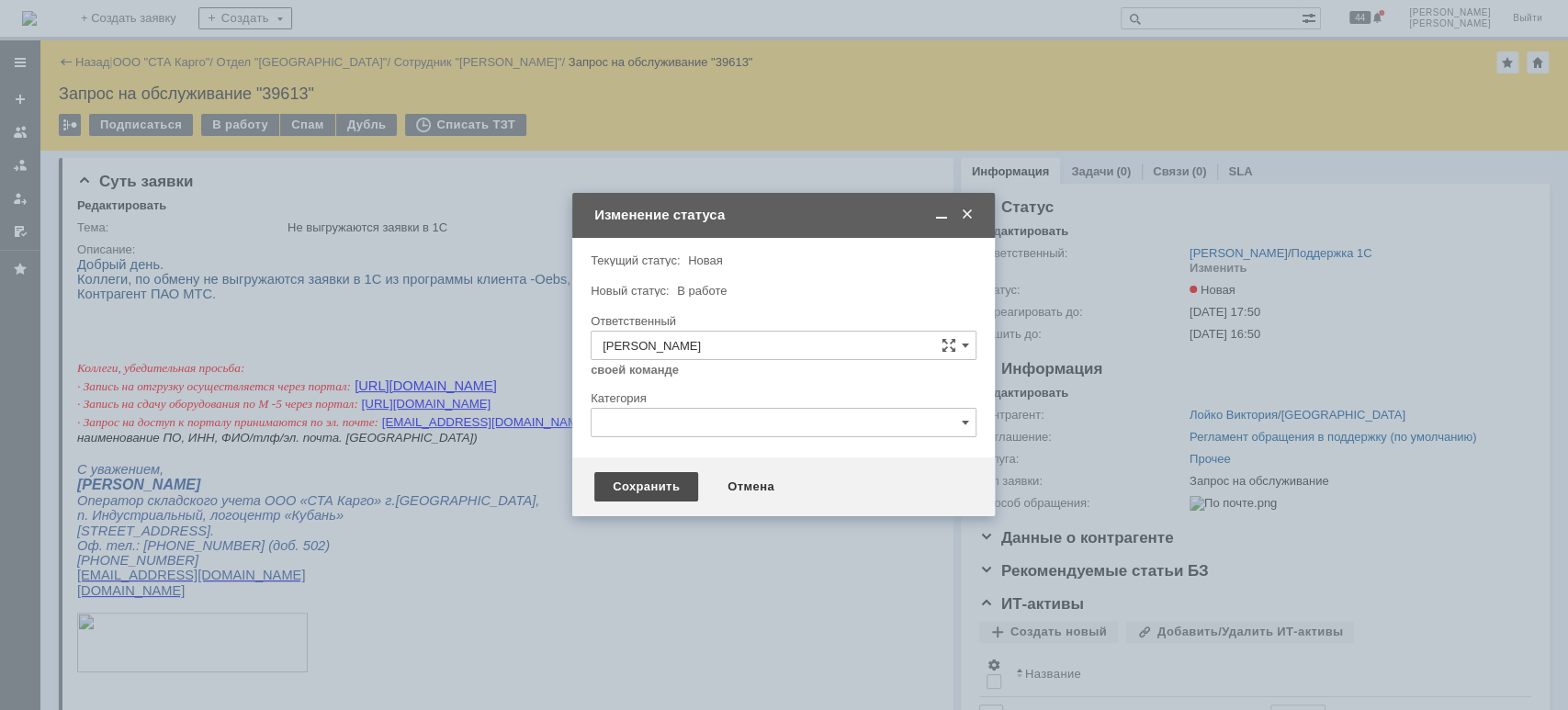
click at [635, 495] on div "Сохранить" at bounding box center [646, 486] width 104 height 30
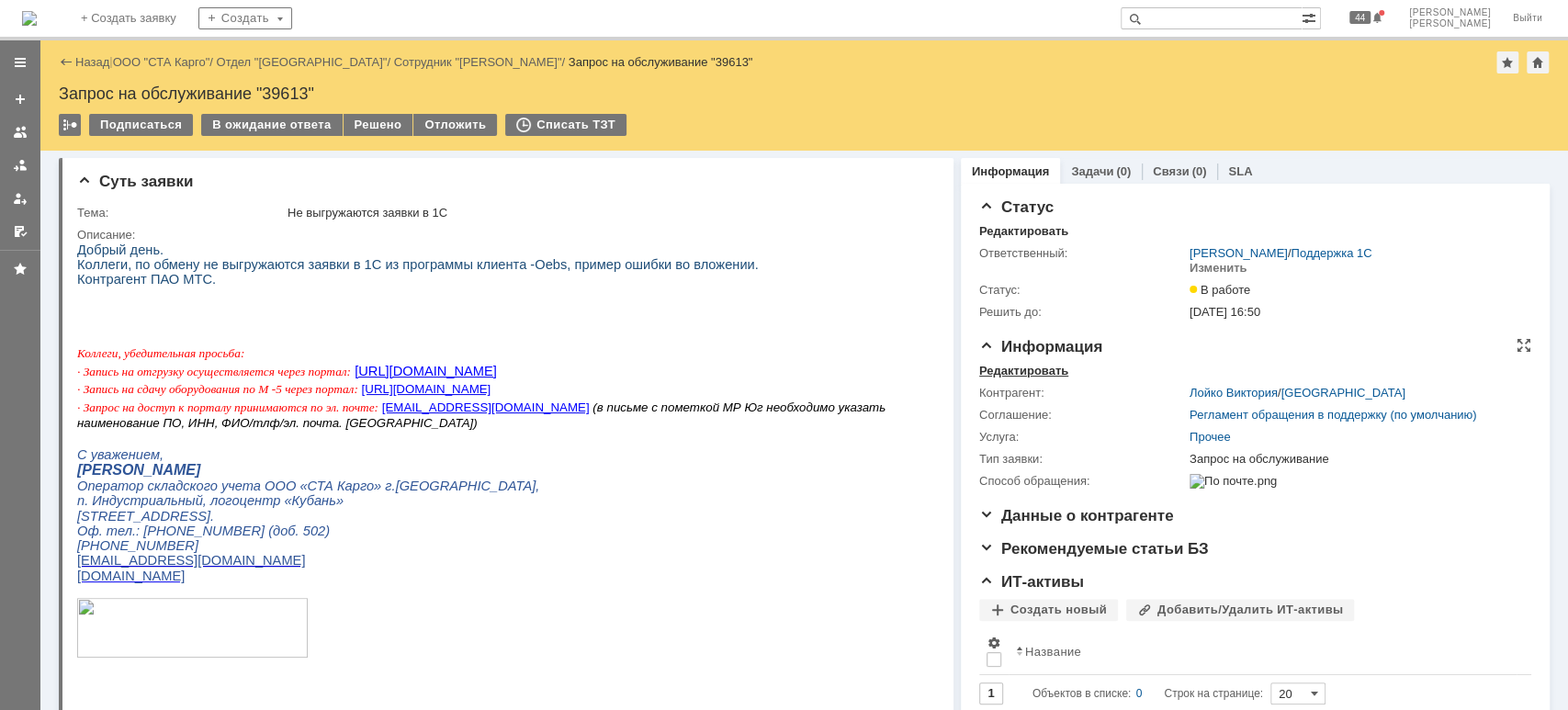
click at [1010, 372] on div "Редактировать" at bounding box center [1024, 370] width 89 height 14
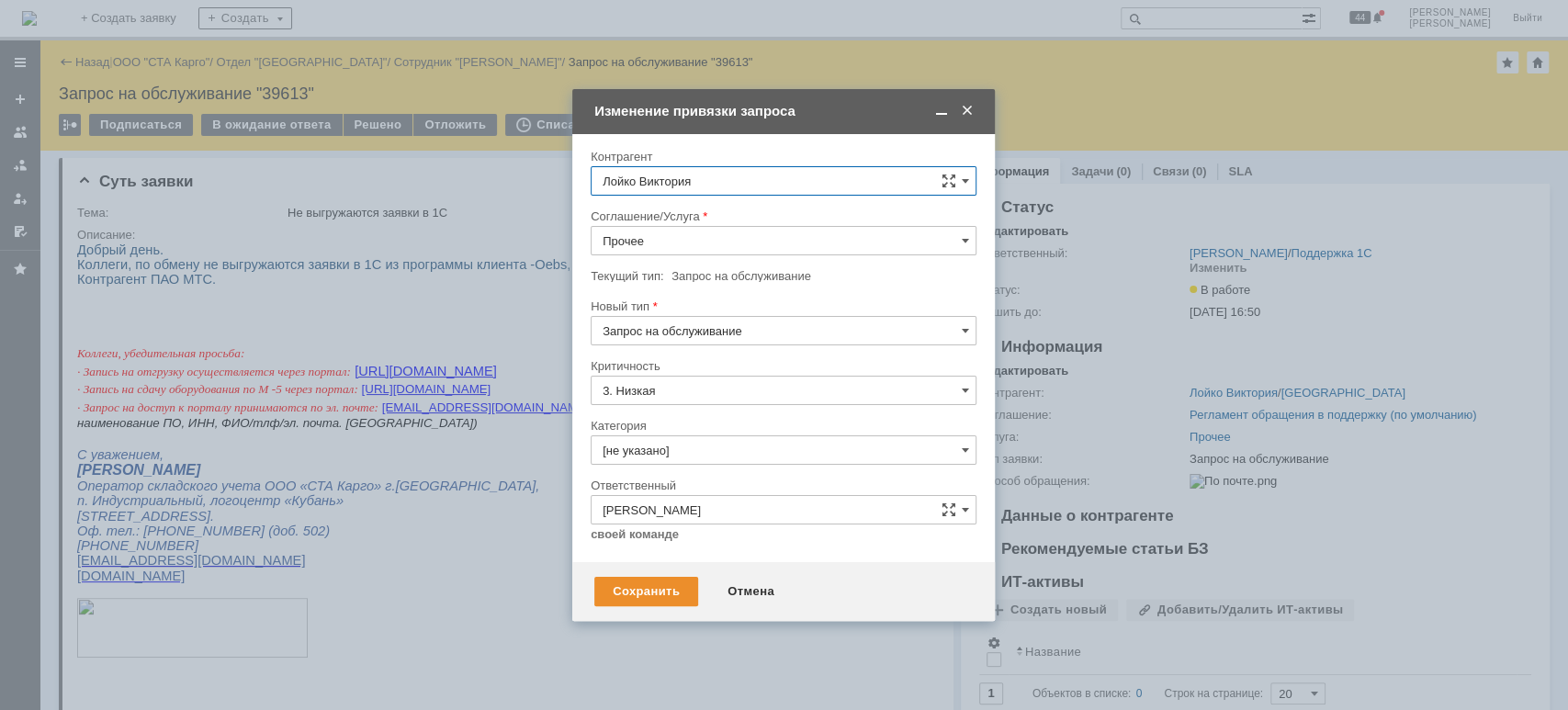
click at [684, 255] on div at bounding box center [783, 262] width 385 height 13
click at [682, 245] on input "Прочее" at bounding box center [783, 240] width 385 height 30
click at [719, 295] on div "WMS Обмены" at bounding box center [784, 286] width 384 height 30
type input "WMS Обмены"
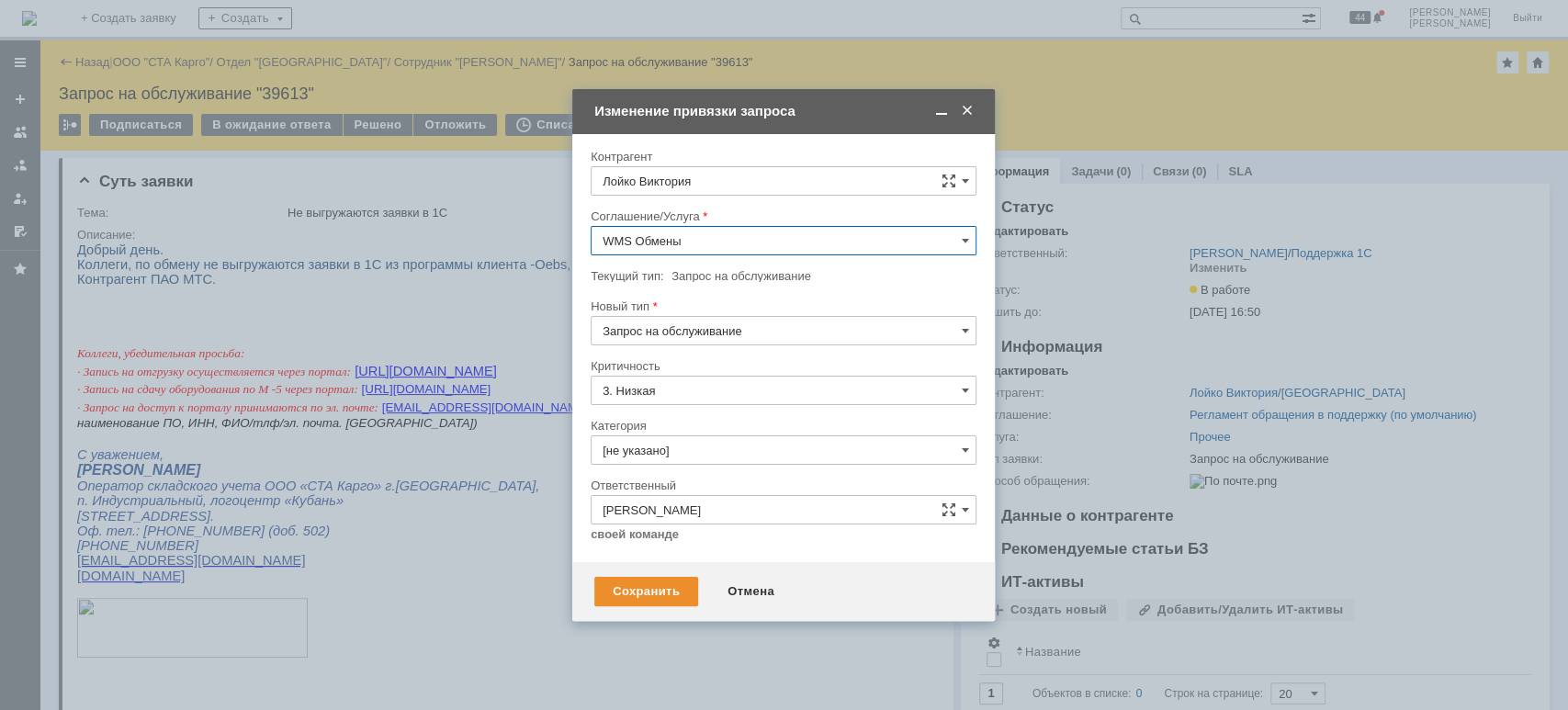
click at [701, 387] on input "3. Низкая" at bounding box center [783, 390] width 385 height 30
click at [812, 362] on div "Критичность" at bounding box center [782, 365] width 382 height 12
type input "3. Низкая"
click at [749, 448] on input "[не указано]" at bounding box center [783, 450] width 385 height 30
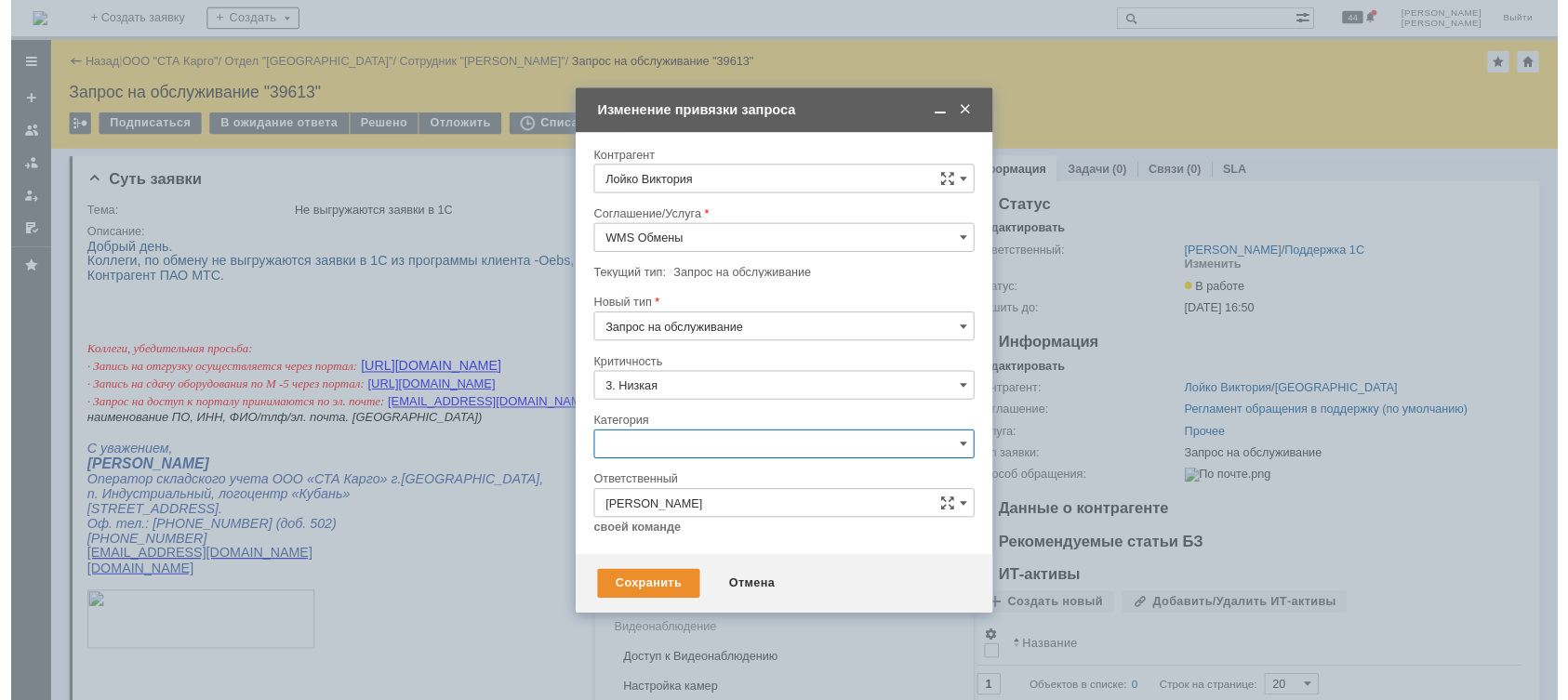
scroll to position [22, 0]
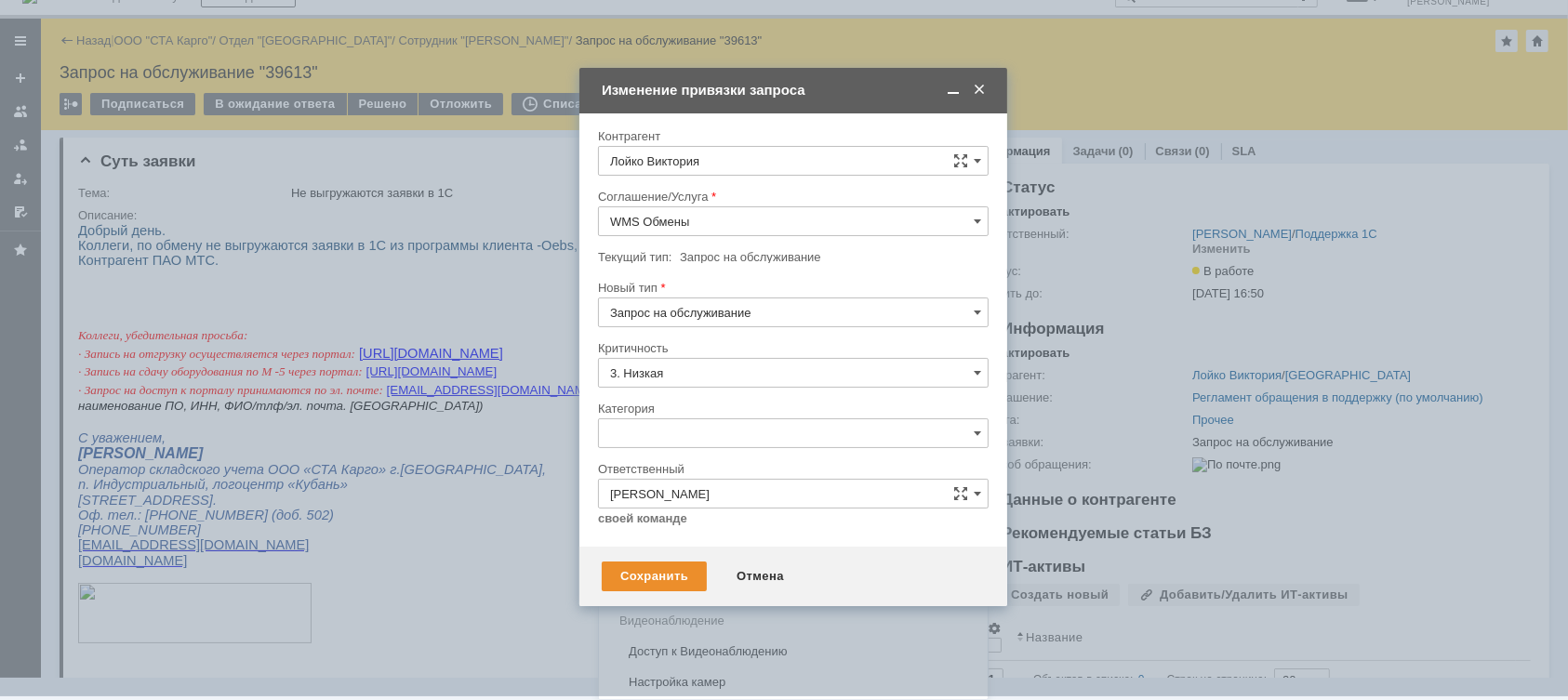
click at [737, 578] on div "Ошибка" at bounding box center [794, 590] width 389 height 30
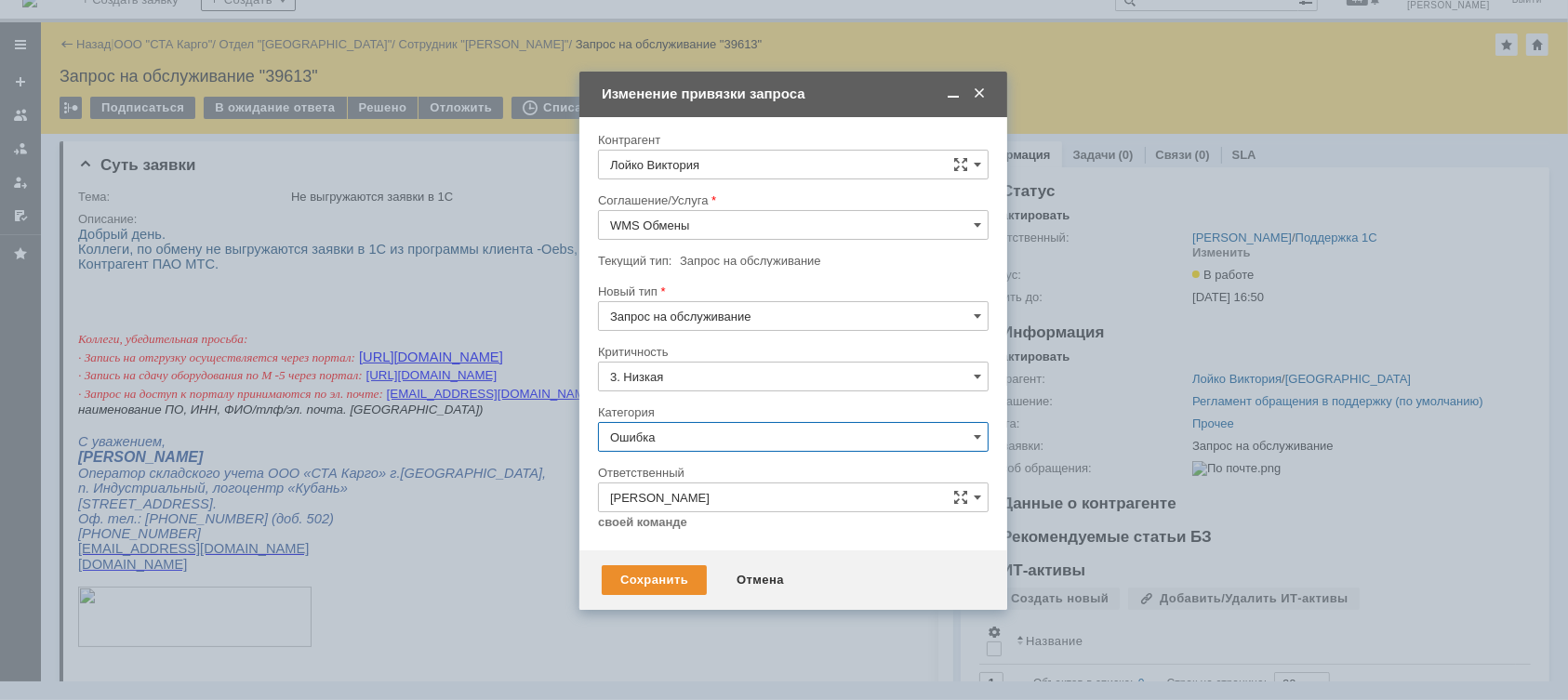
type input "Ошибка"
click at [659, 575] on div "Сохранить" at bounding box center [654, 580] width 105 height 30
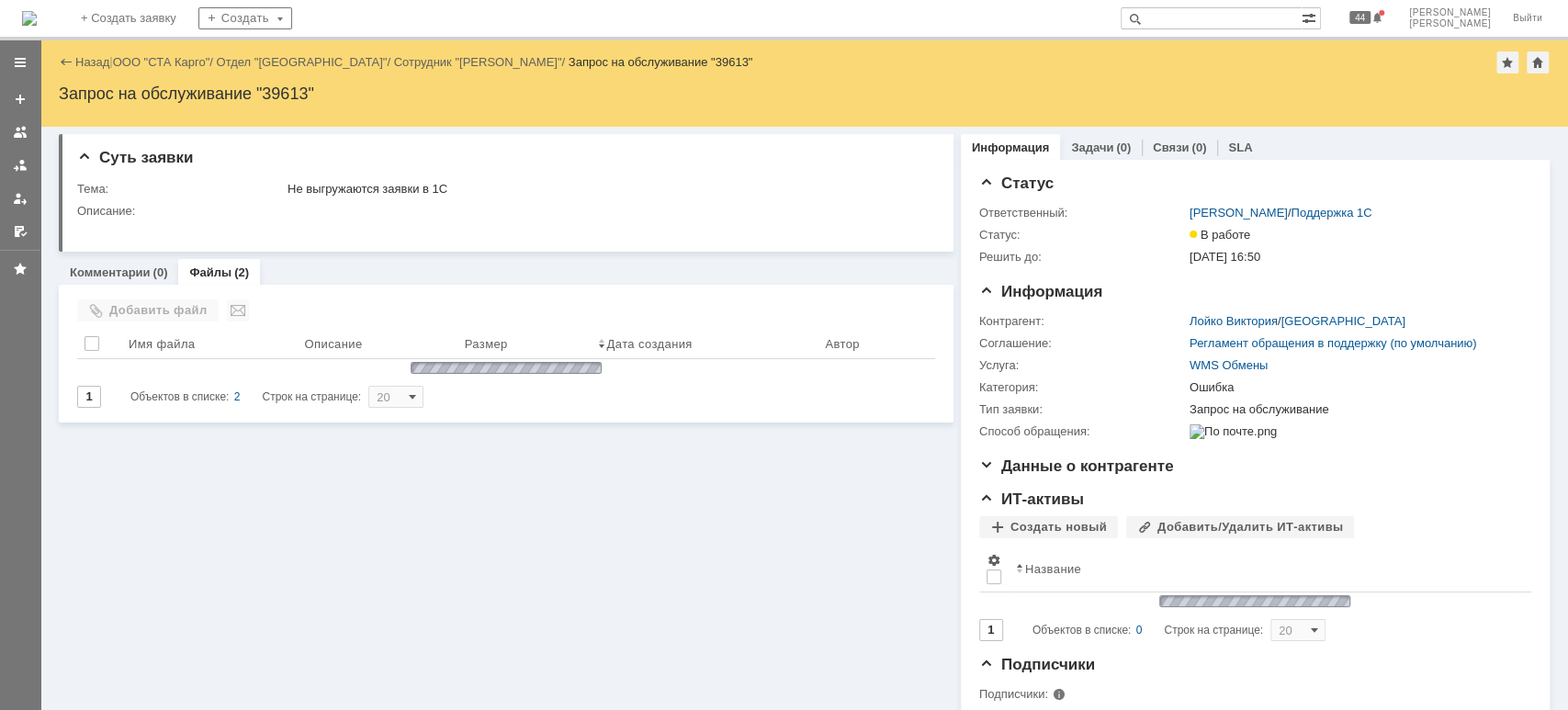
scroll to position [0, 0]
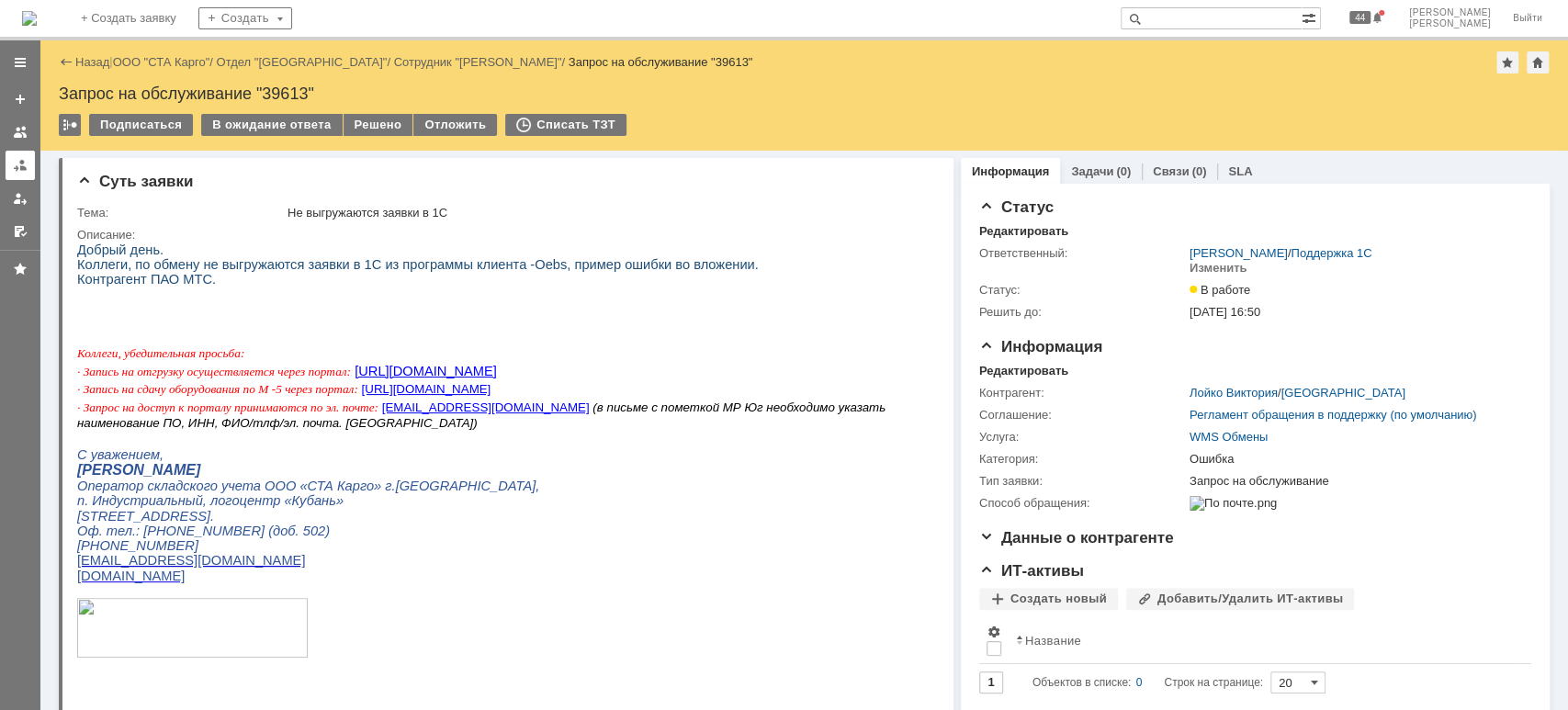
click at [18, 162] on div at bounding box center [20, 165] width 14 height 14
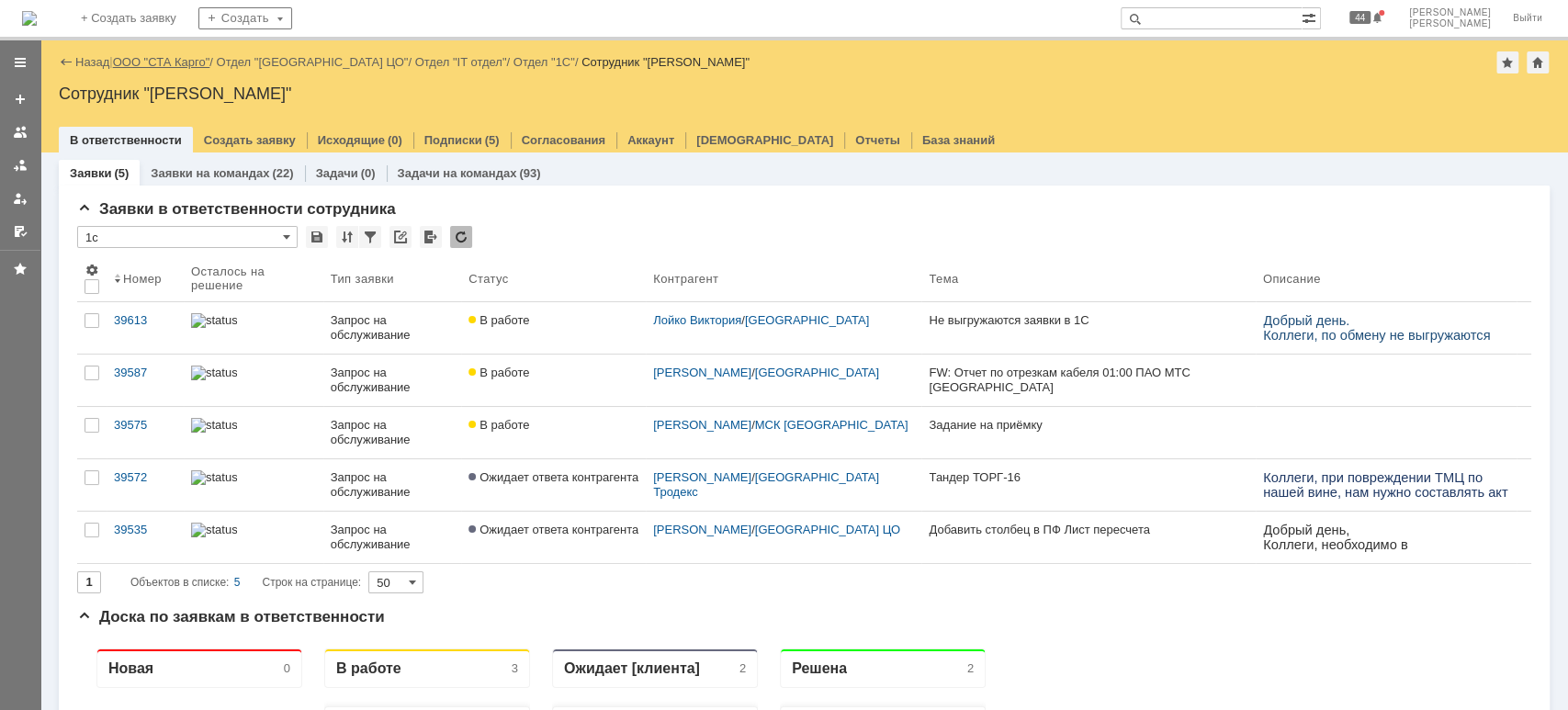
click at [160, 60] on link "ООО "СТА Карго"" at bounding box center [162, 62] width 97 height 13
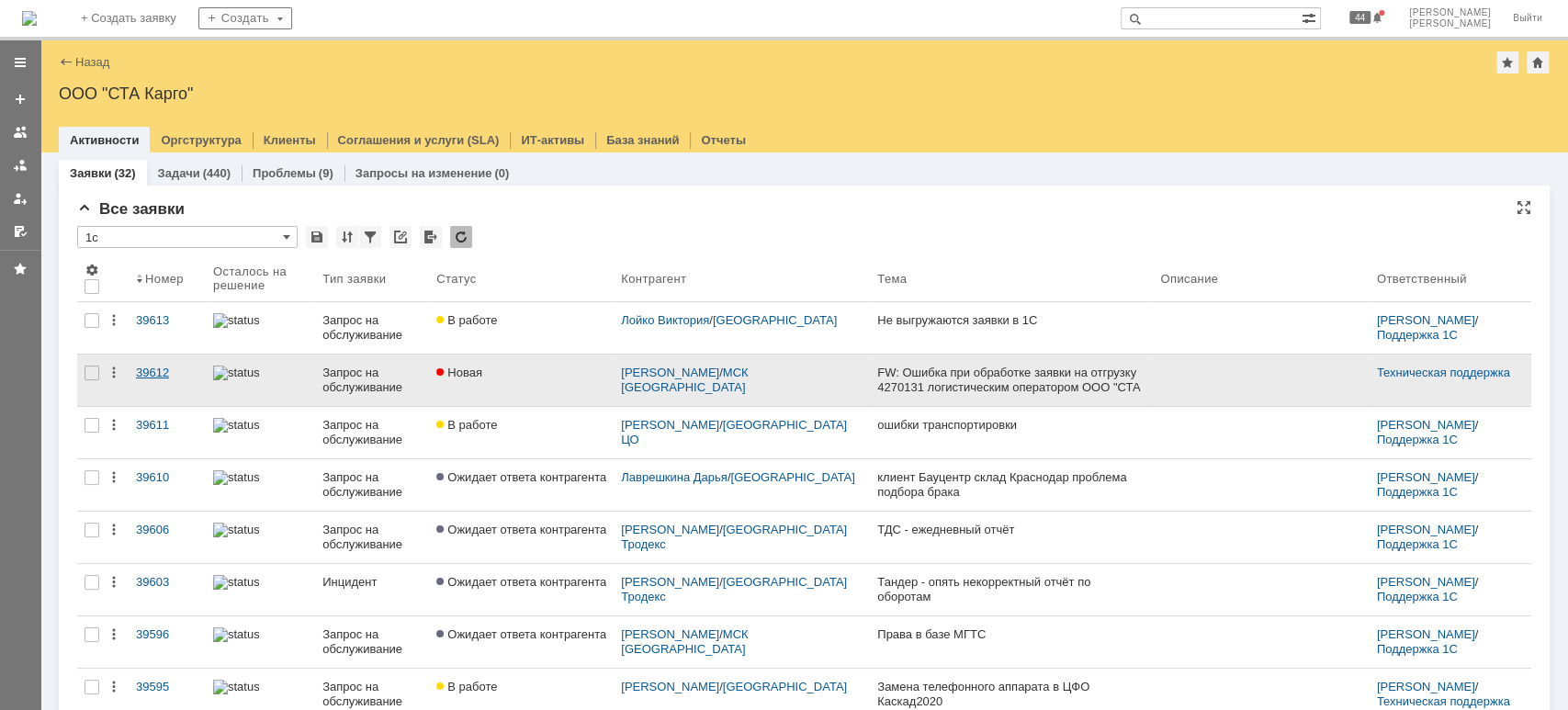
click at [163, 370] on div "39612" at bounding box center [167, 372] width 63 height 14
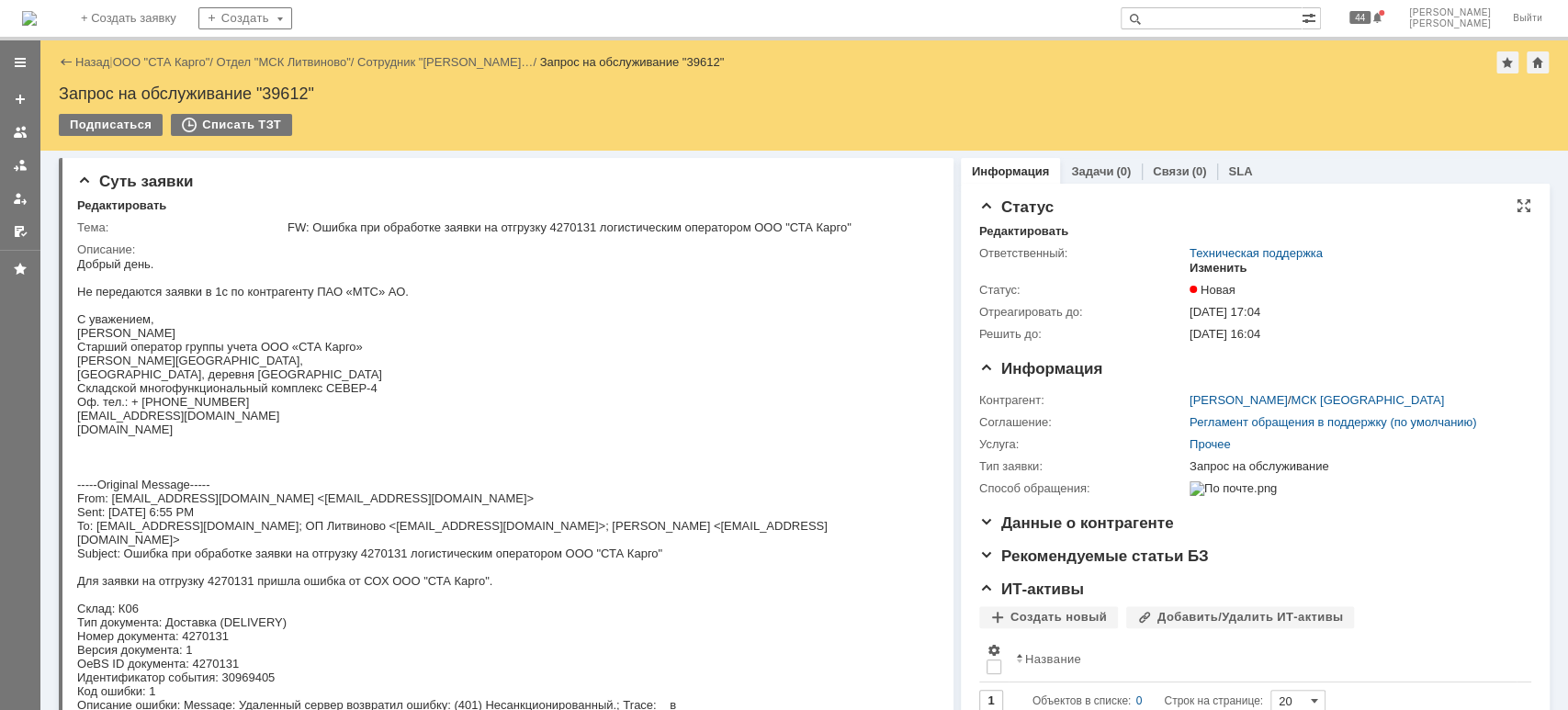
click at [1190, 270] on div "Изменить" at bounding box center [1218, 267] width 58 height 14
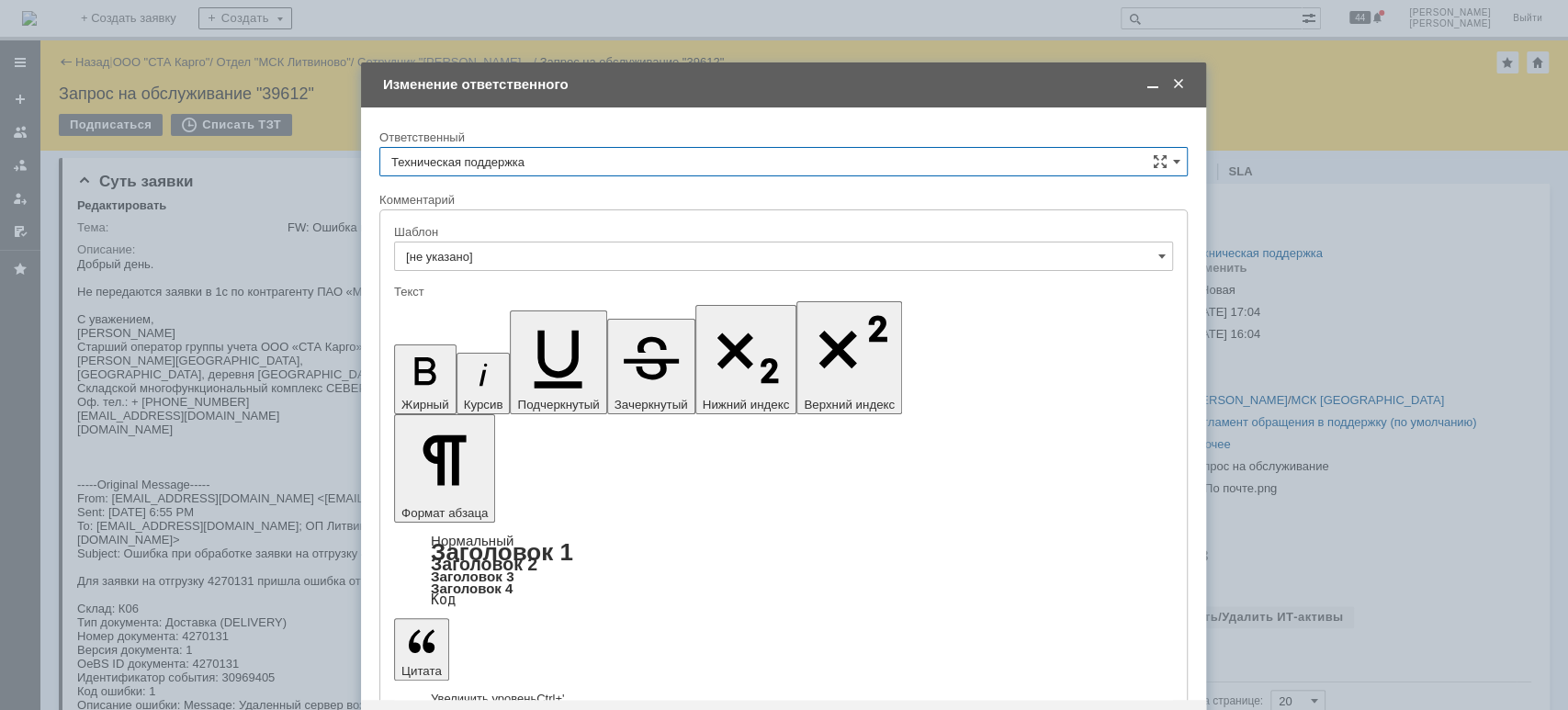
click at [583, 161] on input "Техническая поддержка" at bounding box center [784, 161] width 809 height 30
click at [540, 250] on span "[PERSON_NAME]" at bounding box center [783, 256] width 784 height 14
type input "[PERSON_NAME]"
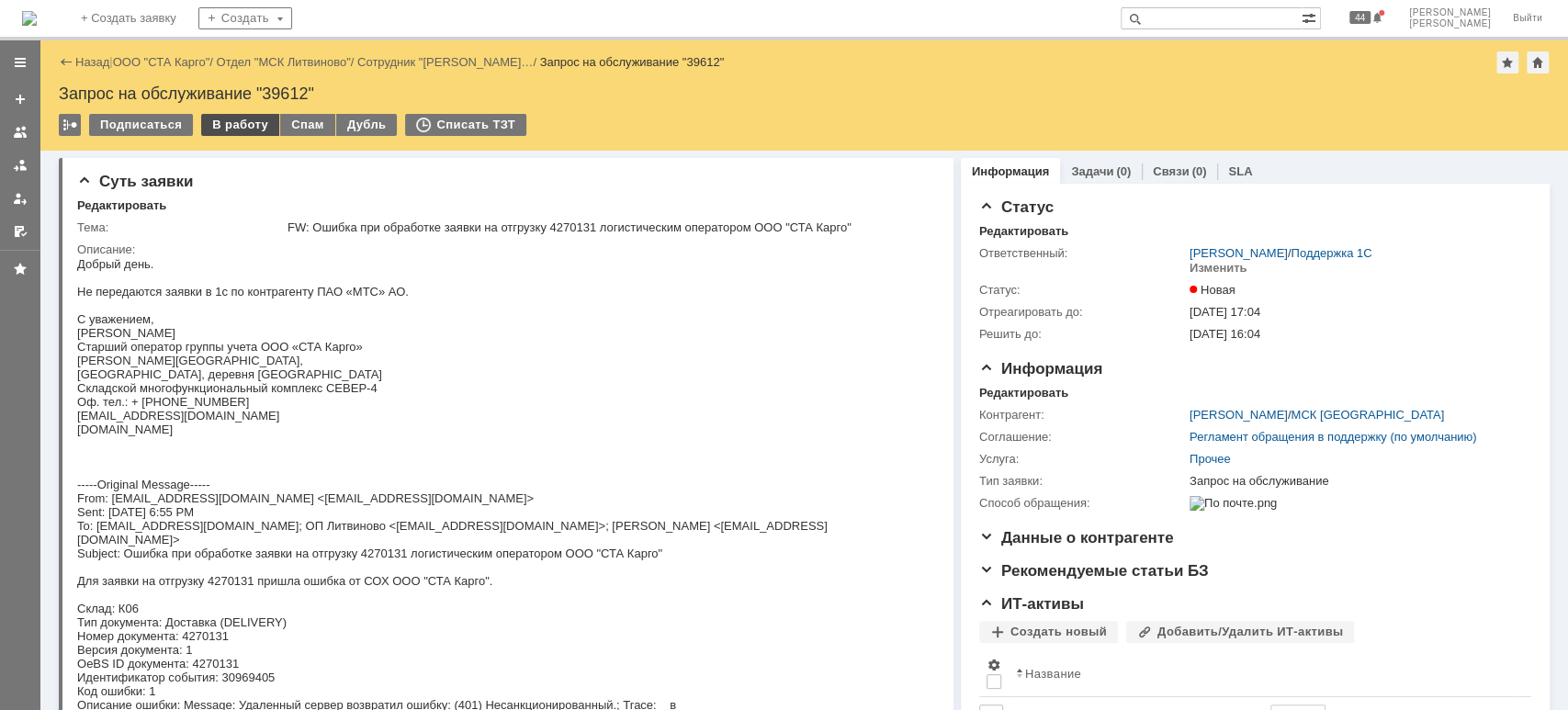
click at [249, 127] on div "В работу" at bounding box center [240, 125] width 78 height 22
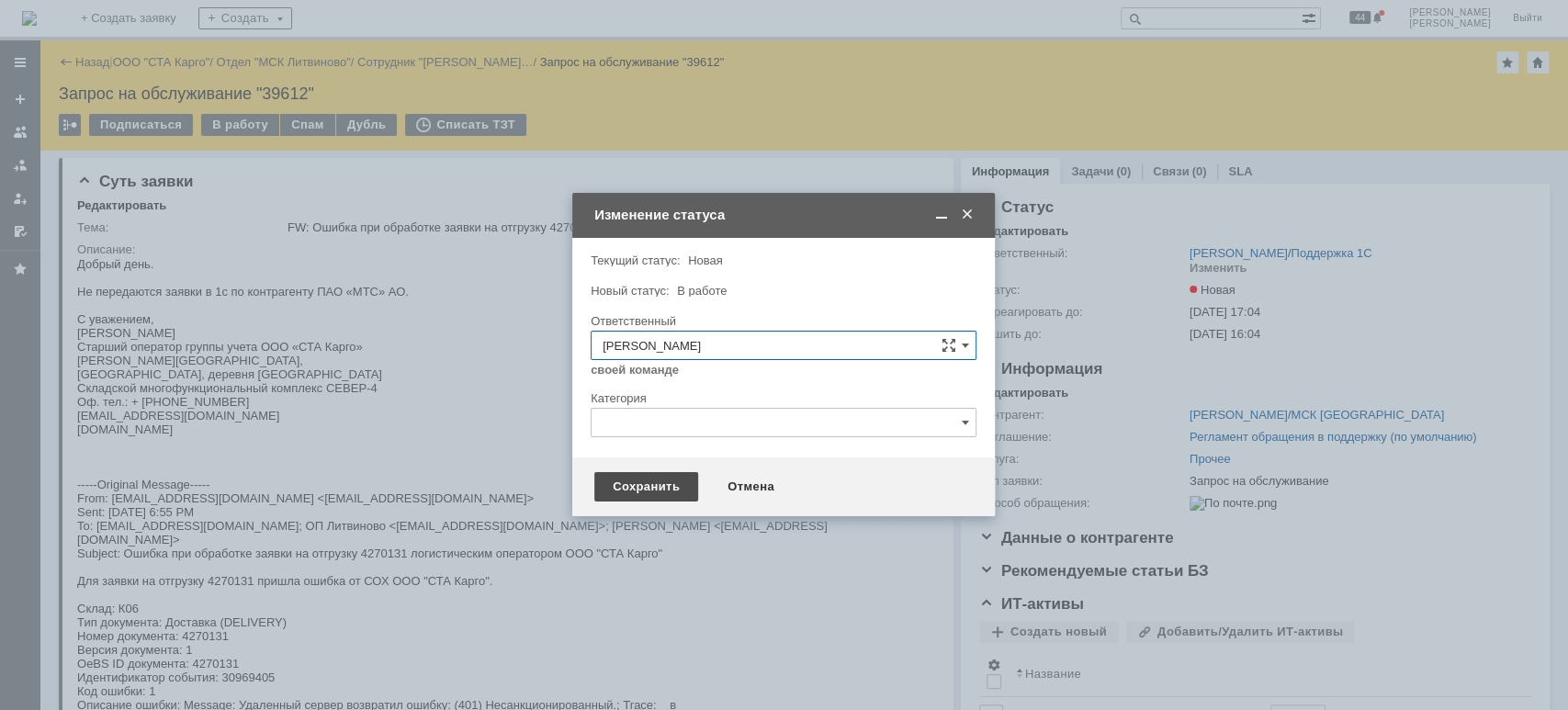
click at [627, 478] on div "Сохранить" at bounding box center [646, 486] width 104 height 30
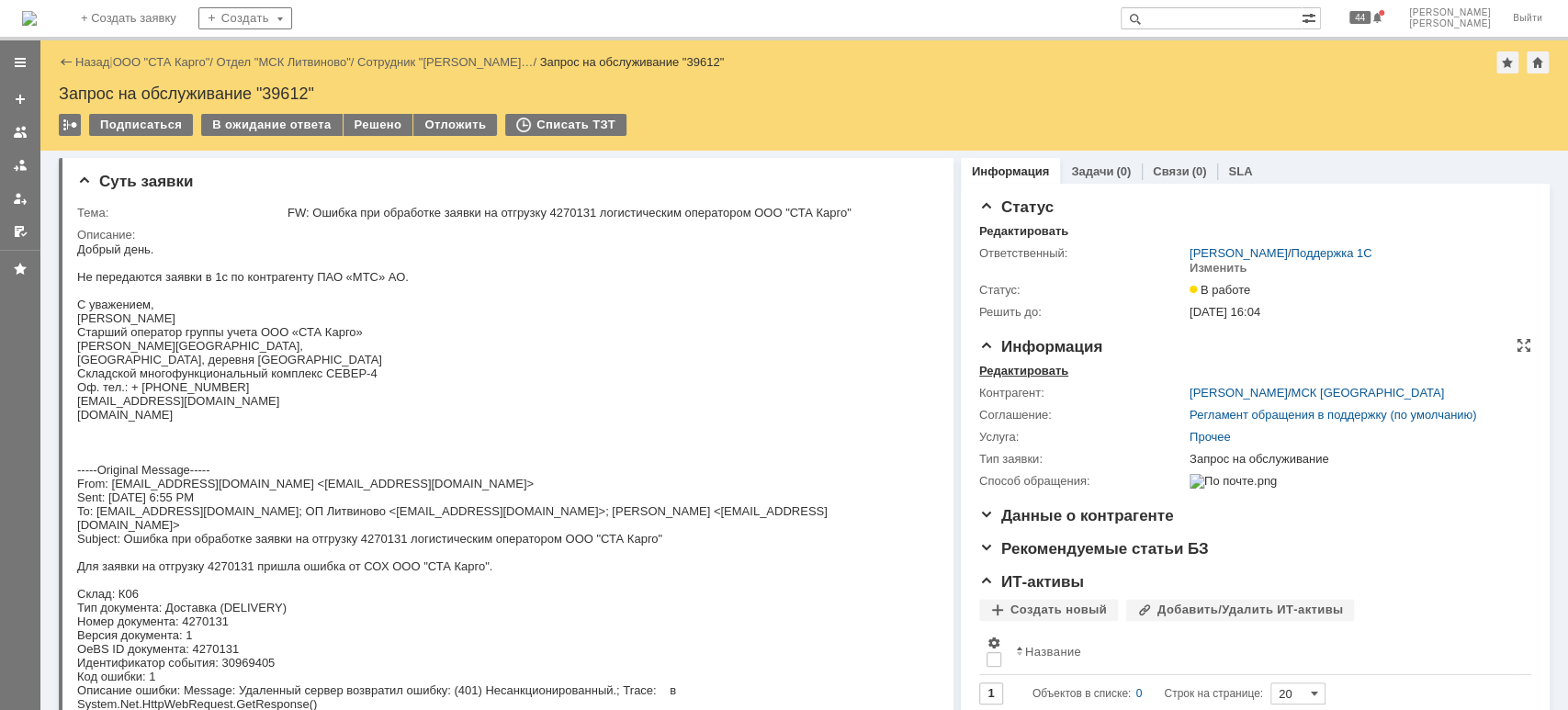
click at [998, 367] on div "Редактировать" at bounding box center [1024, 370] width 89 height 14
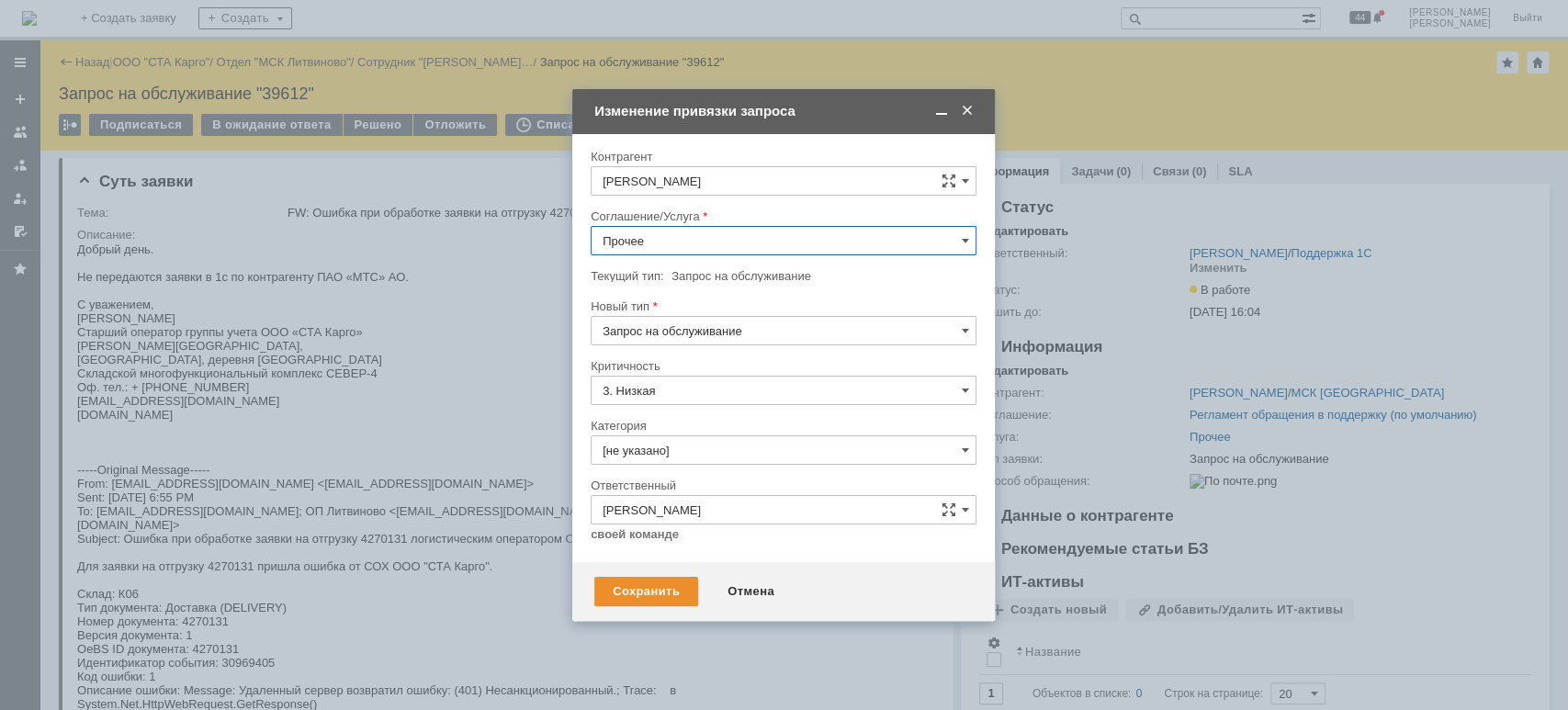
click at [766, 239] on input "Прочее" at bounding box center [783, 240] width 385 height 30
click at [705, 325] on span "WMS Обмены" at bounding box center [783, 331] width 362 height 14
type input "WMS Обмены"
click at [714, 389] on input "3. Низкая" at bounding box center [783, 390] width 385 height 30
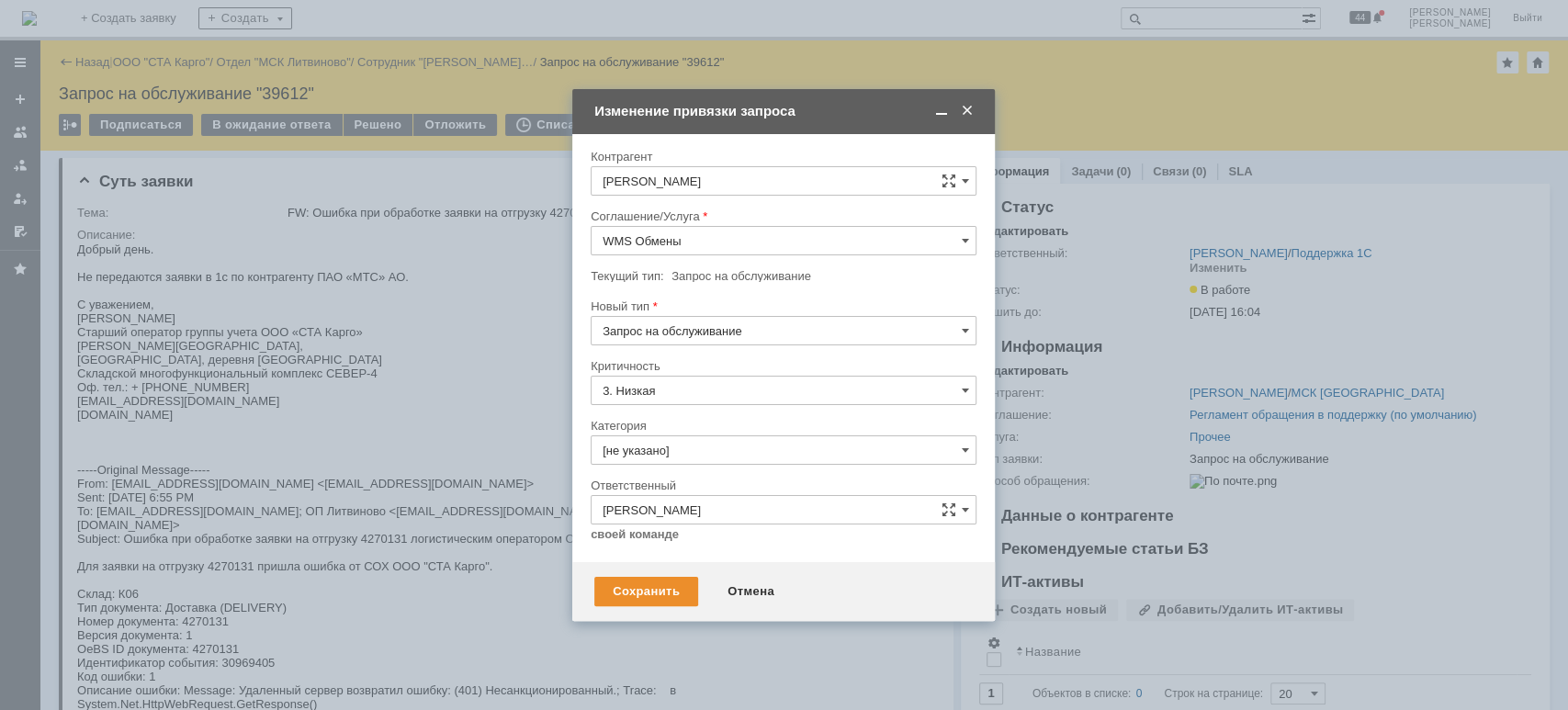
click at [755, 353] on div at bounding box center [783, 352] width 385 height 13
type input "3. Низкая"
click at [704, 452] on input "[не указано]" at bounding box center [783, 450] width 385 height 30
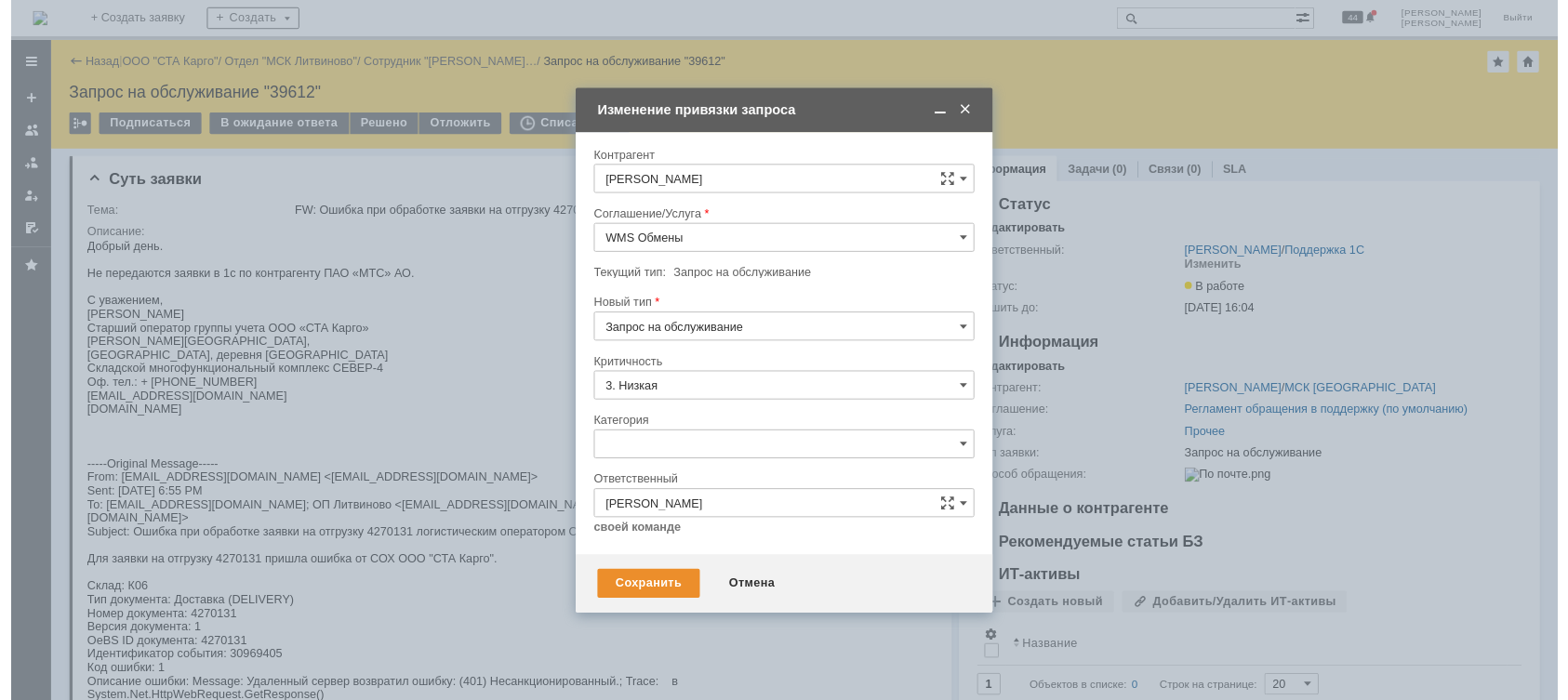
scroll to position [22, 0]
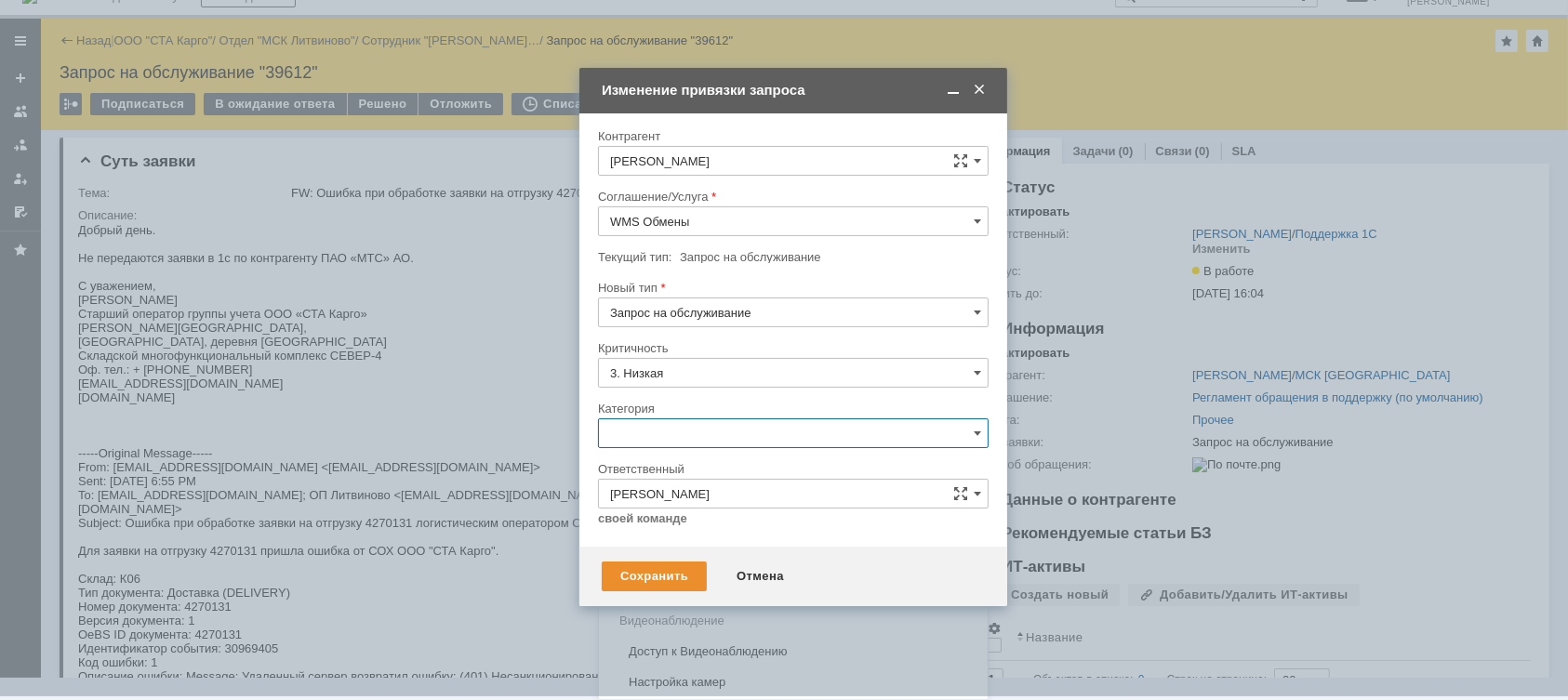
click at [689, 578] on div "Ошибка" at bounding box center [794, 590] width 389 height 30
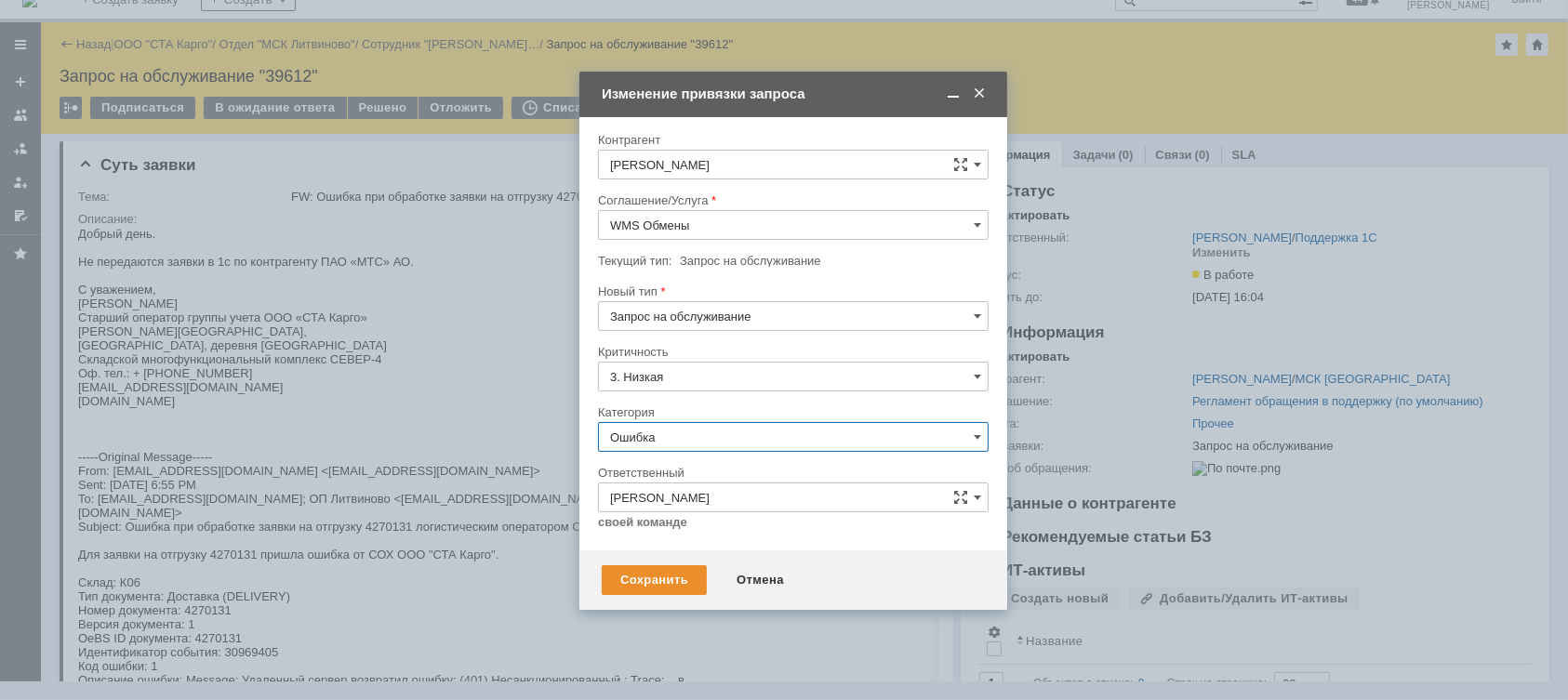
scroll to position [18, 0]
type input "Ошибка"
click at [662, 572] on div "Сохранить" at bounding box center [654, 580] width 105 height 30
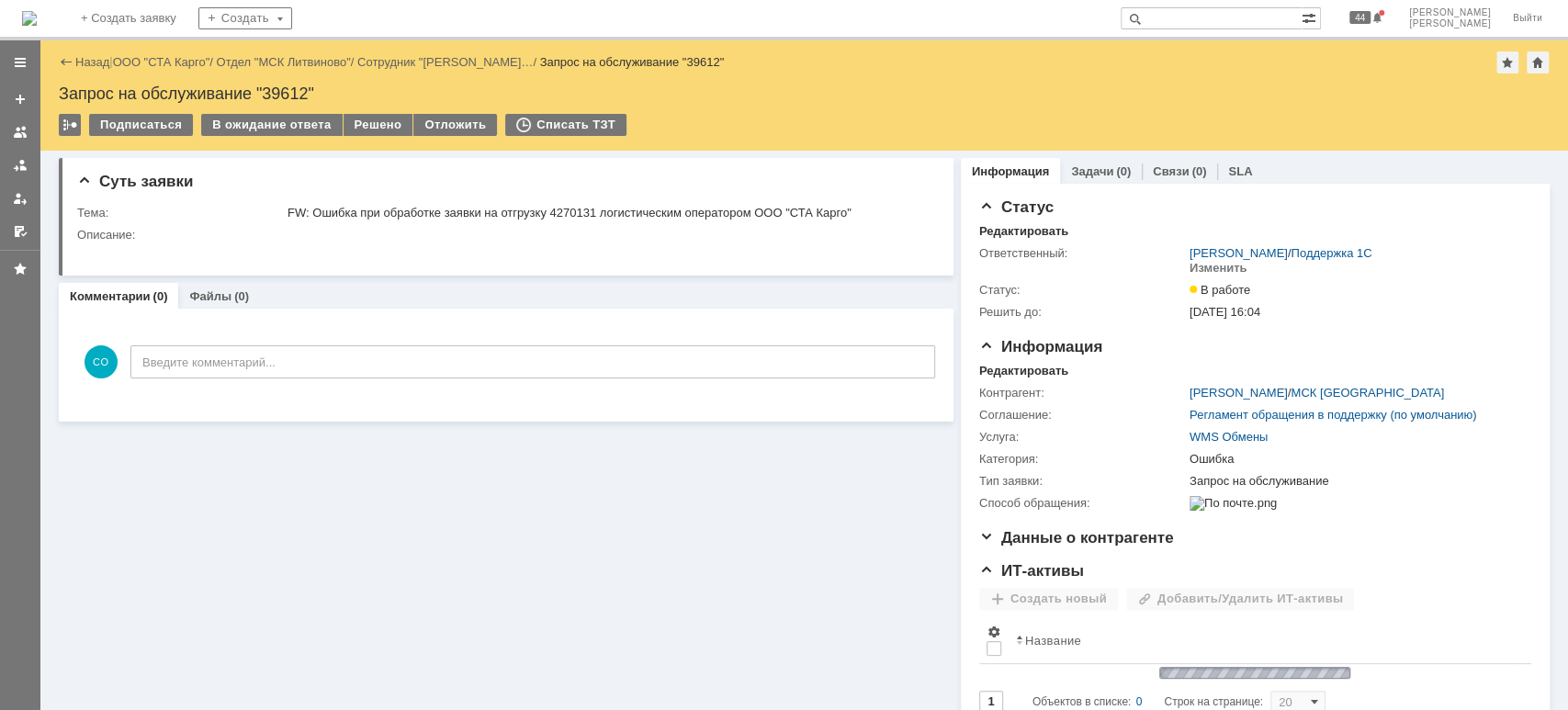
scroll to position [0, 0]
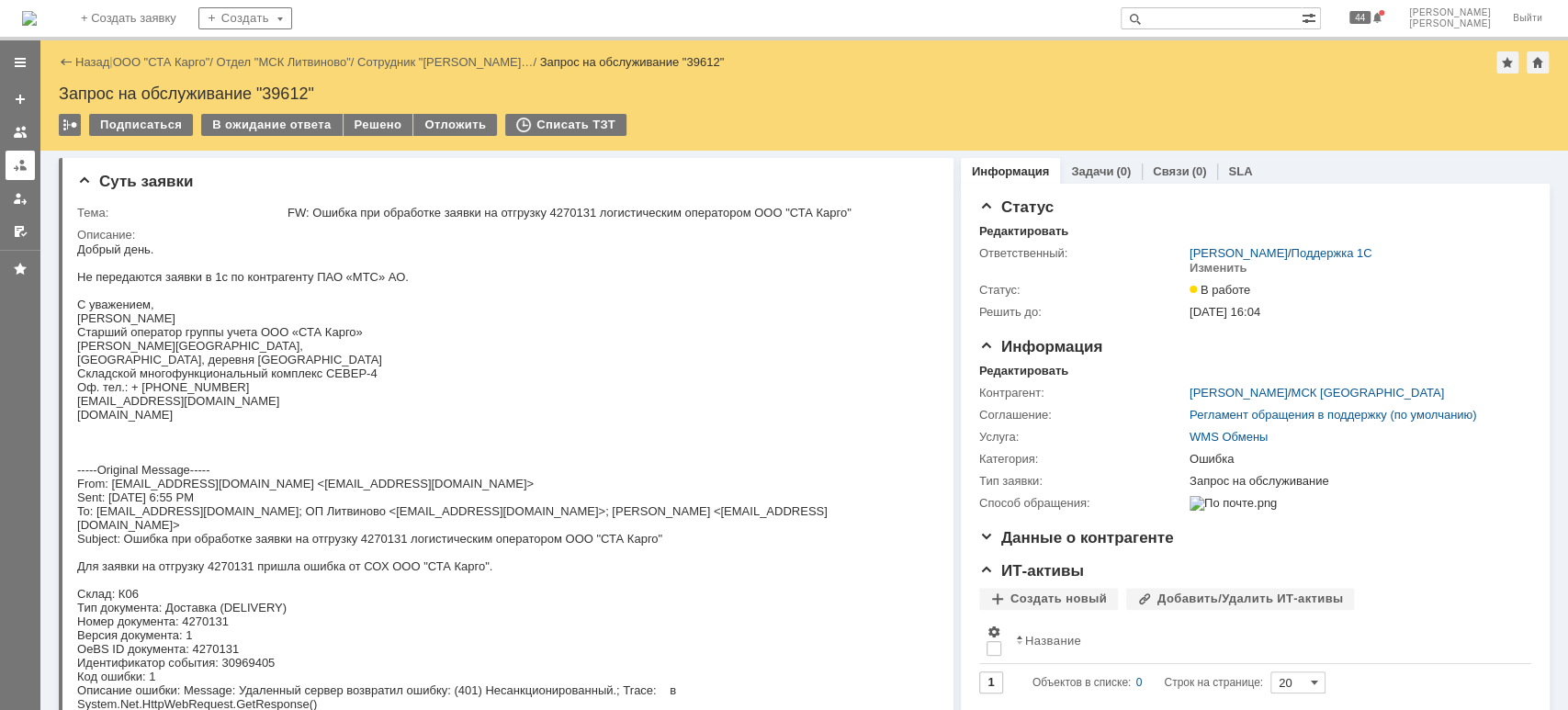
click at [22, 167] on div at bounding box center [20, 165] width 14 height 14
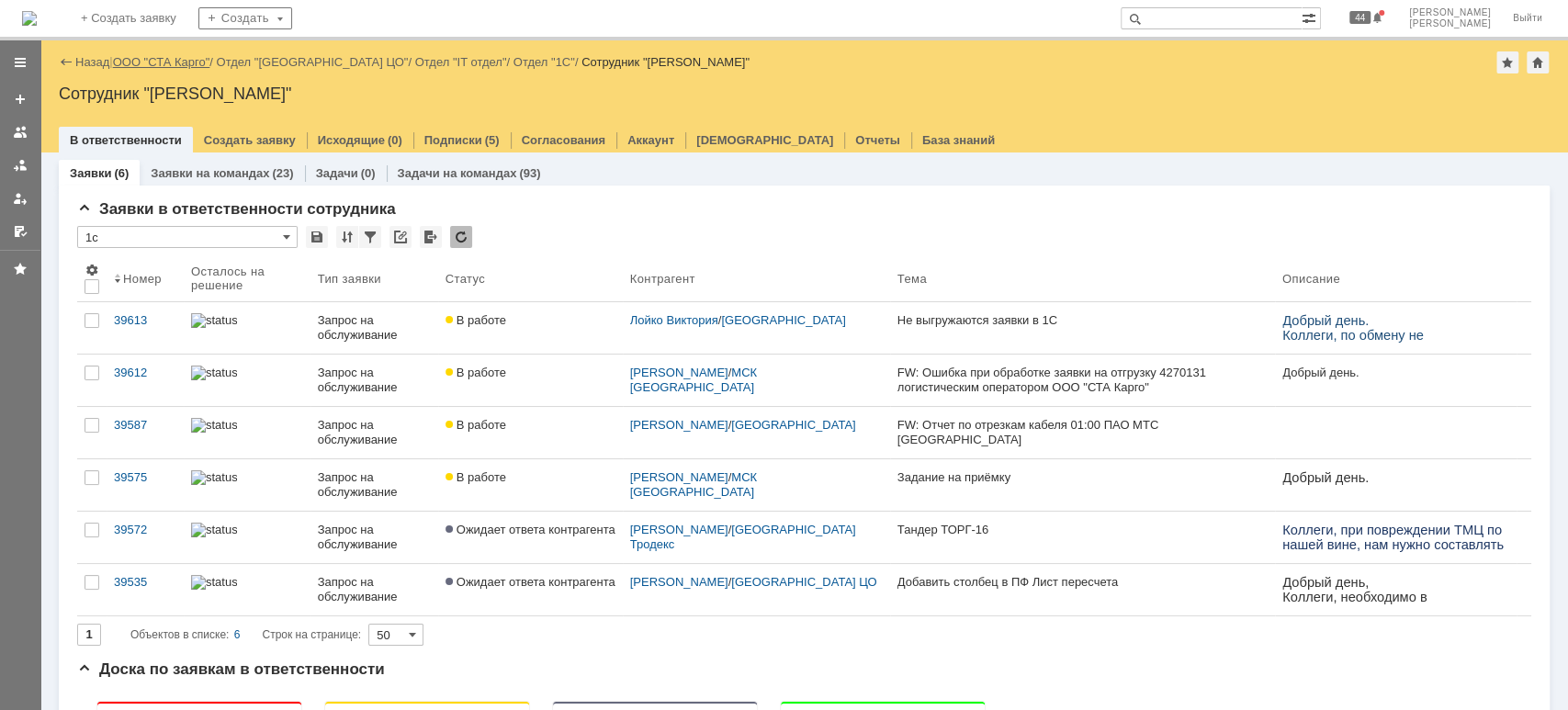
click at [184, 63] on link "ООО "СТА Карго"" at bounding box center [162, 62] width 97 height 13
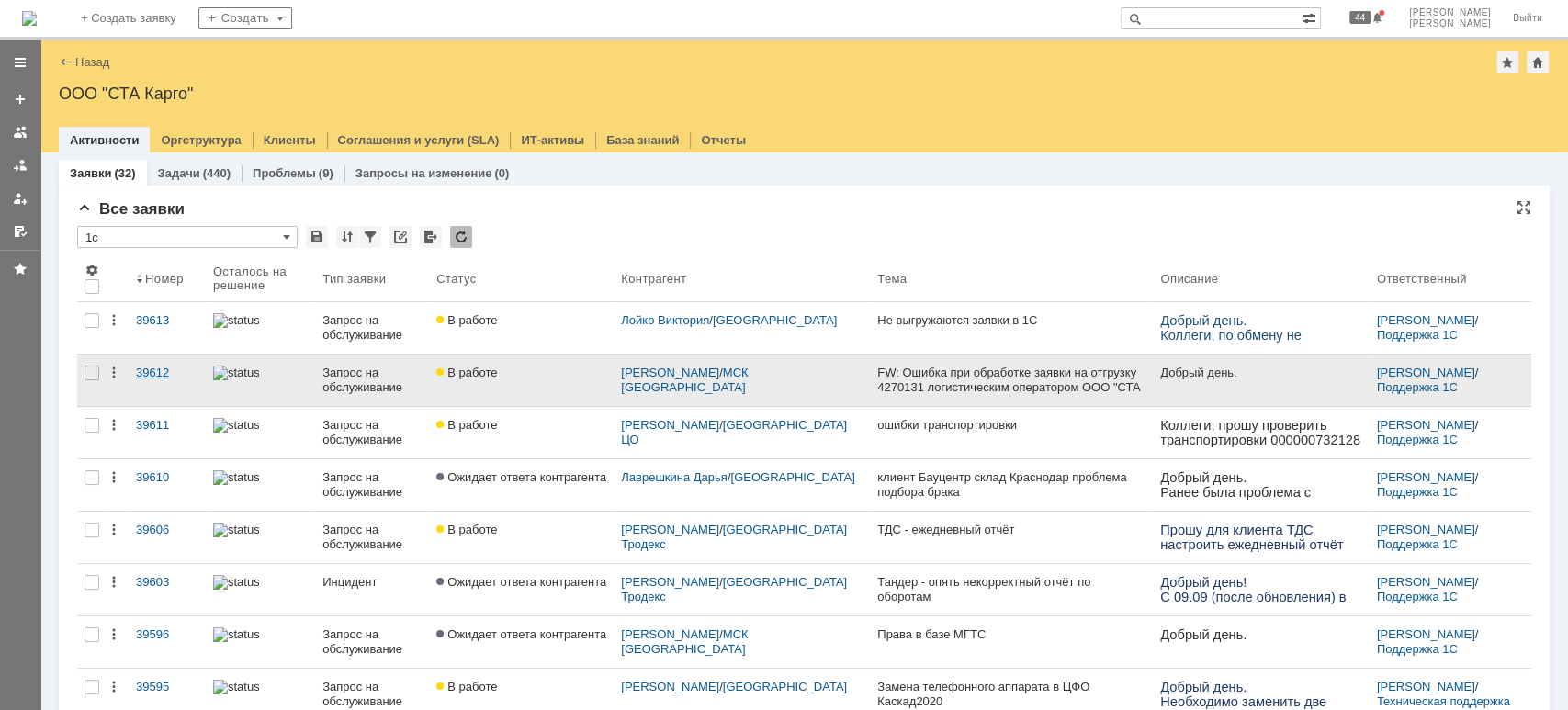
click at [154, 374] on div "39612" at bounding box center [167, 372] width 63 height 14
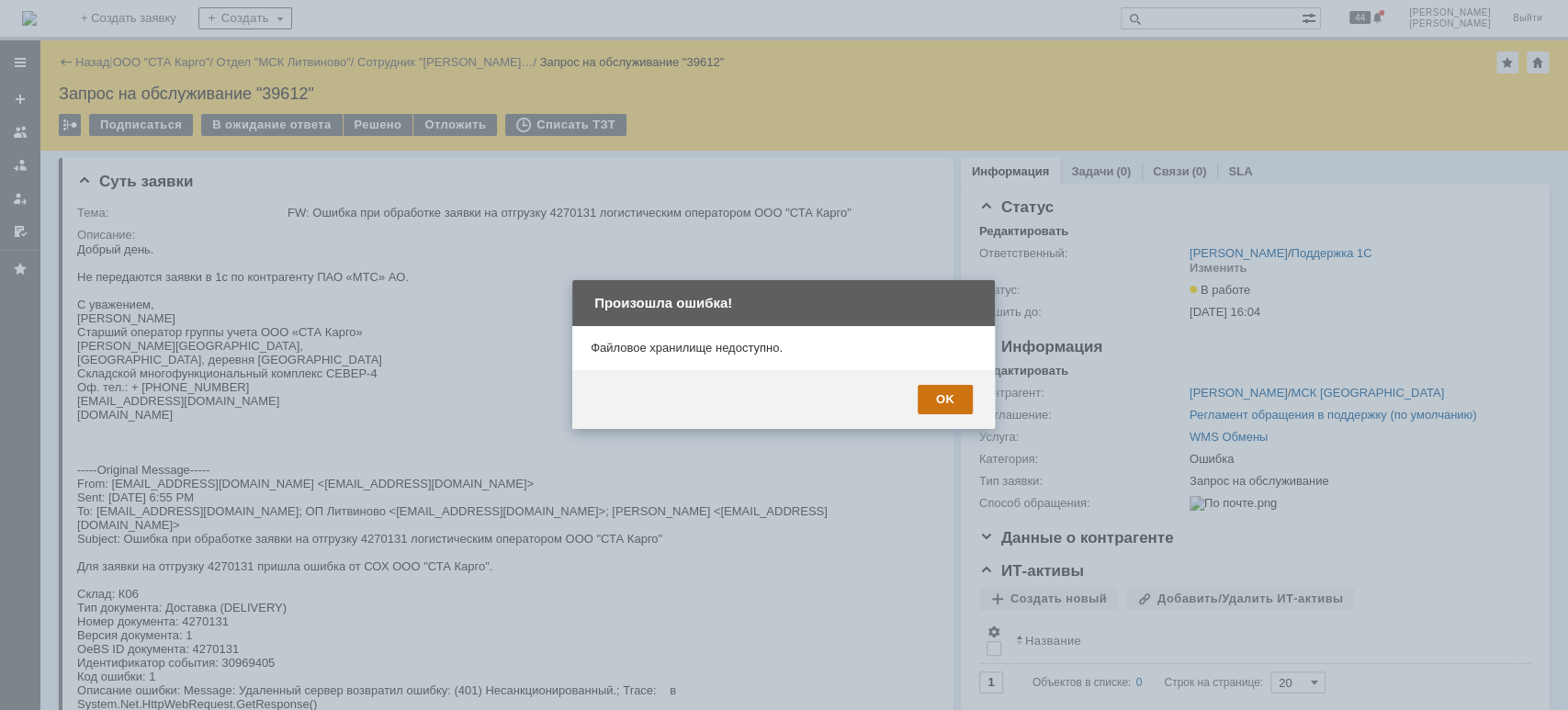
drag, startPoint x: 950, startPoint y: 400, endPoint x: 526, endPoint y: 7, distance: 578.1
click at [950, 400] on div "OK" at bounding box center [945, 400] width 55 height 30
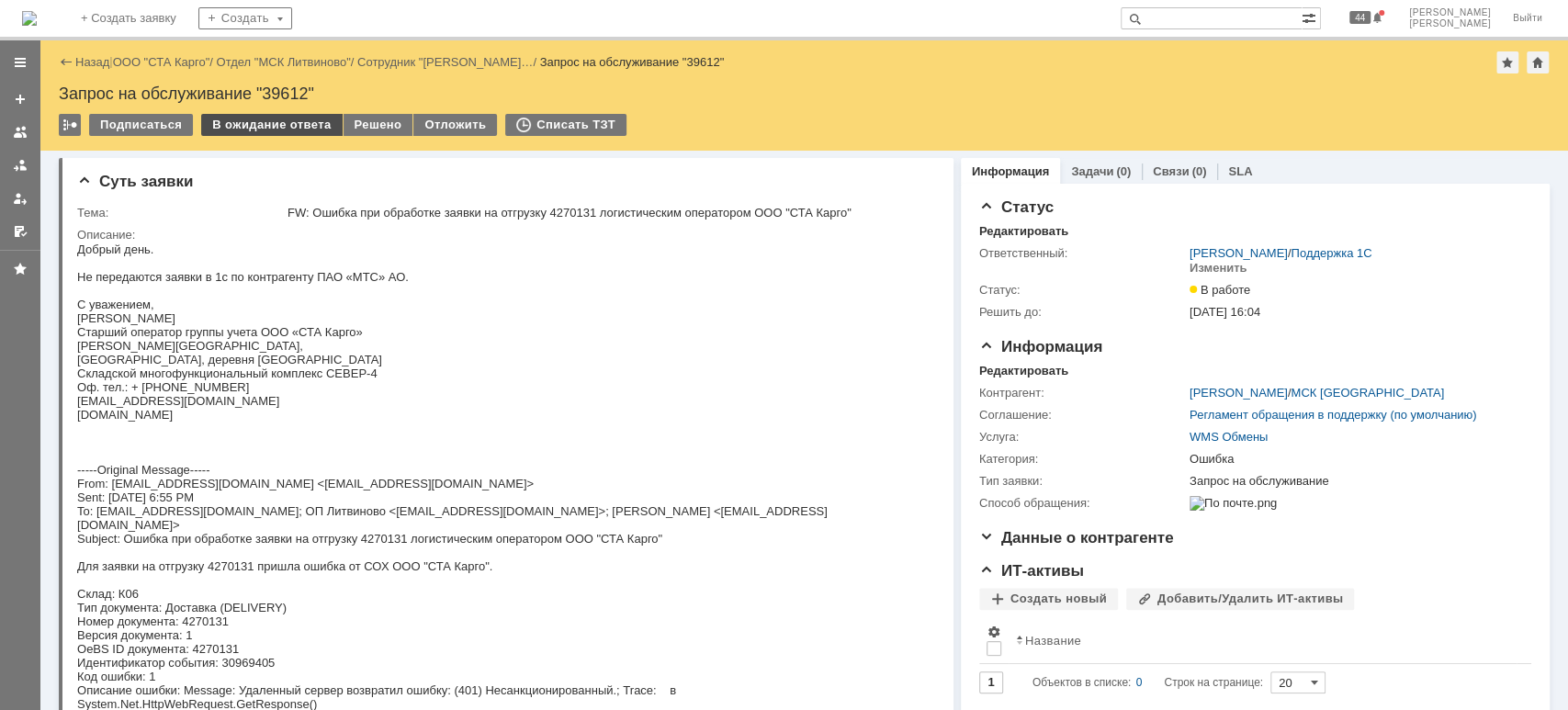
click at [273, 122] on div "В ожидание ответа" at bounding box center [271, 125] width 141 height 22
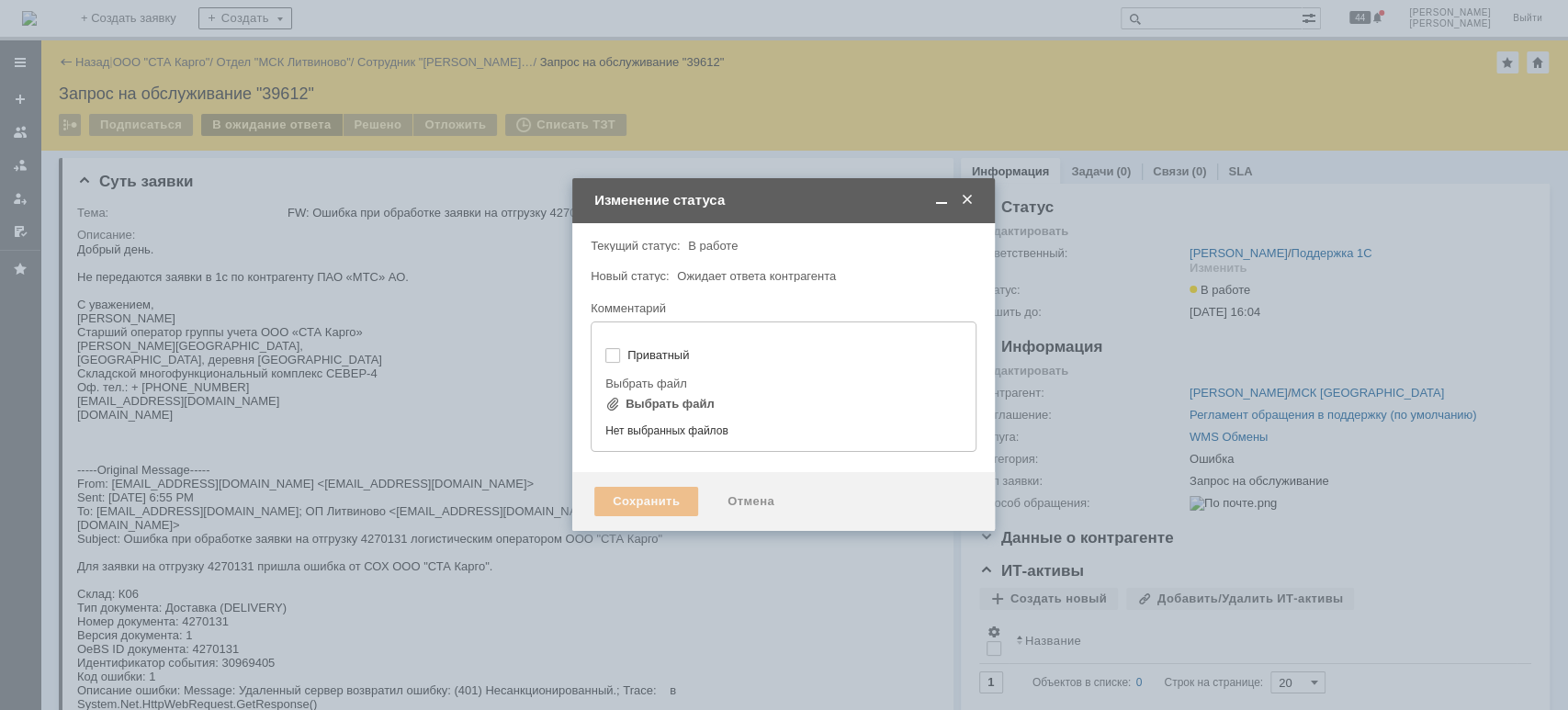
type input "[не указано]"
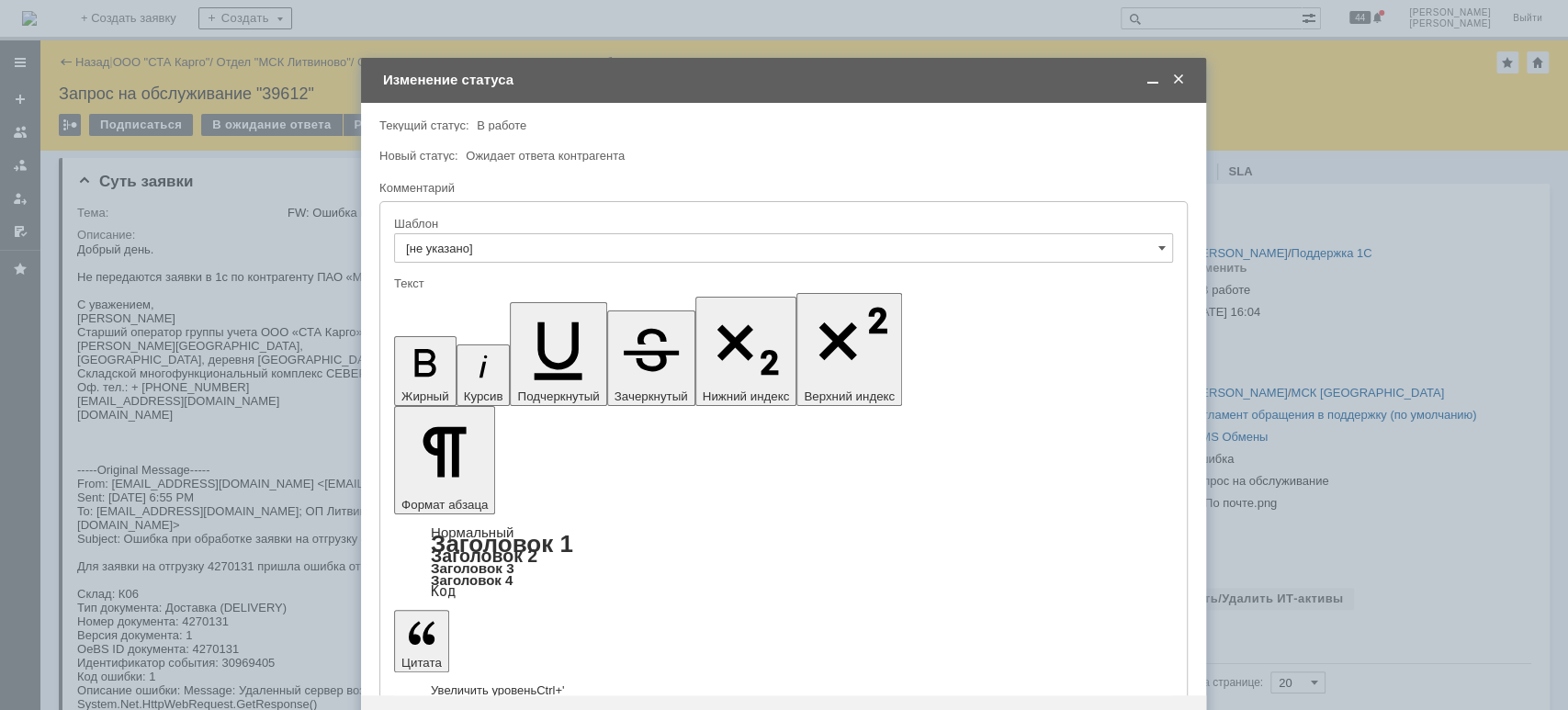
drag, startPoint x: 539, startPoint y: 5104, endPoint x: 398, endPoint y: 5069, distance: 145.3
copy div "Добрый день. Проверьте сейчас пожалуйста."
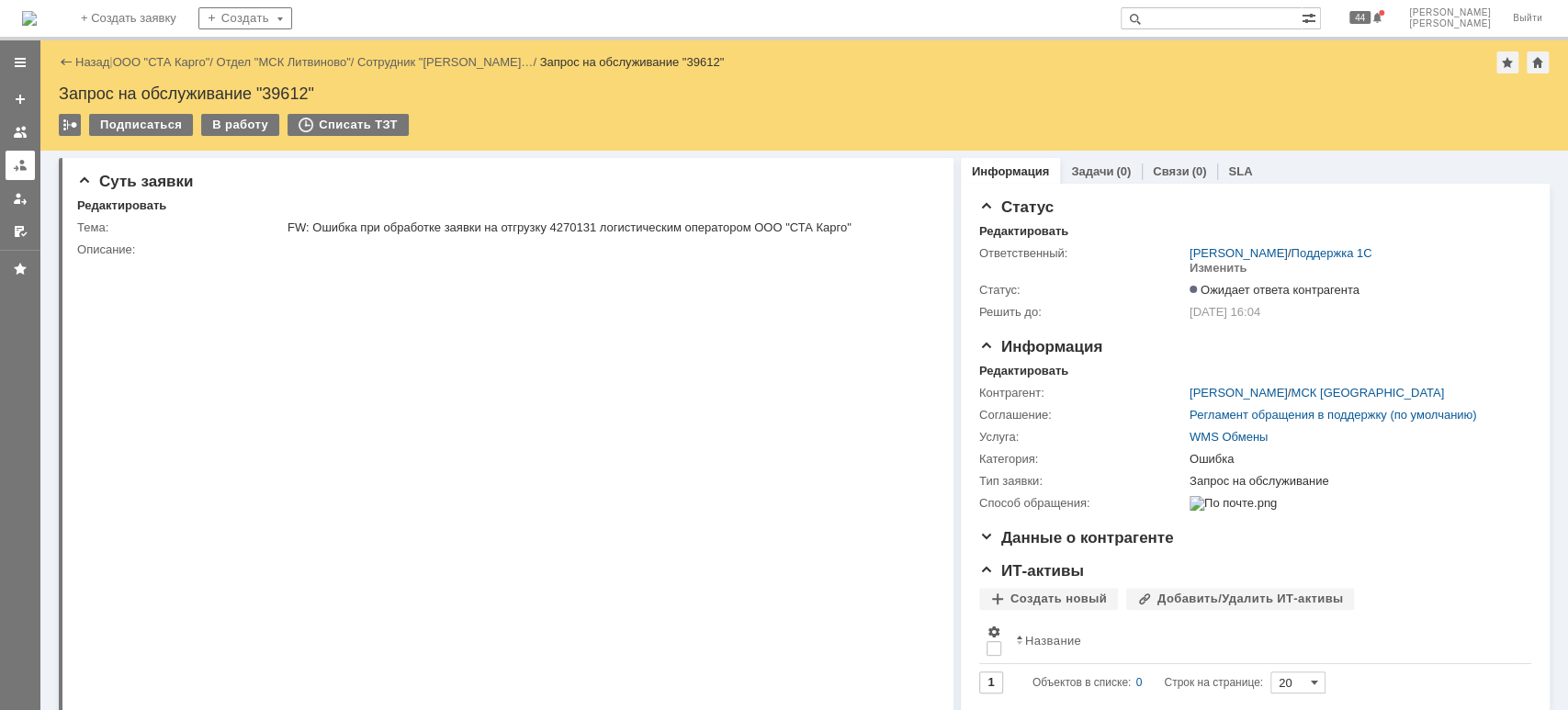
click at [14, 168] on div at bounding box center [20, 165] width 14 height 14
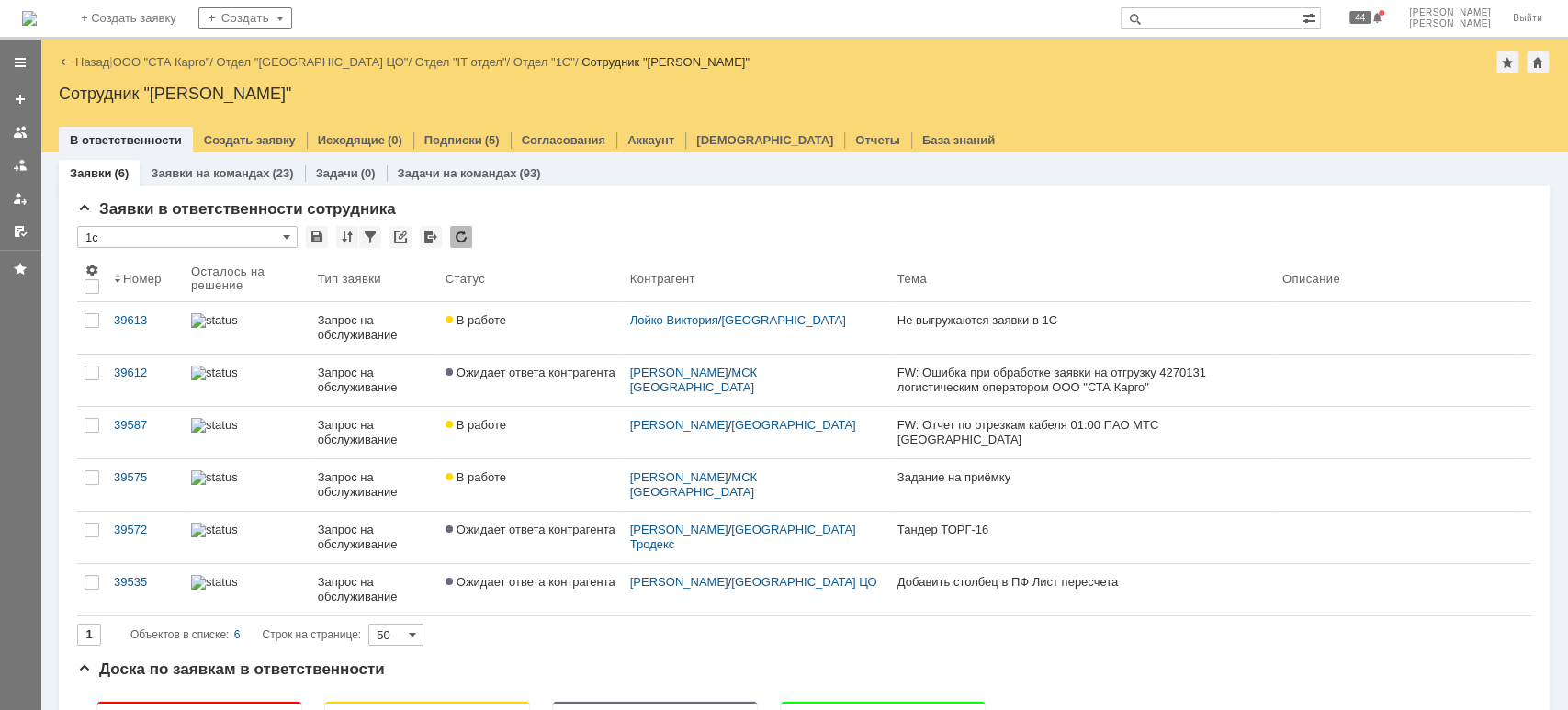
drag, startPoint x: 122, startPoint y: 316, endPoint x: 165, endPoint y: 317, distance: 43.0
click at [124, 316] on div "39613" at bounding box center [146, 320] width 63 height 14
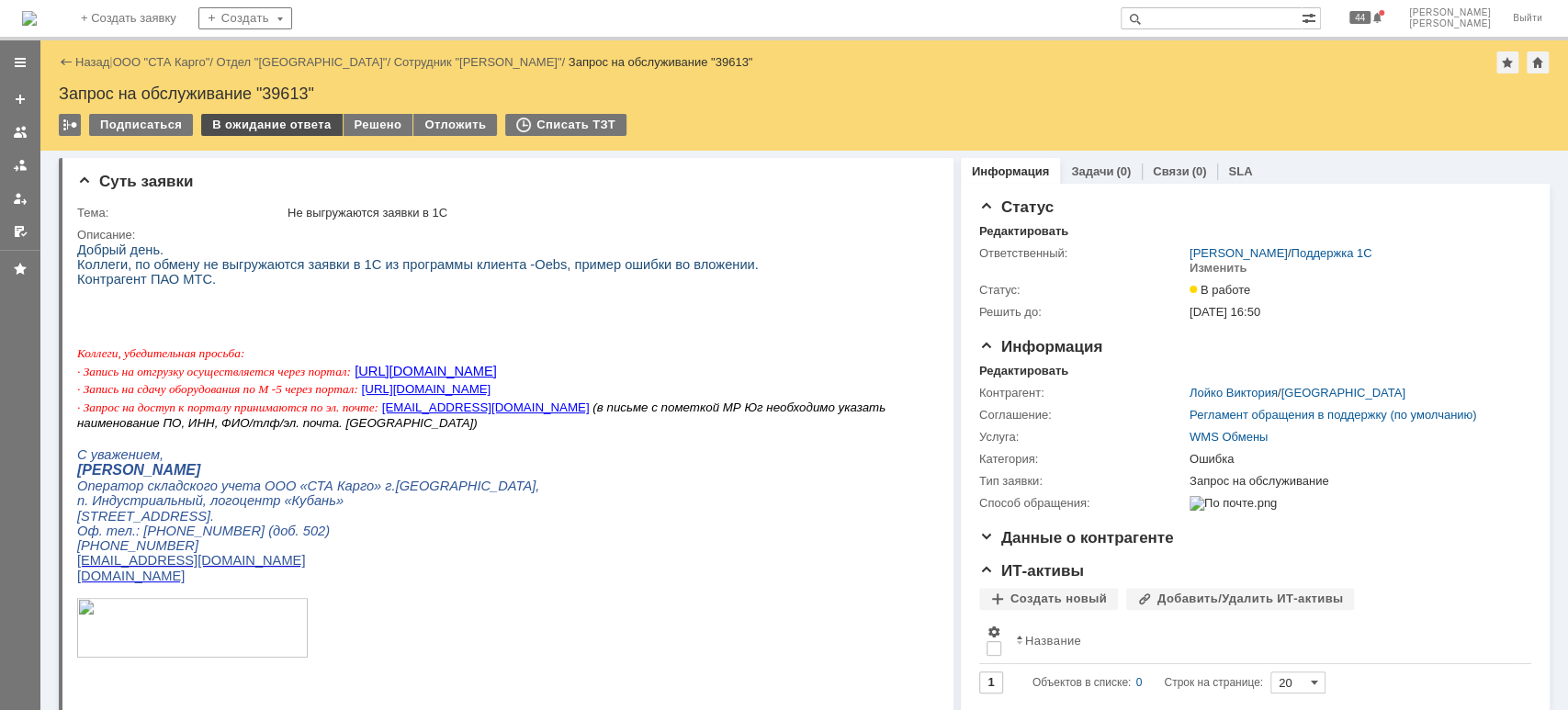
click at [265, 130] on div "В ожидание ответа" at bounding box center [271, 125] width 141 height 22
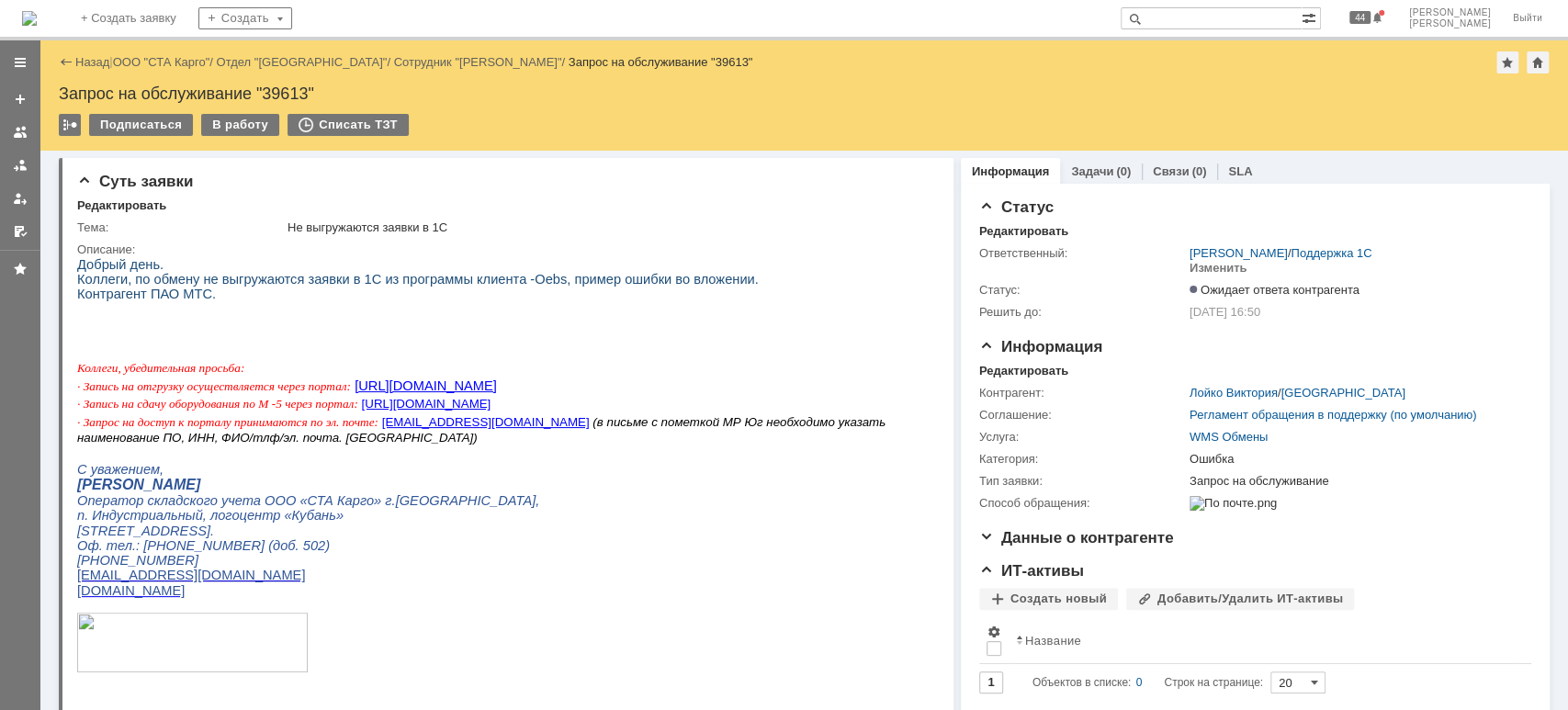
click at [187, 73] on div "Назад | ООО "СТА Карго" / Отдел "Краснодар" / Сотрудник "Лойко Виктория" / Запр…" at bounding box center [804, 95] width 1528 height 110
click at [184, 66] on link "ООО "СТА Карго"" at bounding box center [162, 62] width 97 height 13
